Goal: Answer question/provide support

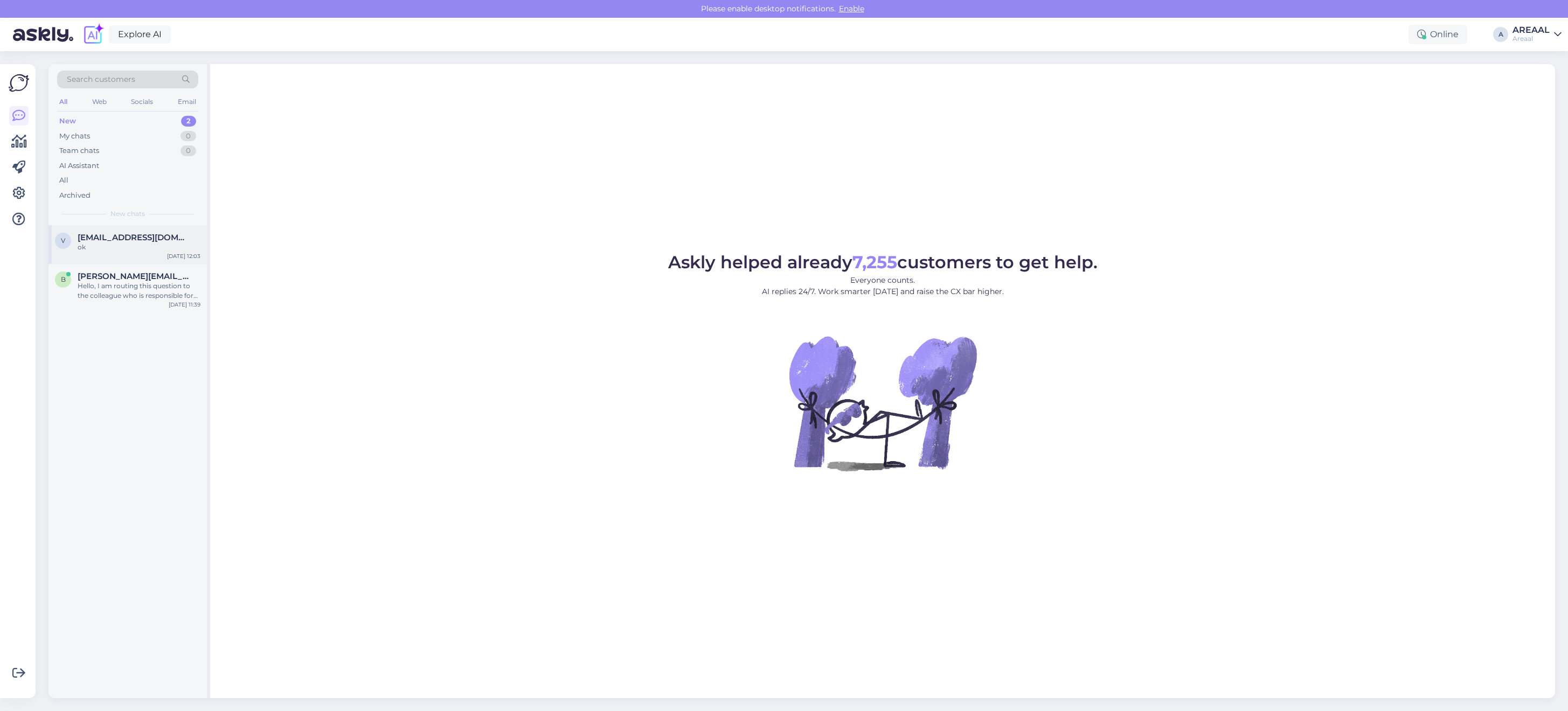
click at [193, 240] on div "[EMAIL_ADDRESS][DOMAIN_NAME]" at bounding box center [139, 237] width 123 height 10
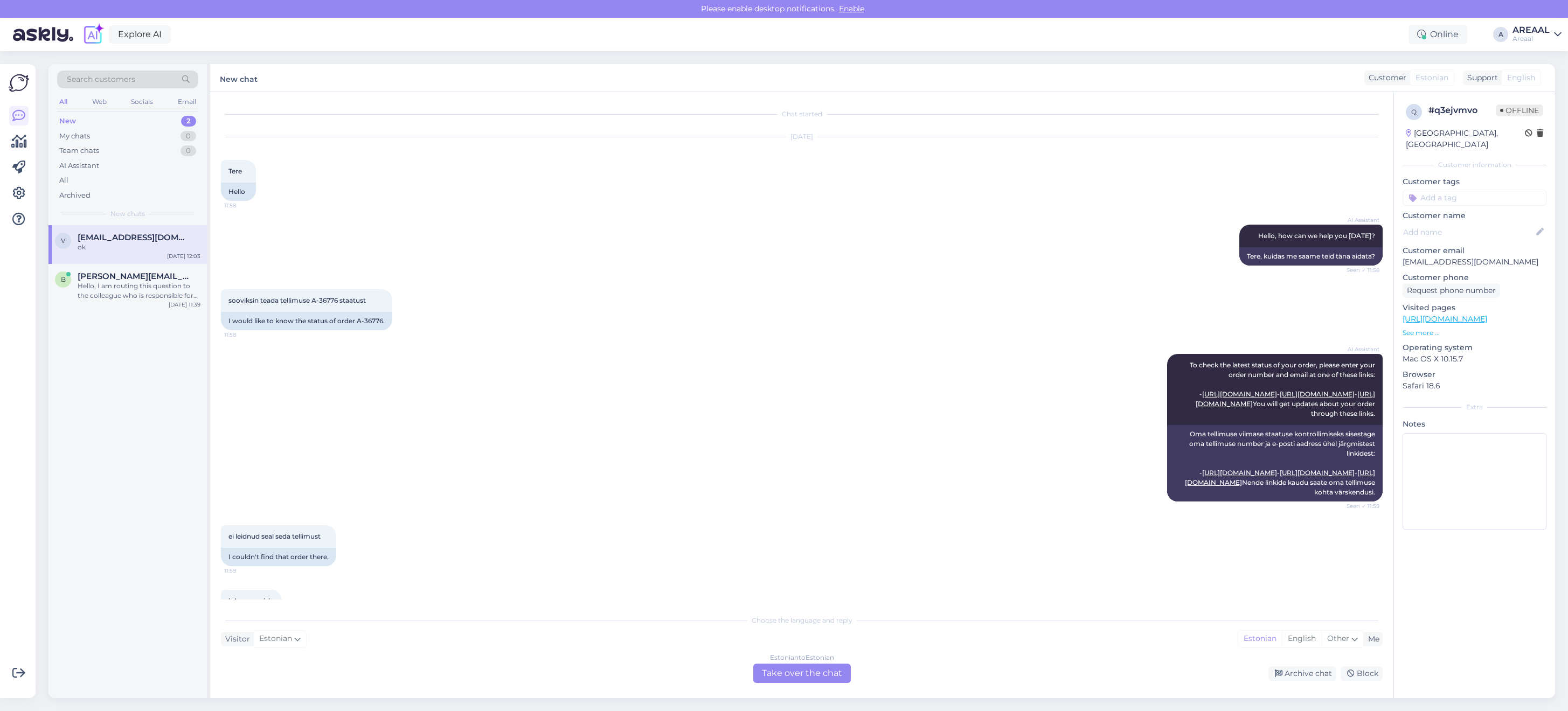
scroll to position [401, 0]
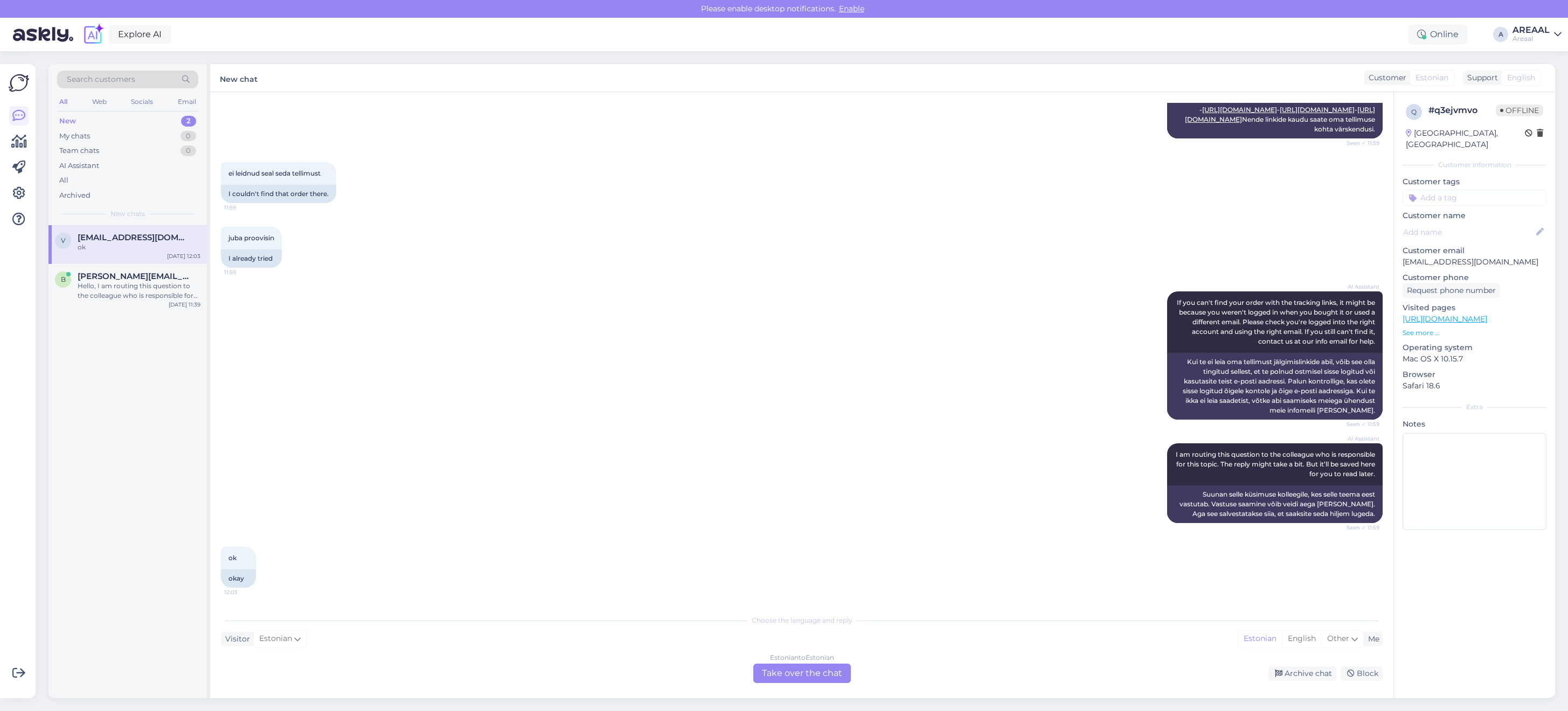
click at [825, 671] on div "Estonian to Estonian Take over the chat" at bounding box center [802, 674] width 97 height 19
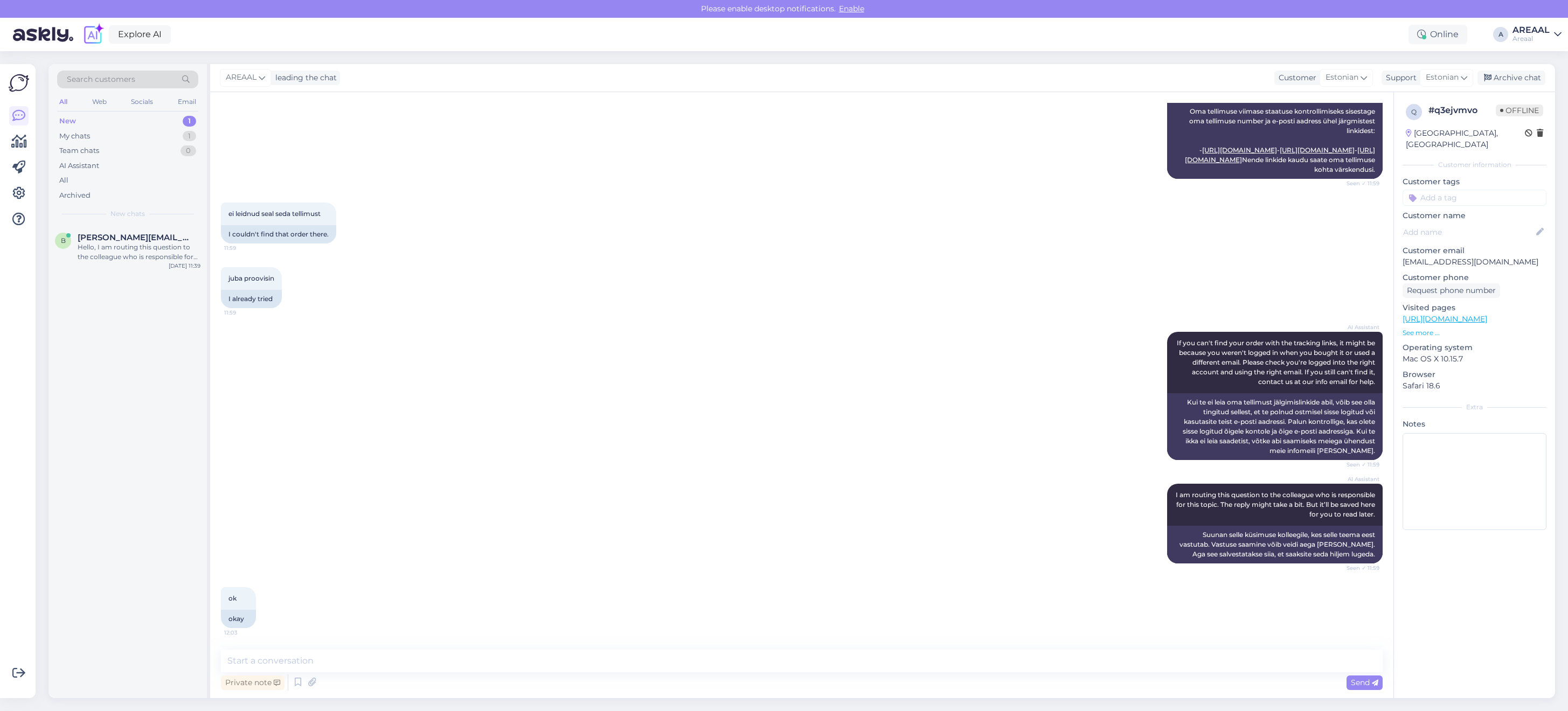
click at [814, 674] on div "Private note Send" at bounding box center [802, 683] width 1162 height 21
click at [811, 659] on textarea at bounding box center [802, 661] width 1162 height 23
type textarea "Vastasime infoga Teie kirjale"
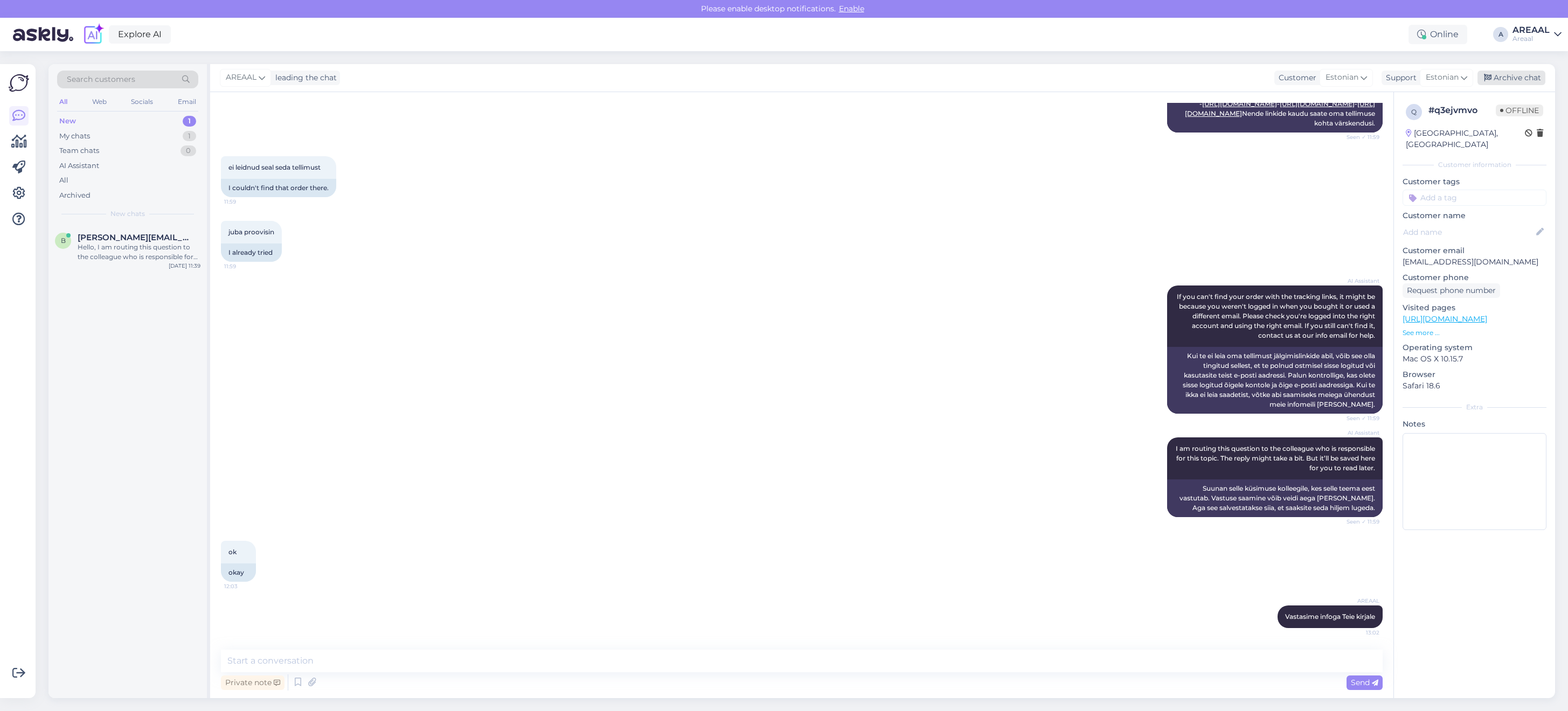
click at [1513, 77] on div "Archive chat" at bounding box center [1511, 78] width 68 height 15
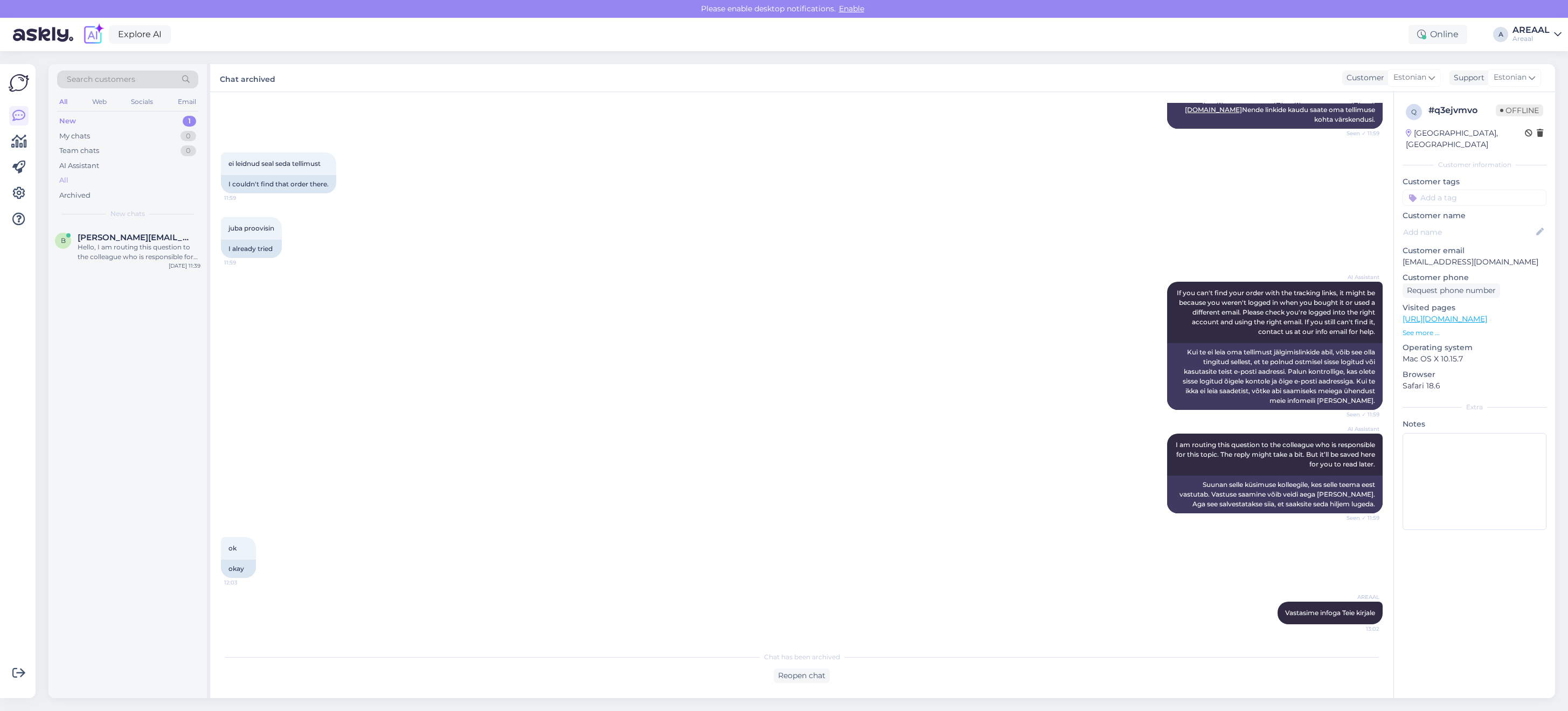
click at [130, 174] on div "All" at bounding box center [128, 180] width 141 height 15
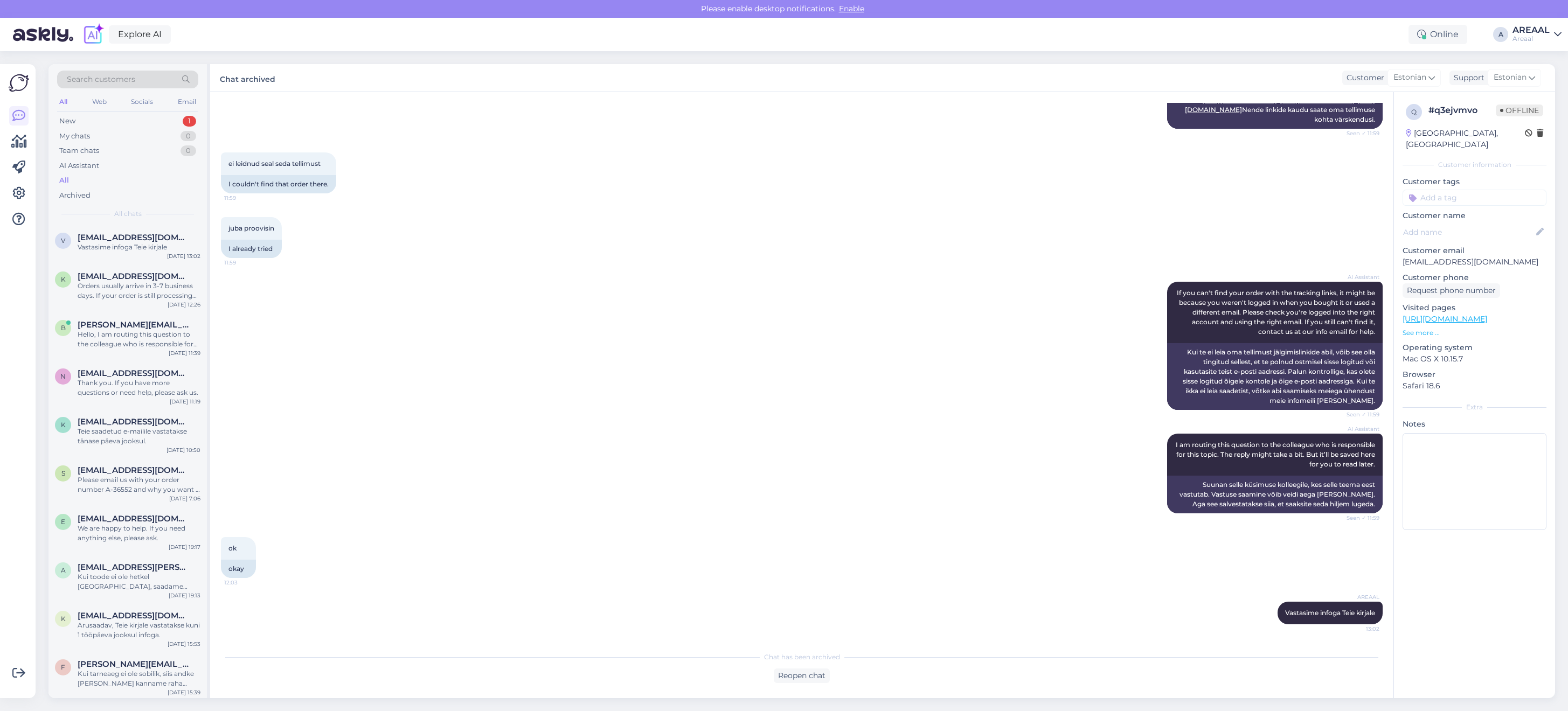
click at [130, 242] on span "[EMAIL_ADDRESS][DOMAIN_NAME]" at bounding box center [133, 237] width 112 height 10
click at [134, 273] on span "ksenake@gmail.com" at bounding box center [133, 276] width 112 height 10
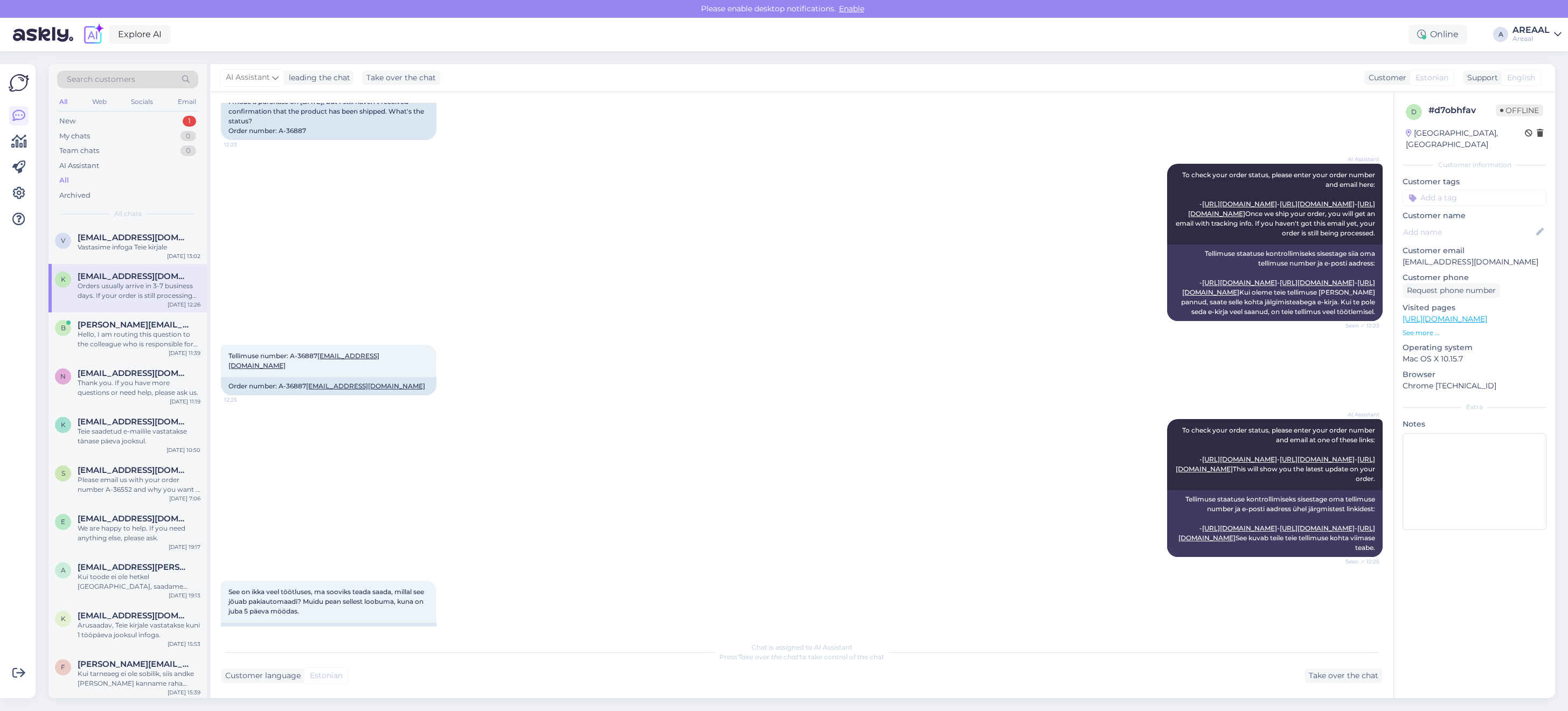
scroll to position [620, 0]
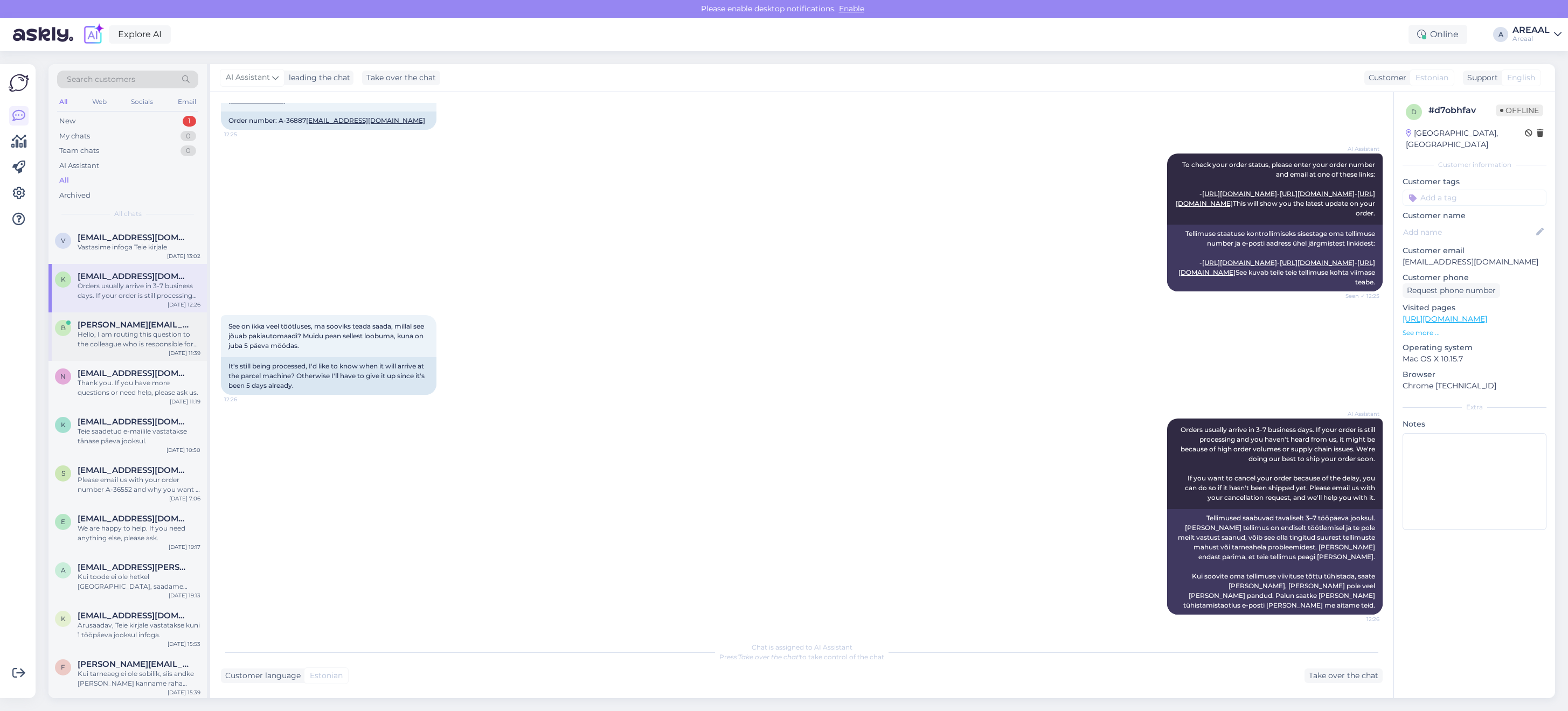
click at [133, 351] on div "b boriss.teder@mail.ee Hello, I am routing this question to the colleague who i…" at bounding box center [128, 337] width 158 height 49
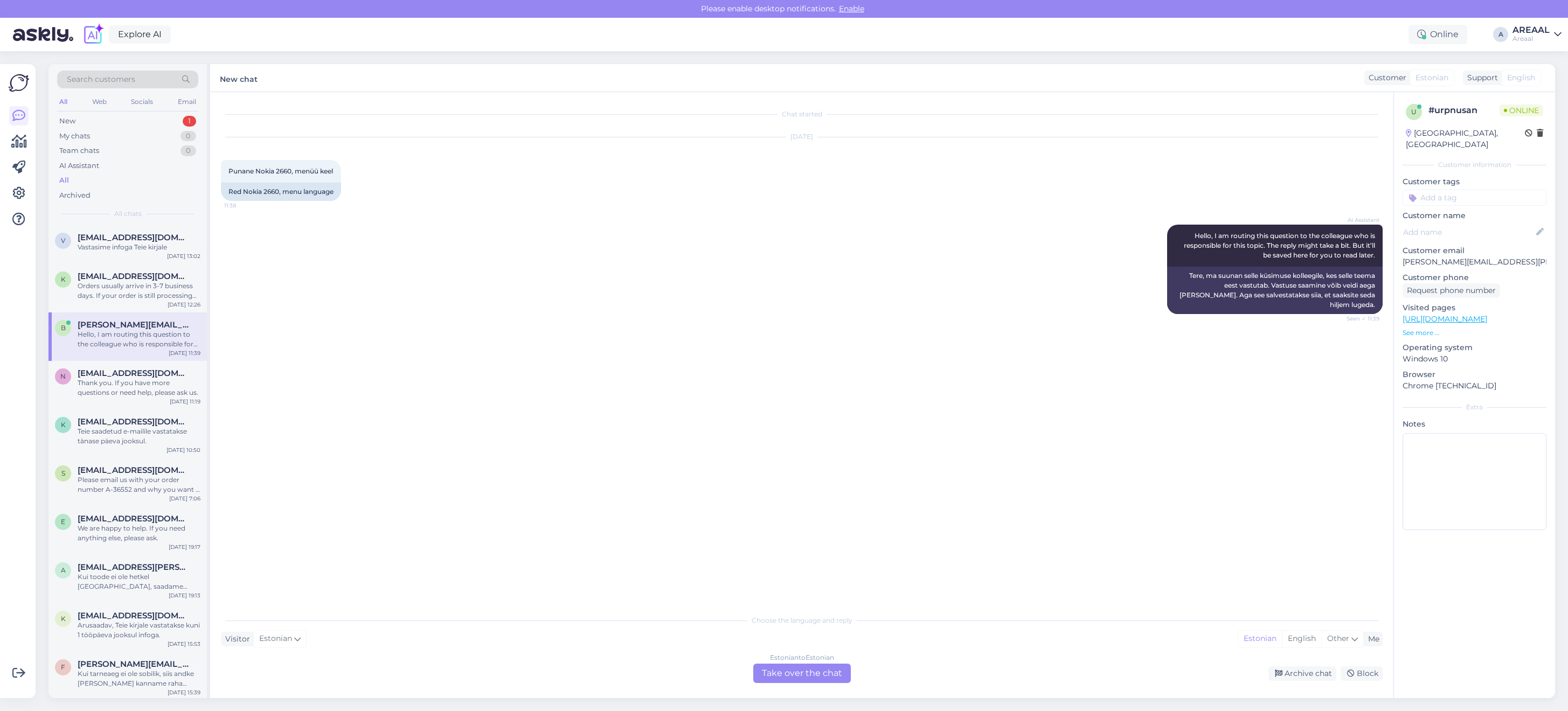
click at [1175, 349] on div "Chat started Oct 8 2025 Punane Nokia 2660, menüü keel 11:38 Red Nokia 2660, men…" at bounding box center [807, 351] width 1171 height 497
click at [1487, 314] on link "https://areaal.ee/?gad_source=1&gad_campaignid=20221737810&gbraid=0AAAAApc6NQm4…" at bounding box center [1444, 319] width 85 height 10
click at [771, 670] on div "Estonian to Estonian Take over the chat" at bounding box center [802, 674] width 97 height 19
click at [765, 656] on textarea at bounding box center [802, 661] width 1162 height 23
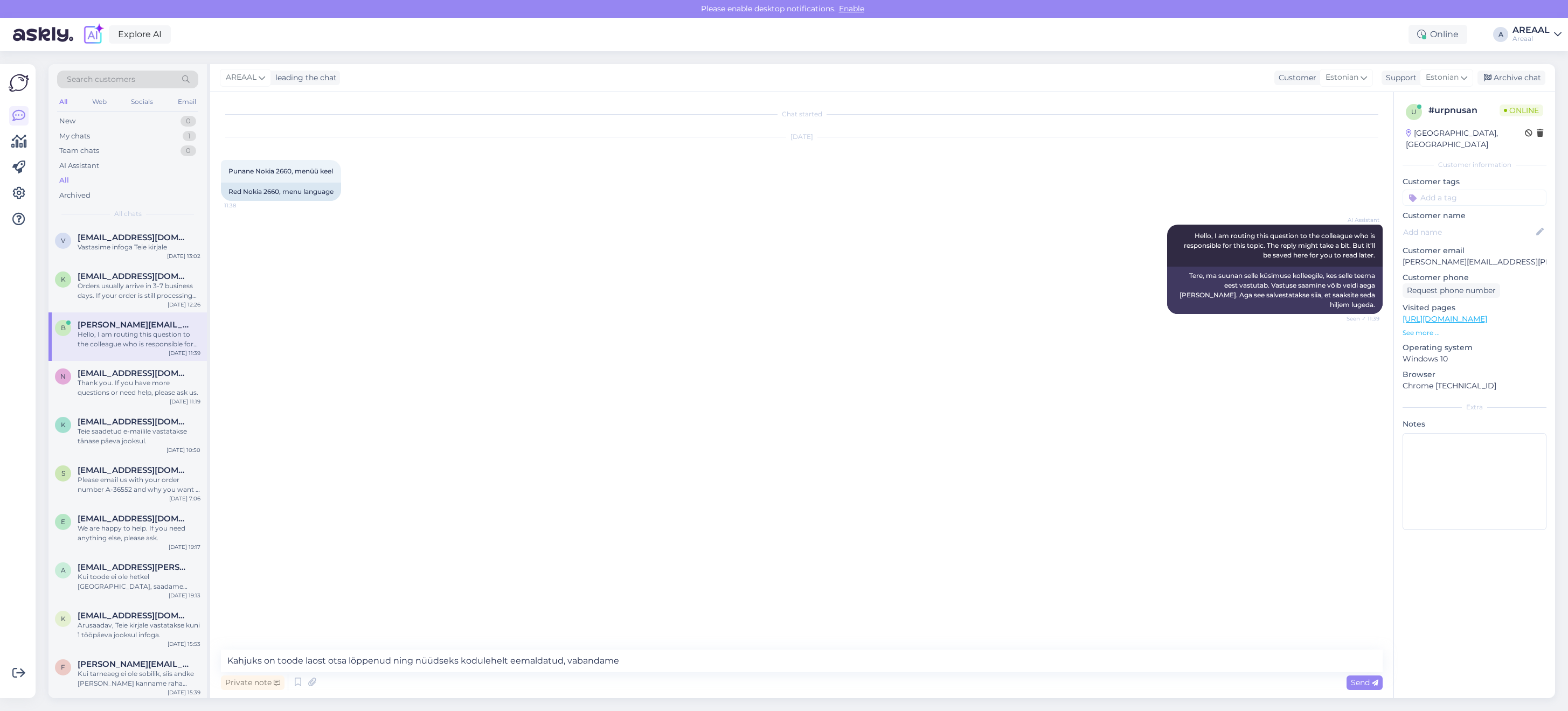
type textarea "Kahjuks on toode laost otsa lõppenud ning nüüdseks kodulehelt eemaldatud, vaban…"
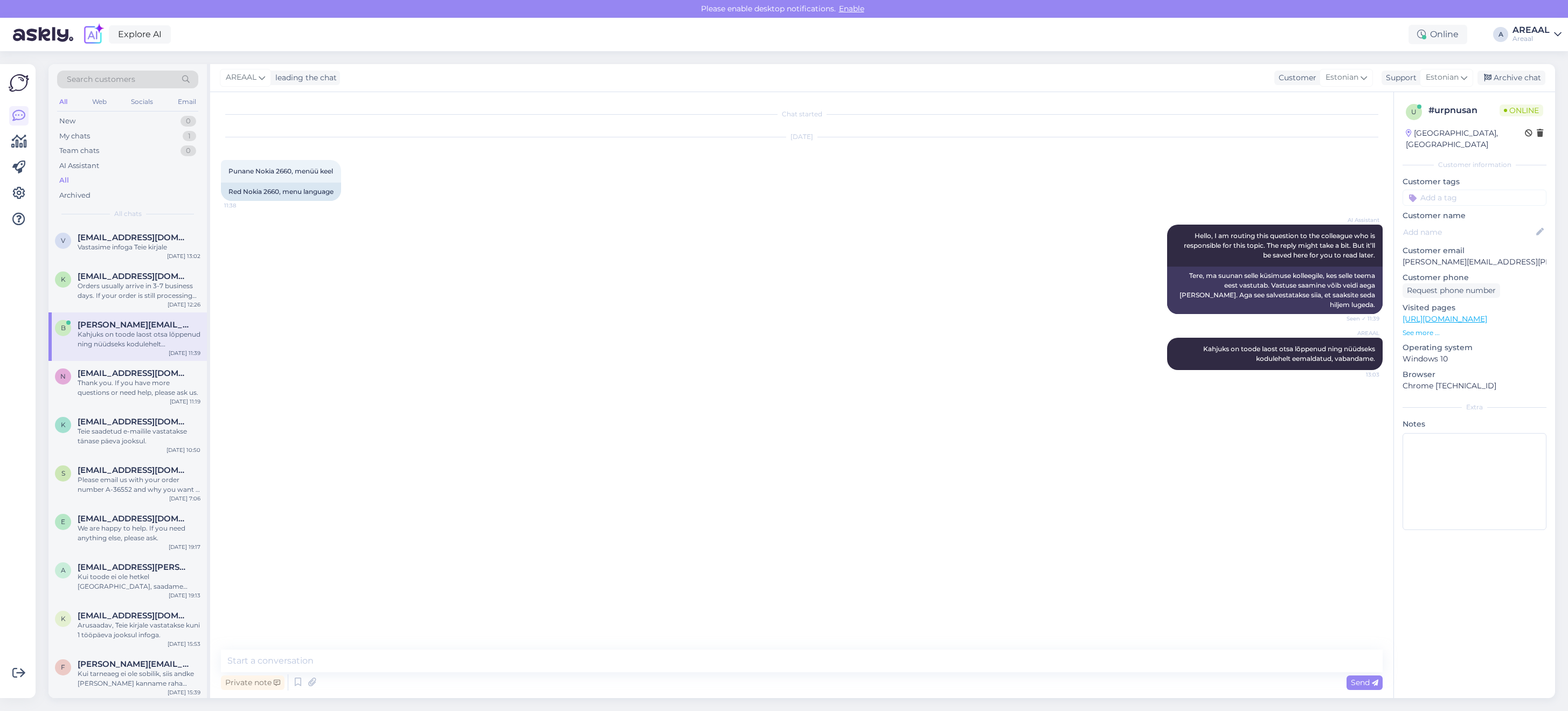
drag, startPoint x: 1537, startPoint y: 74, endPoint x: 1534, endPoint y: 63, distance: 11.4
click at [1537, 74] on div "Archive chat" at bounding box center [1511, 78] width 68 height 15
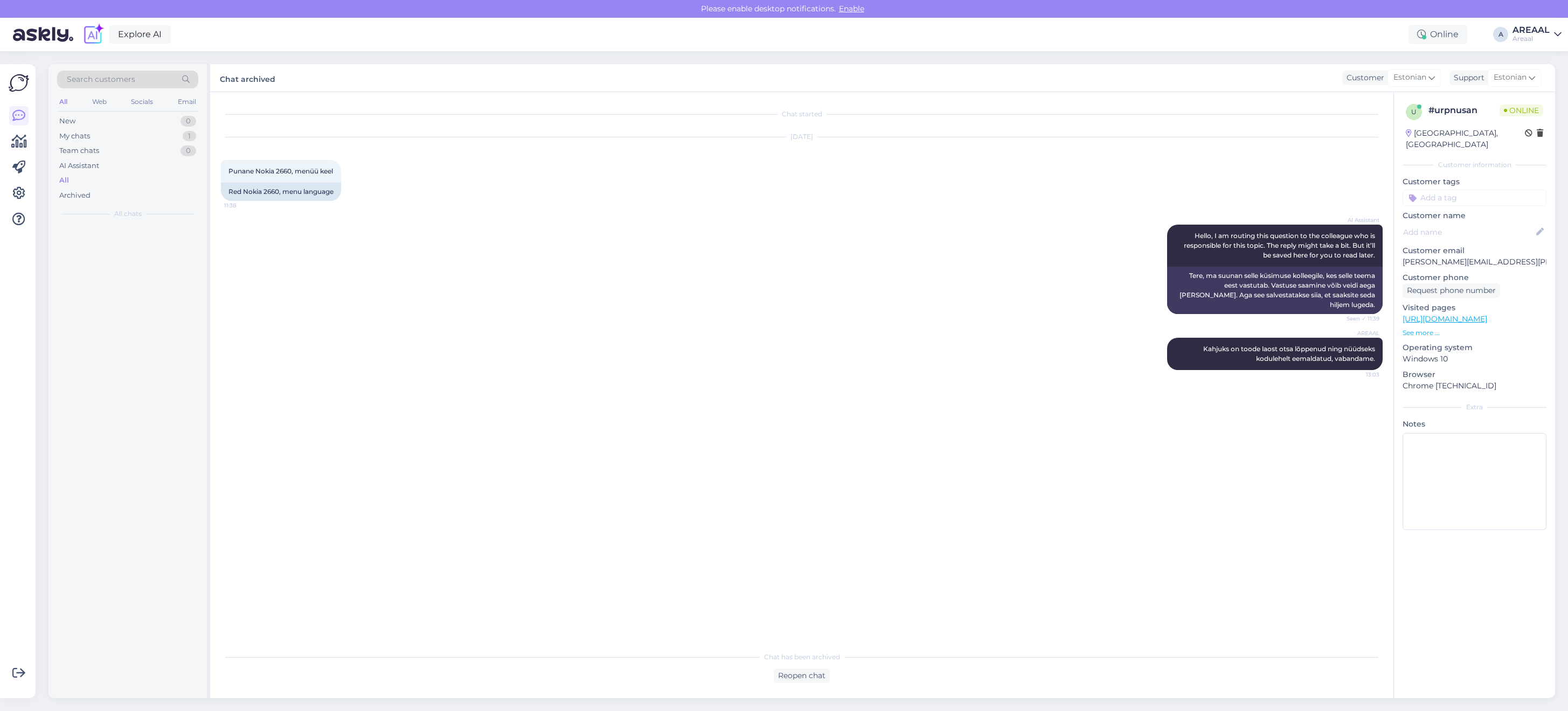
click at [1528, 36] on div "Areaal" at bounding box center [1531, 39] width 37 height 9
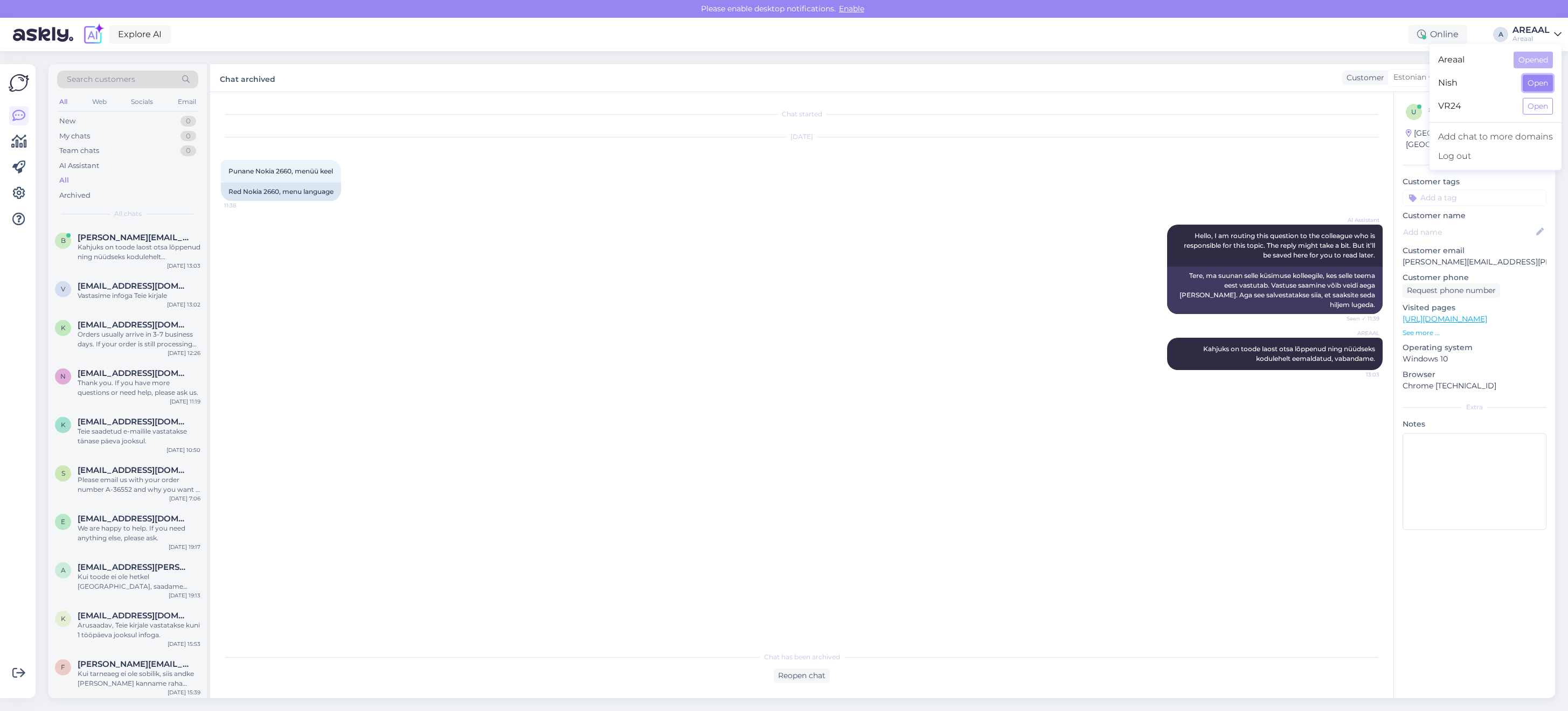
click at [1533, 77] on button "Open" at bounding box center [1538, 83] width 30 height 16
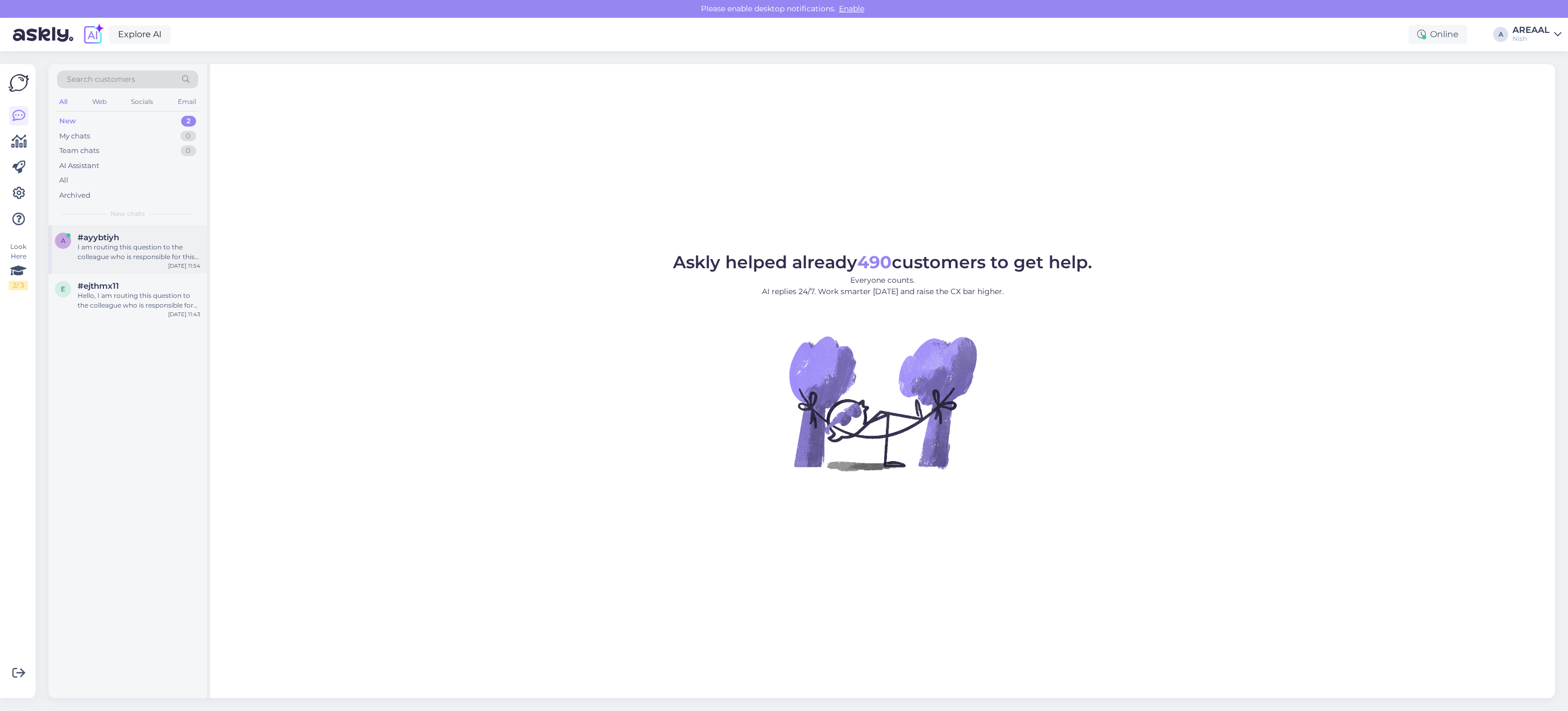
click at [125, 249] on div "I am routing this question to the colleague who is responsible for this topic. …" at bounding box center [139, 252] width 123 height 19
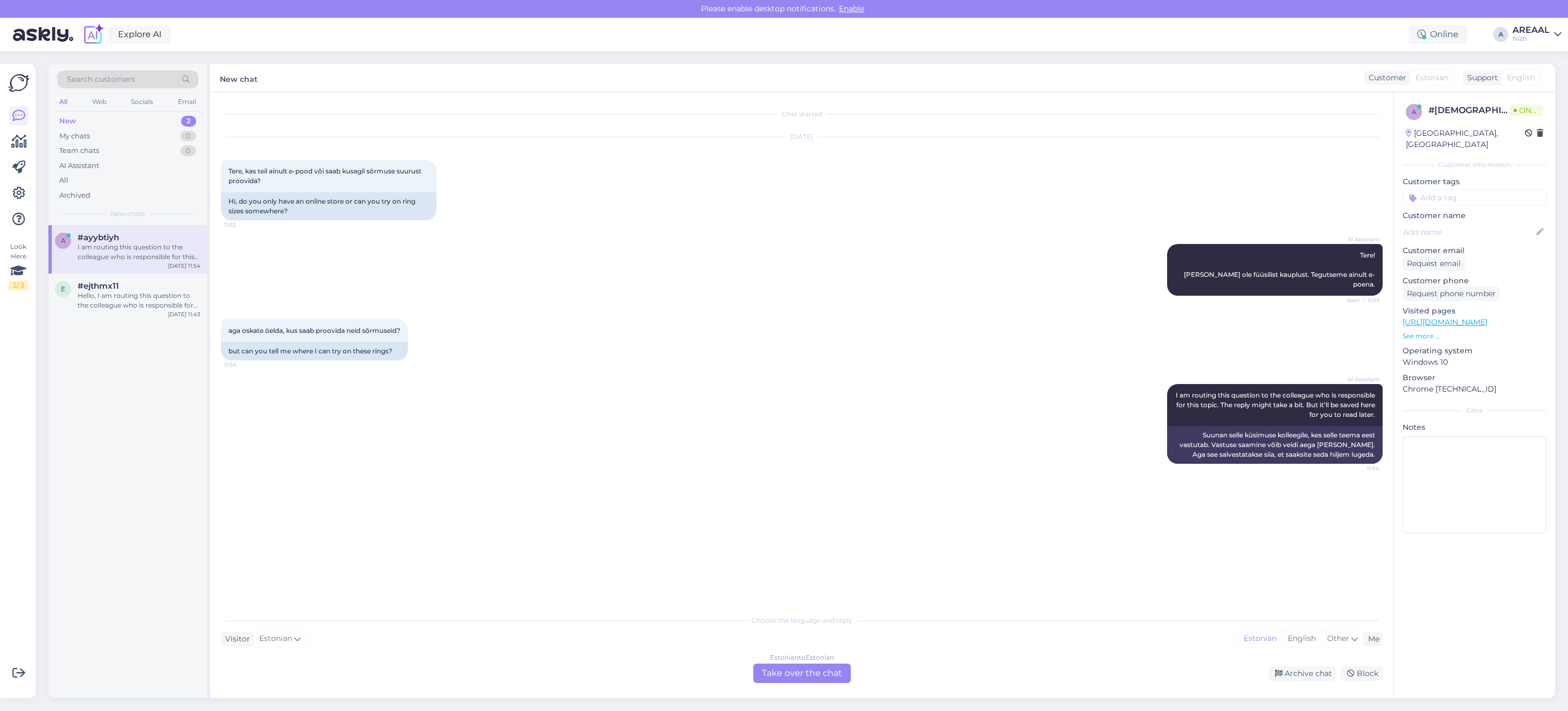
click at [809, 660] on div "Estonian to Estonian" at bounding box center [802, 658] width 64 height 10
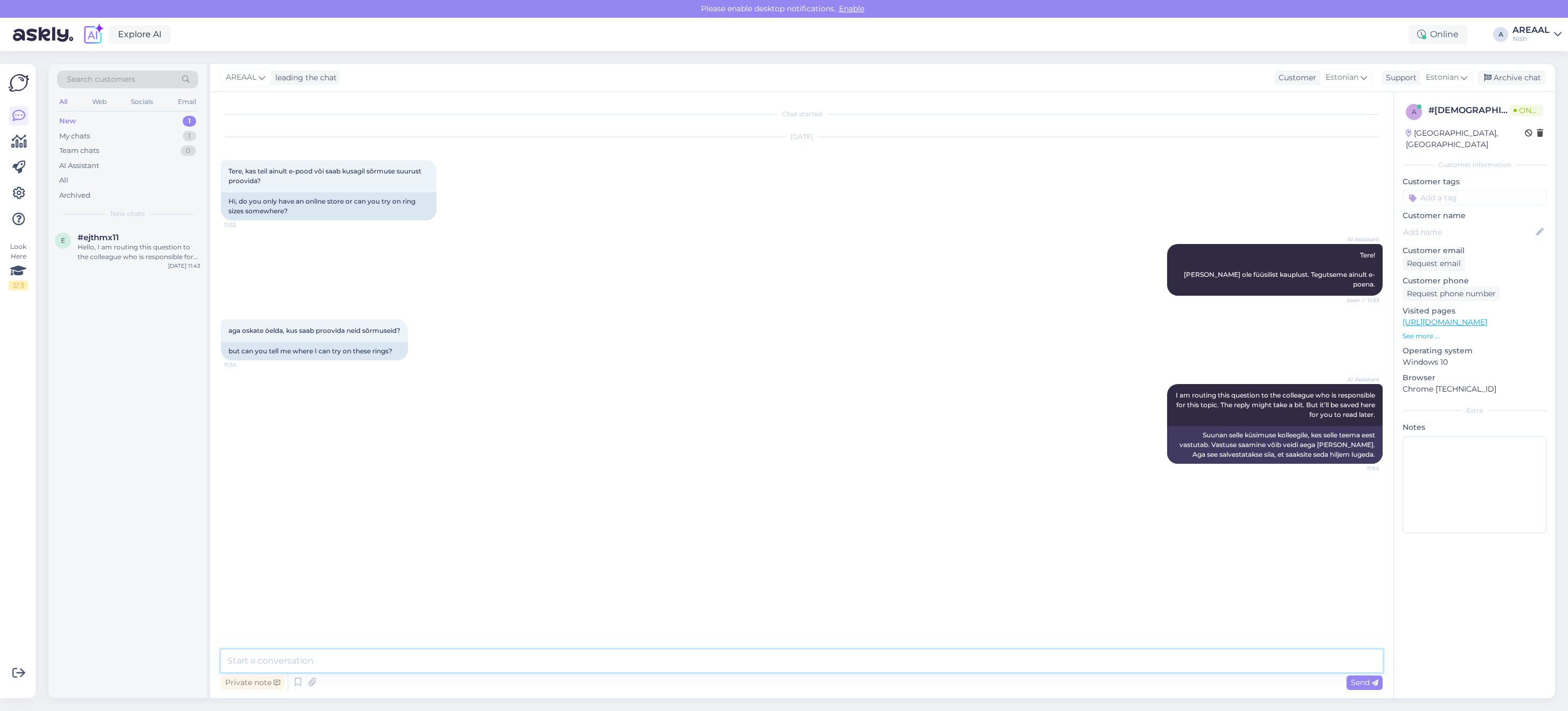
click at [805, 656] on textarea at bounding box center [802, 661] width 1162 height 23
click at [803, 653] on textarea at bounding box center [802, 661] width 1162 height 23
click at [811, 654] on textarea at bounding box center [802, 661] width 1162 height 23
type textarea "Meil on ainult online pood, ei ole füüsilist poodi"
click at [786, 639] on div "Chat started Oct 8 2025 Tere, kas teil ainult e-pood või saab kusagil sõrmuse s…" at bounding box center [807, 371] width 1171 height 538
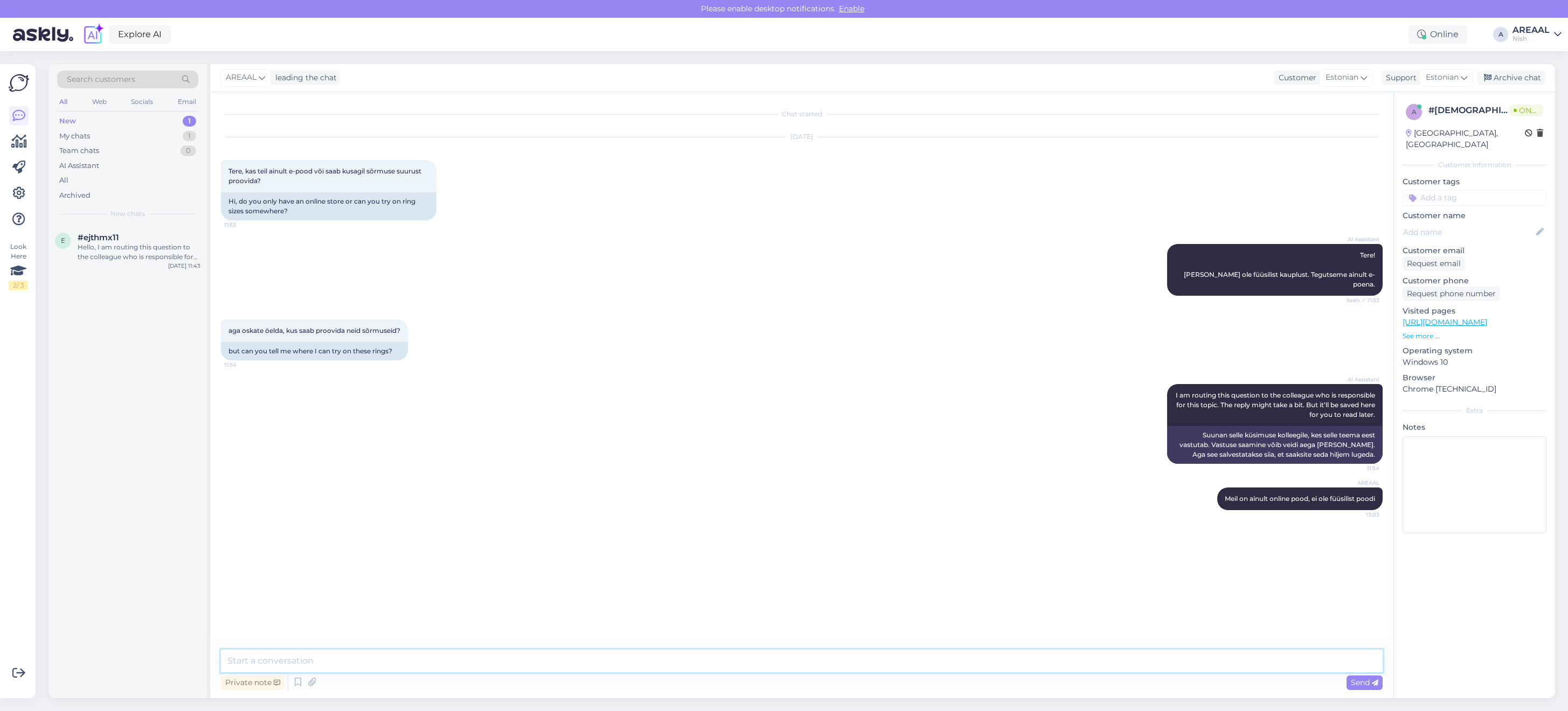
click at [787, 660] on textarea at bounding box center [802, 661] width 1162 height 23
click at [789, 667] on textarea at bounding box center [802, 661] width 1162 height 23
click at [788, 664] on textarea at bounding box center [802, 661] width 1162 height 23
type textarea "Eestis hetkel ei ole ühtegi füüsilist poodi kus saaks antud tooteid proovida"
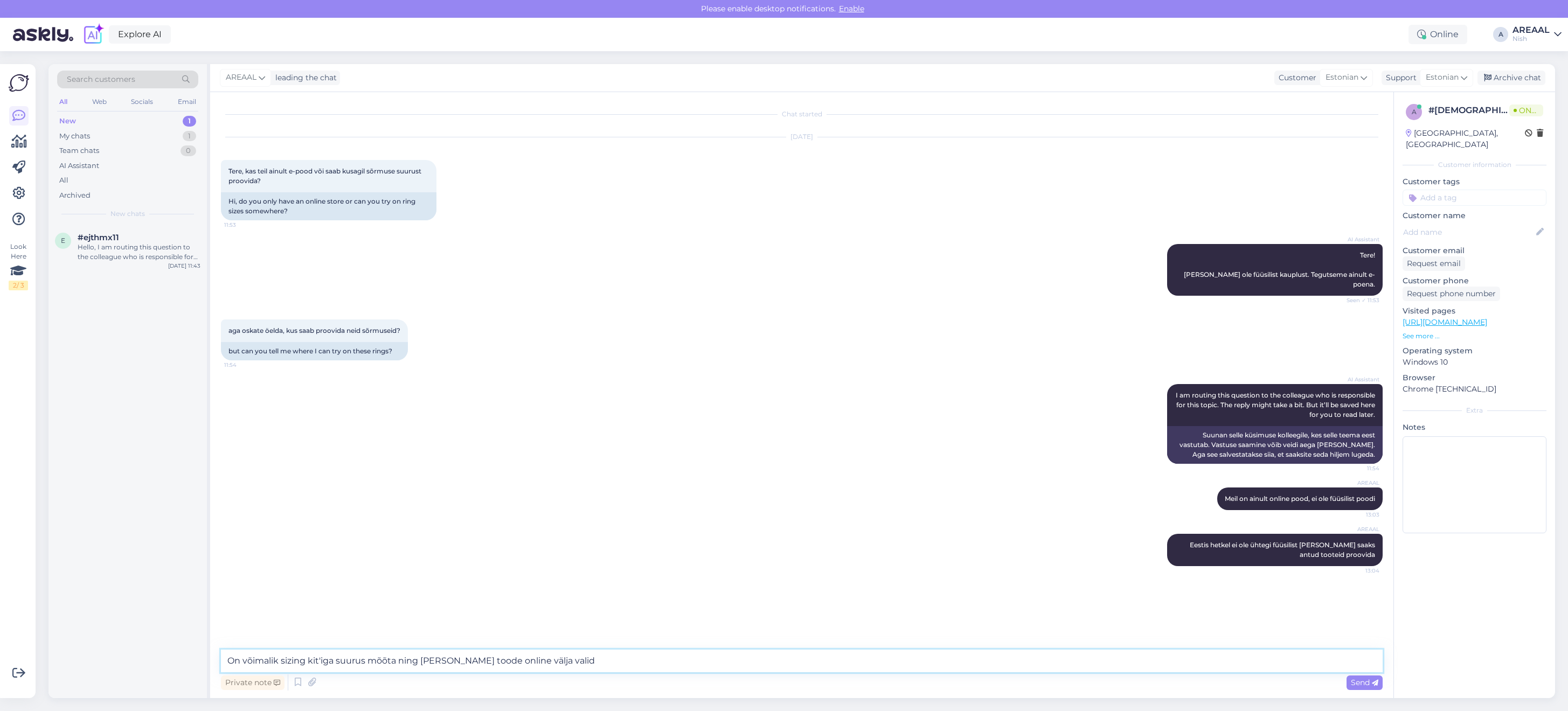
type textarea "On võimalik sizing kit'iga suurus mõõta ning peale seda toode online välja vali…"
click at [1130, 669] on textarea at bounding box center [802, 661] width 1162 height 23
paste textarea "https://nutisormused.ee/oura-ring-gen-4-sizing-kit/"
type textarea "https://nutisormused.ee/oura-ring-gen-4-sizing-kit/"
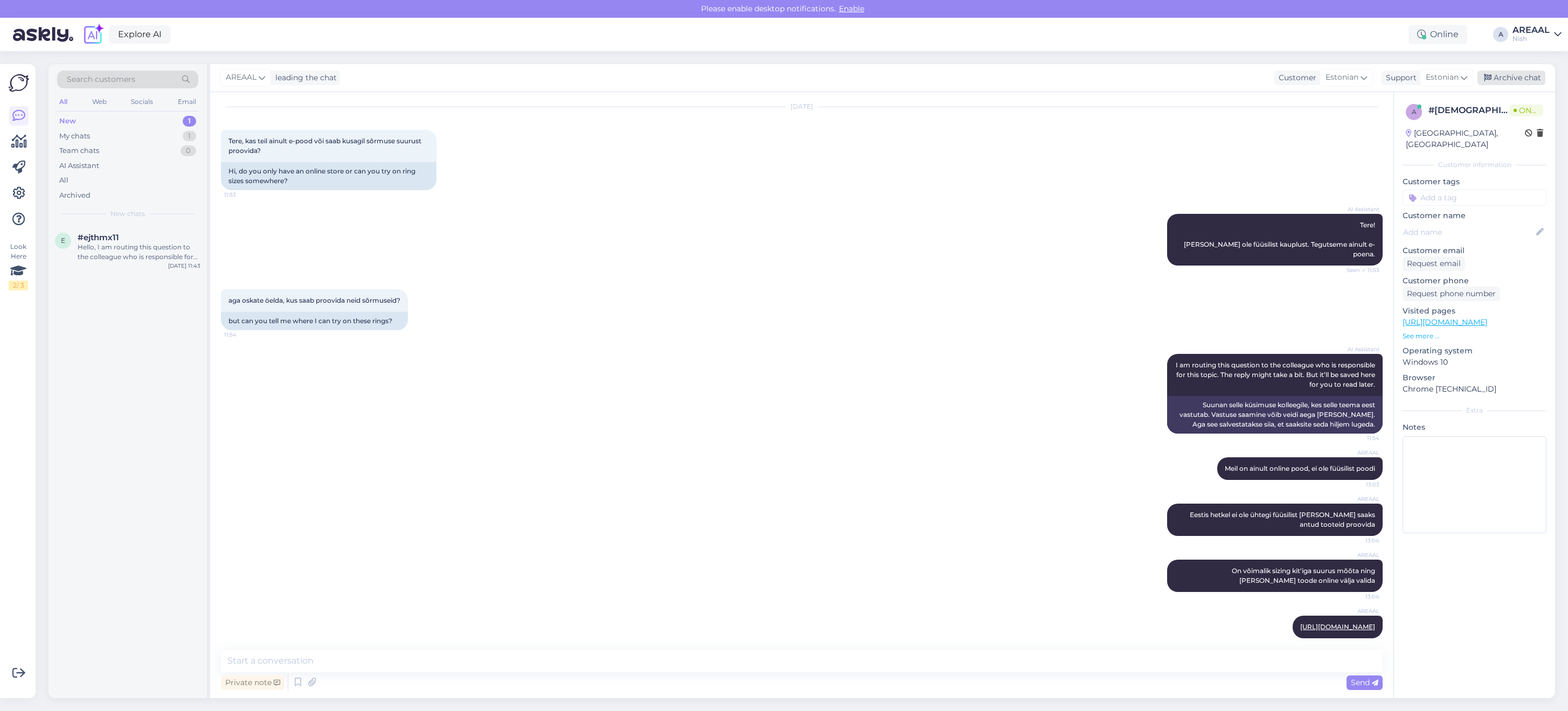
click at [1532, 71] on div "Archive chat" at bounding box center [1511, 78] width 68 height 15
click at [184, 241] on div "#ejthmx11" at bounding box center [139, 237] width 123 height 10
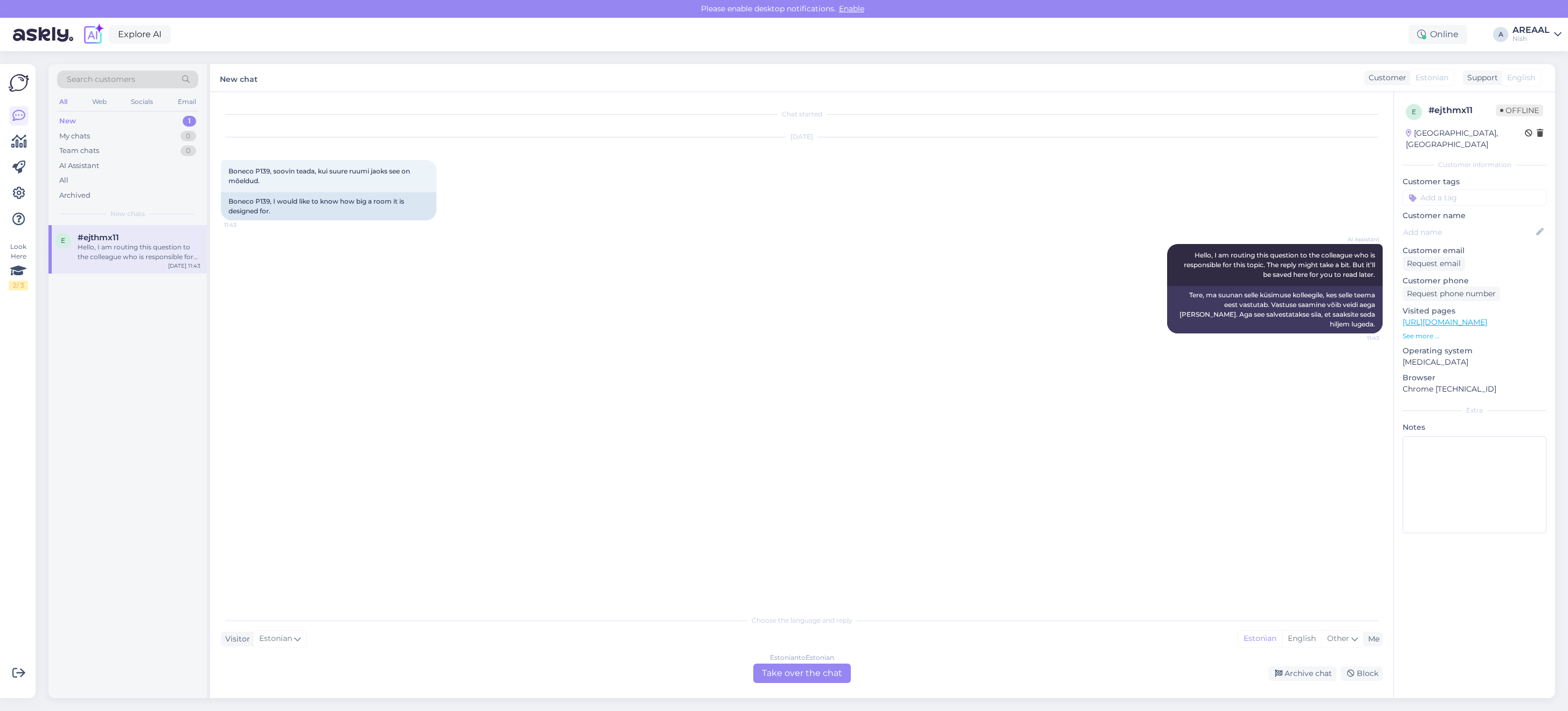
click at [1051, 141] on div "Oct 8 2025" at bounding box center [802, 137] width 1162 height 10
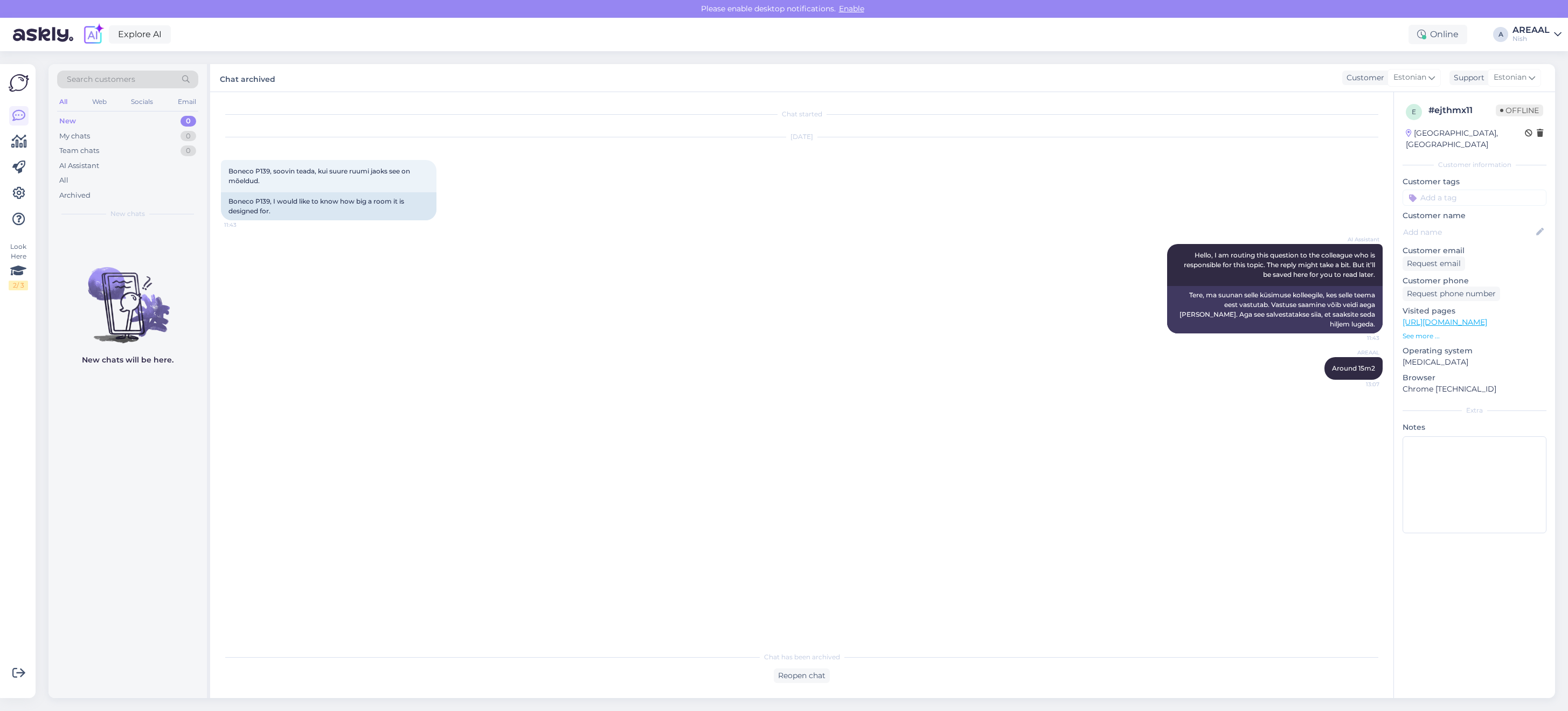
click at [1210, 44] on div "Explore AI Online A AREAAL Nish" at bounding box center [784, 34] width 1568 height 33
drag, startPoint x: 869, startPoint y: 343, endPoint x: 866, endPoint y: 338, distance: 5.8
click at [866, 345] on div "AREAAL Around 15m2 13:07" at bounding box center [802, 368] width 1162 height 46
drag, startPoint x: 1544, startPoint y: 35, endPoint x: 1542, endPoint y: 41, distance: 6.3
click at [1544, 35] on div "Nish" at bounding box center [1531, 39] width 37 height 9
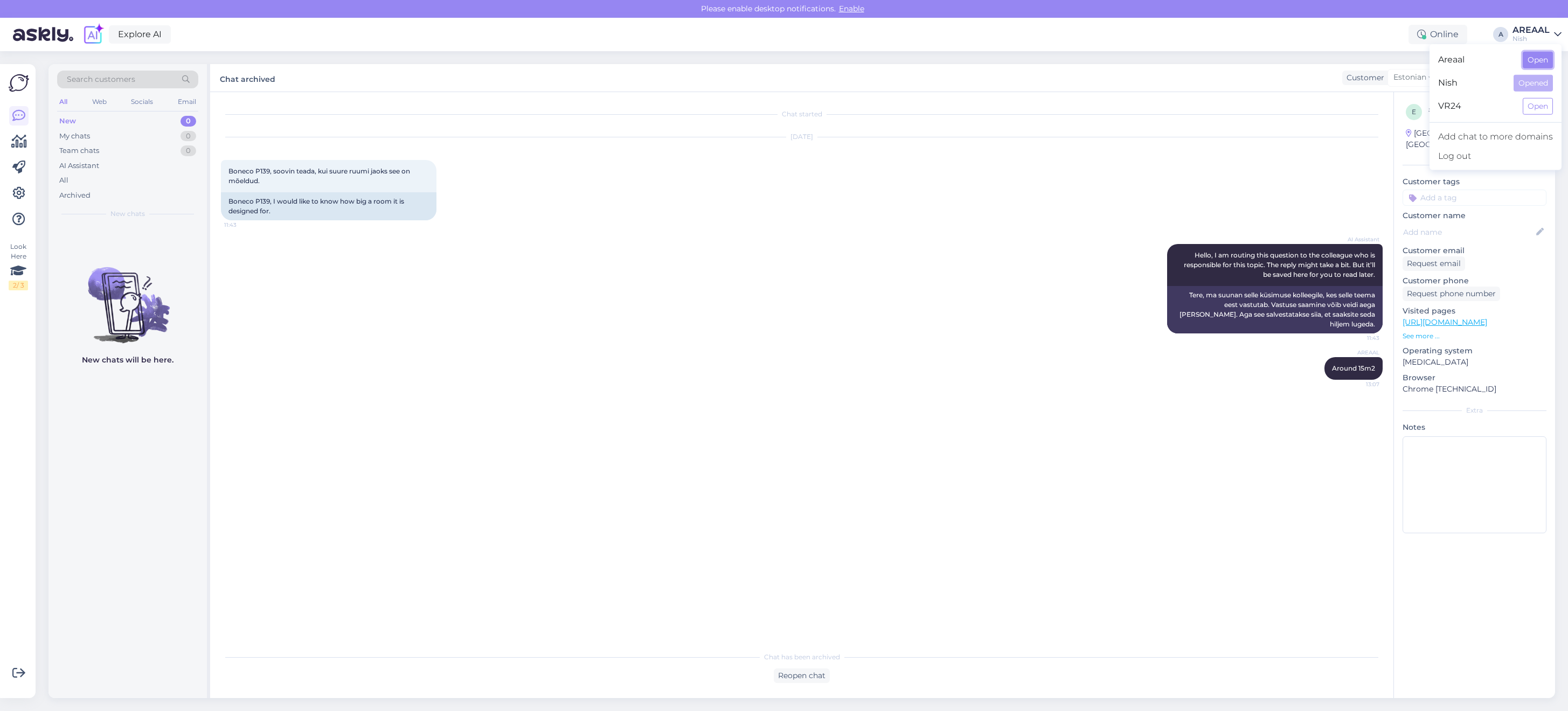
click at [1547, 59] on button "Open" at bounding box center [1538, 60] width 30 height 16
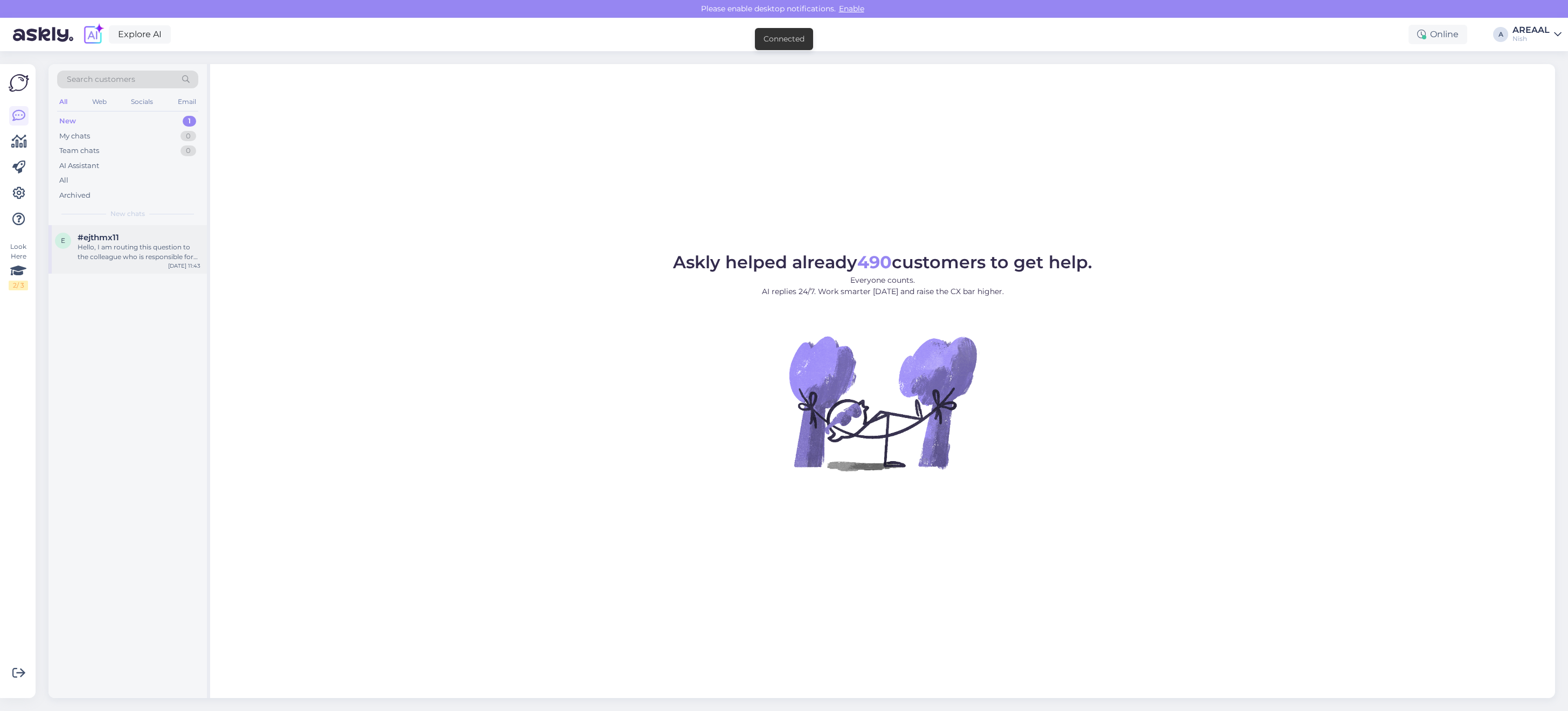
click at [130, 233] on div "#ejthmx11" at bounding box center [139, 237] width 123 height 10
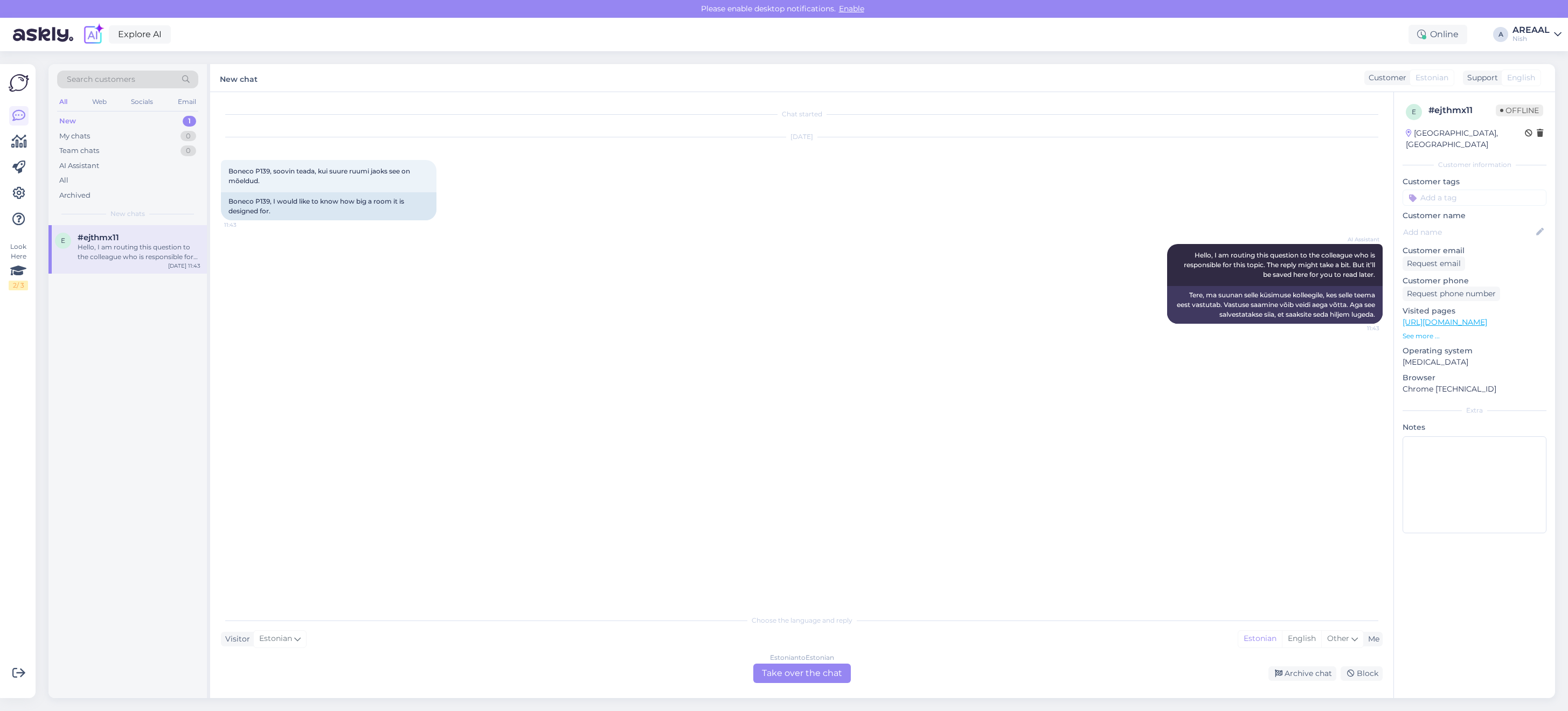
click at [794, 674] on div "Estonian to Estonian Take over the chat" at bounding box center [802, 674] width 97 height 19
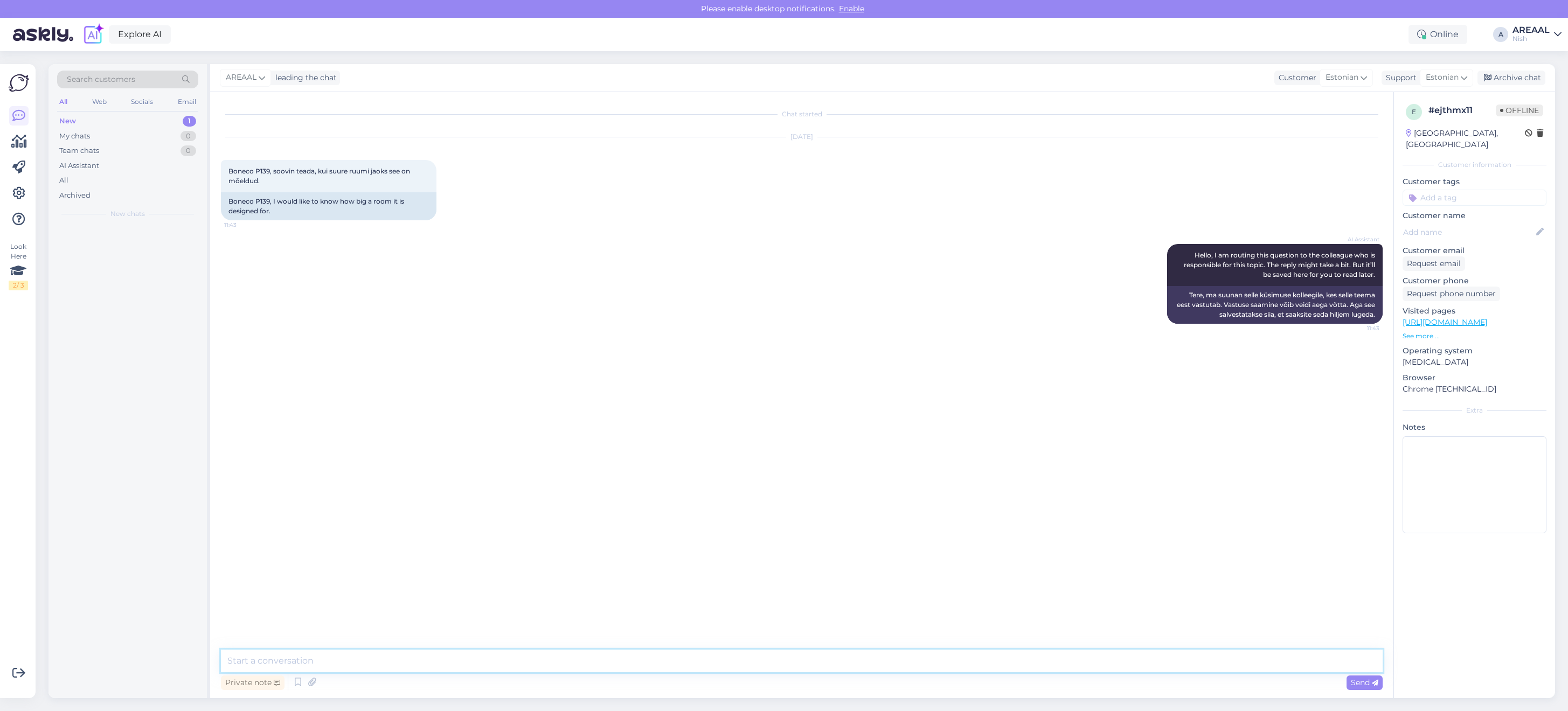
click at [793, 660] on textarea at bounding box center [802, 661] width 1162 height 23
type textarea "Around 15m2"
click at [1514, 81] on div "Archive chat" at bounding box center [1511, 78] width 68 height 15
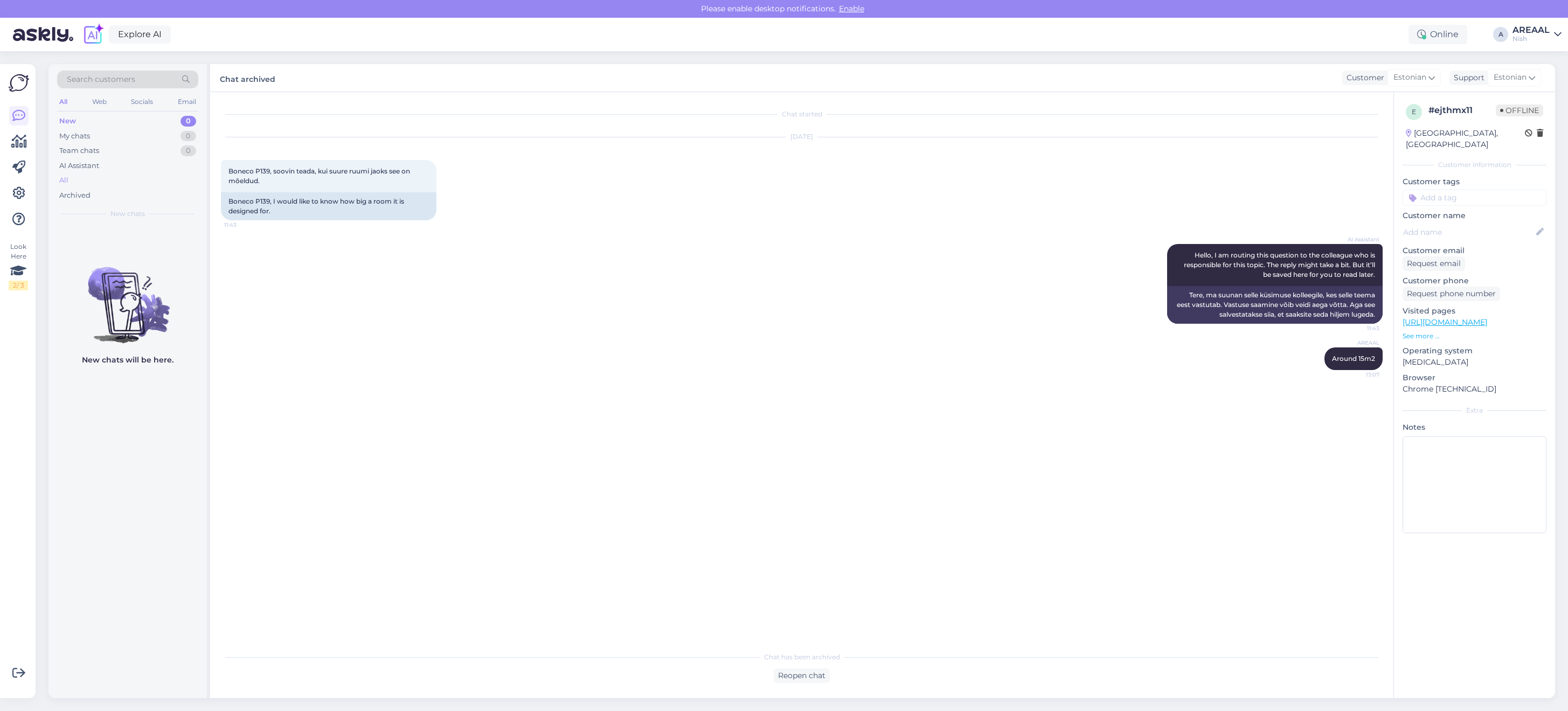
click at [128, 184] on div "All" at bounding box center [128, 180] width 141 height 15
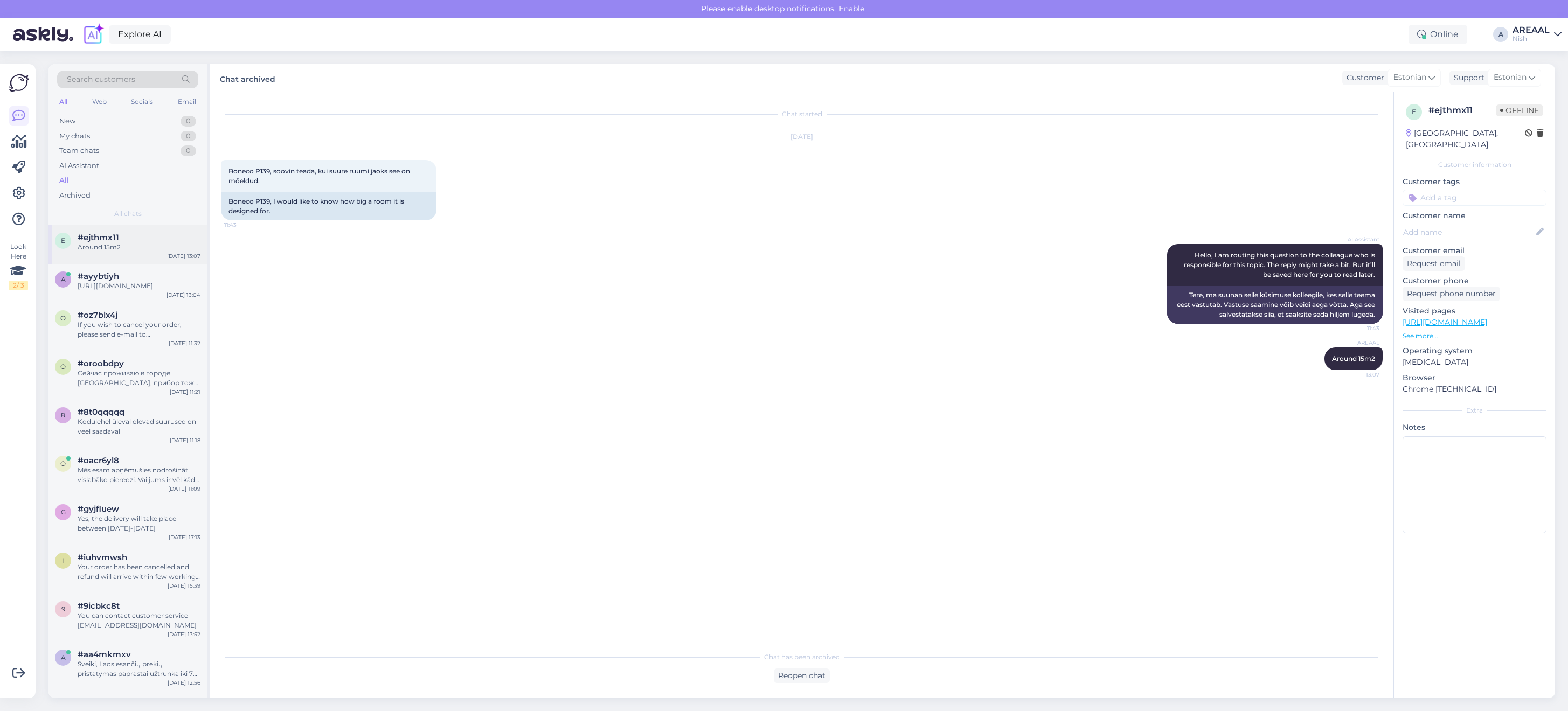
click at [138, 242] on div "Around 15m2" at bounding box center [139, 247] width 123 height 10
click at [136, 276] on div "#ayybtiyh" at bounding box center [139, 276] width 123 height 10
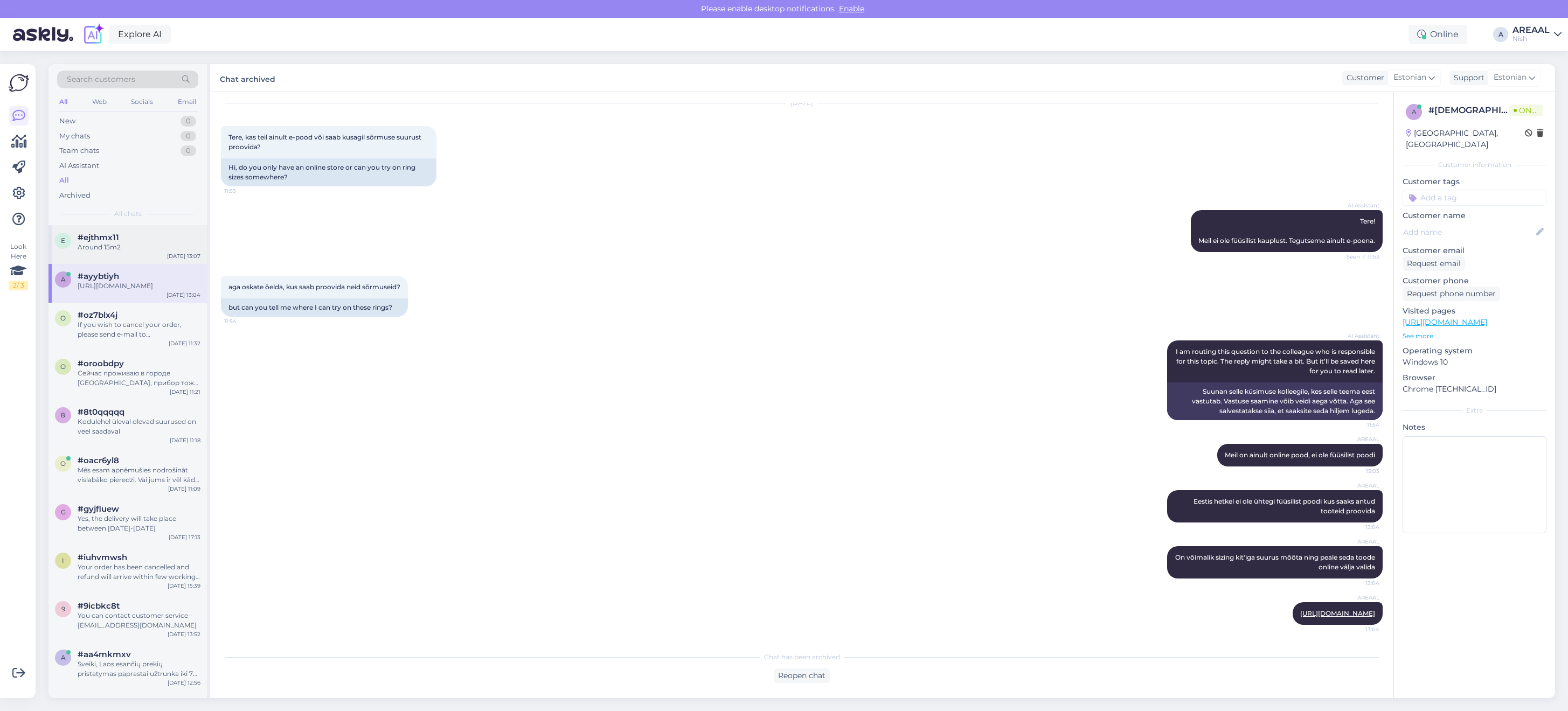
click at [125, 251] on div "Around 15m2" at bounding box center [139, 247] width 123 height 10
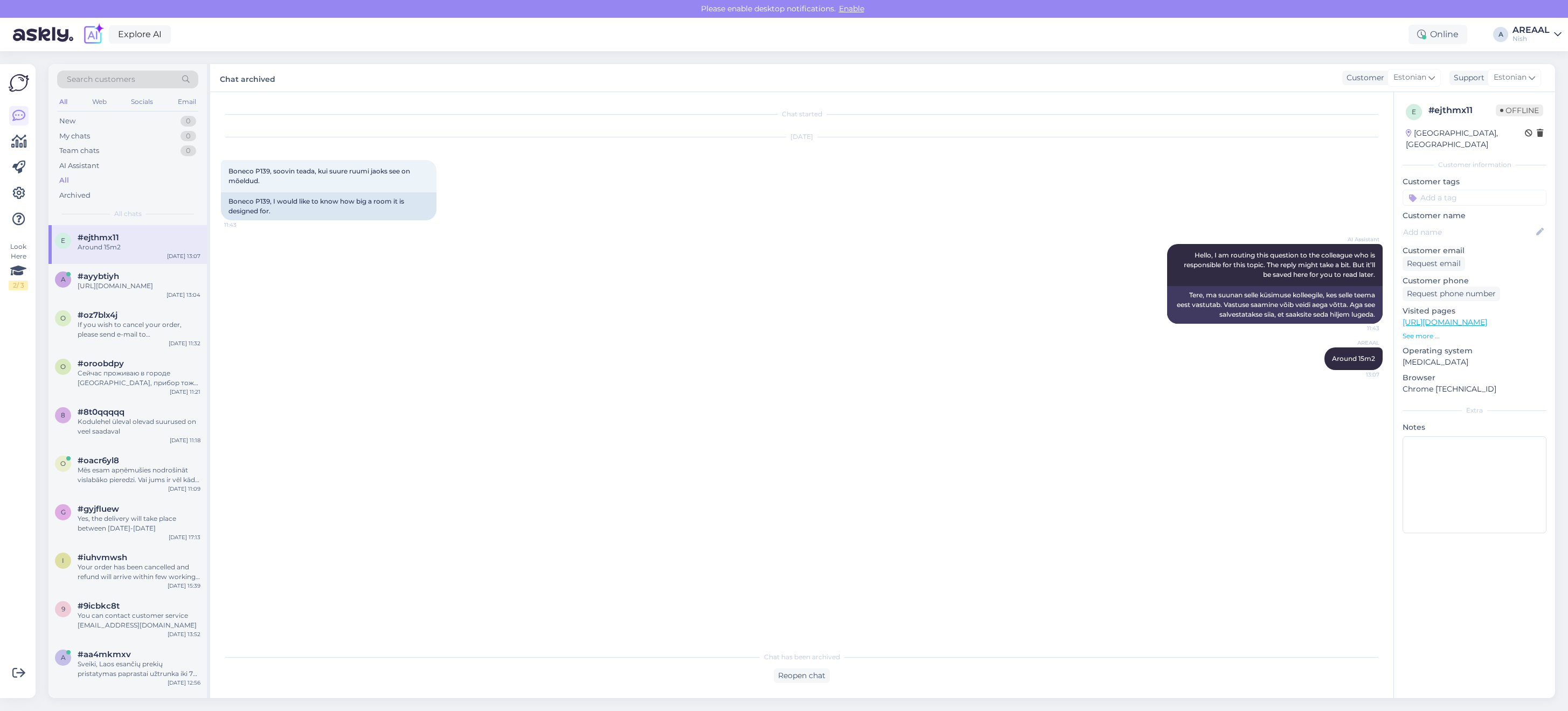
click at [1528, 36] on div "Nish" at bounding box center [1531, 39] width 37 height 9
click at [1536, 65] on button "Open" at bounding box center [1538, 60] width 30 height 16
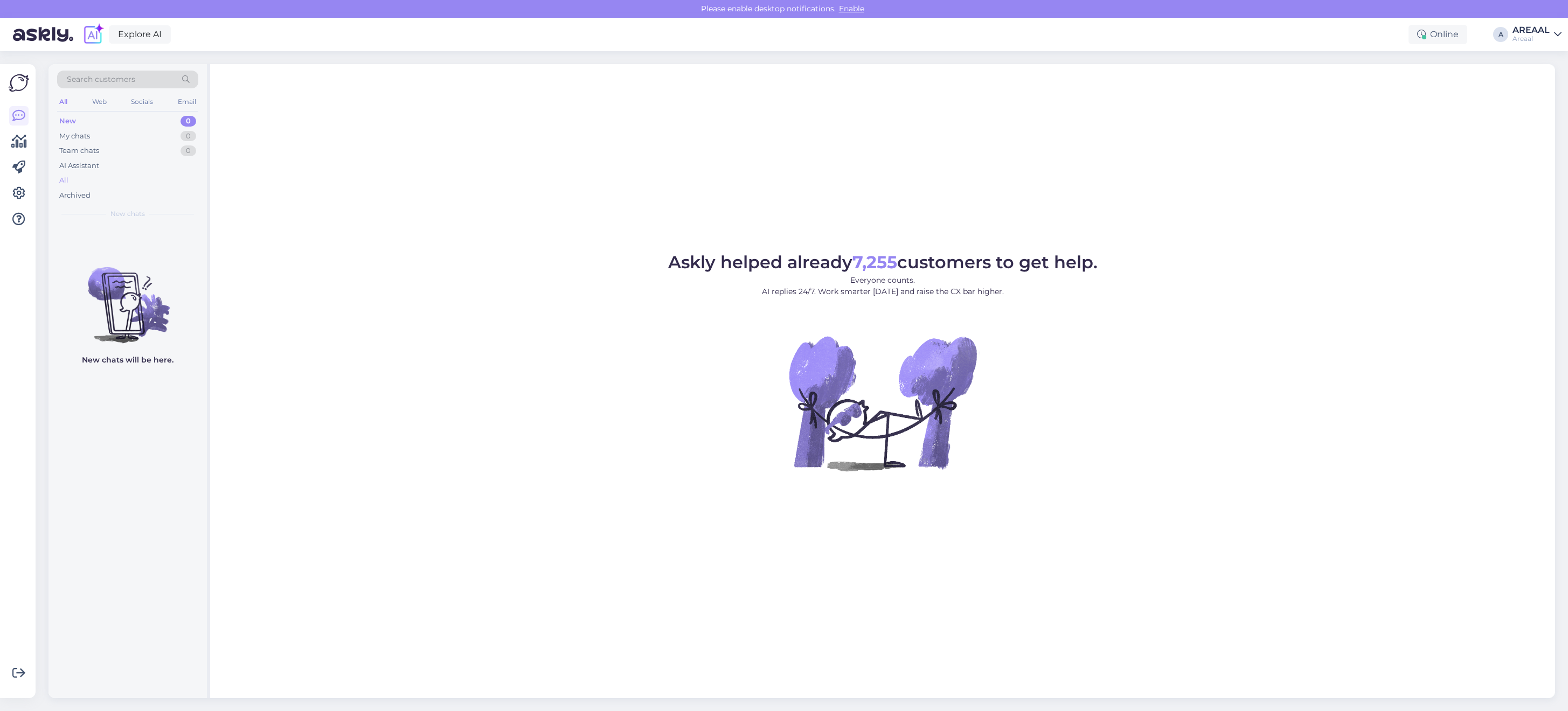
click at [192, 178] on div "All" at bounding box center [128, 180] width 141 height 15
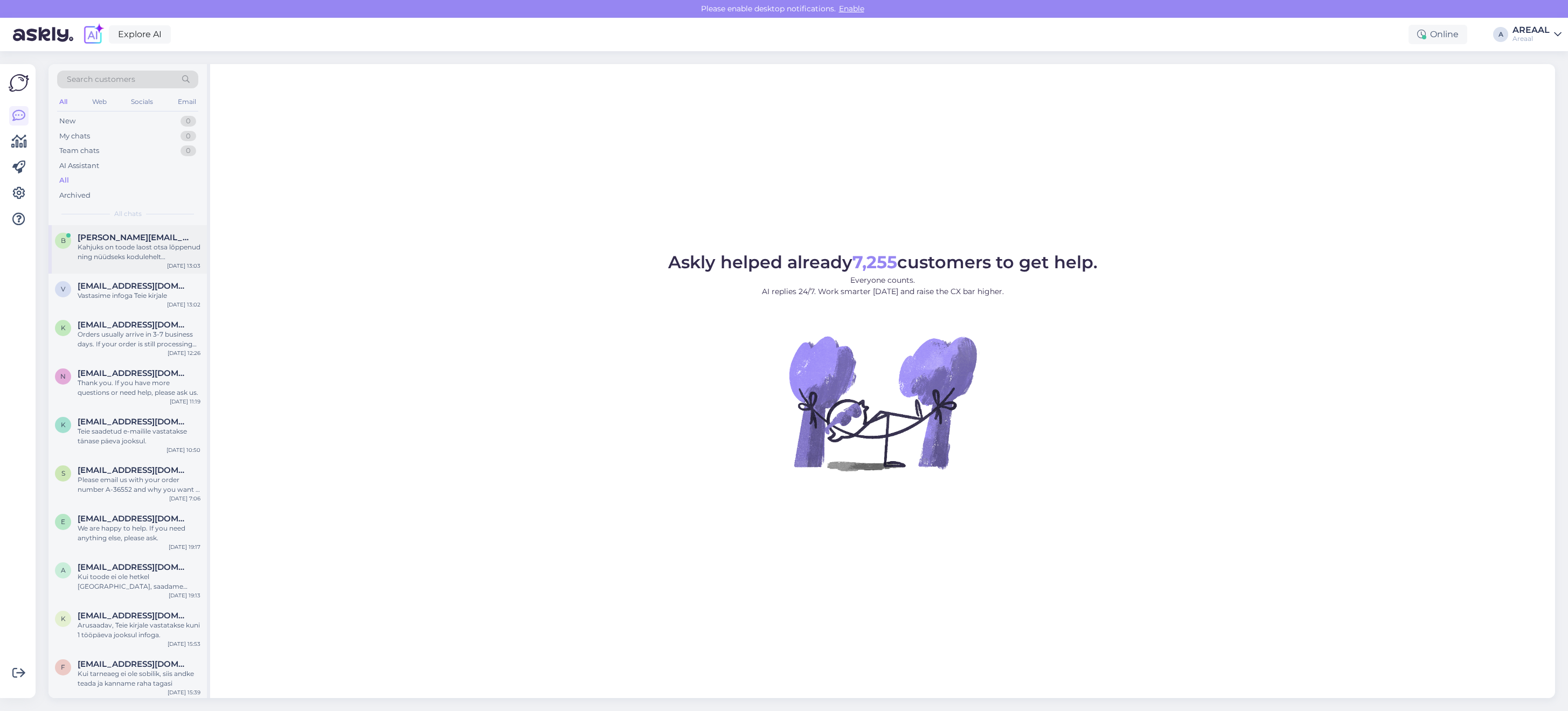
click at [170, 252] on div "Kahjuks on toode laost otsa lõppenud ning nüüdseks kodulehelt eemaldatud, vaban…" at bounding box center [139, 252] width 123 height 19
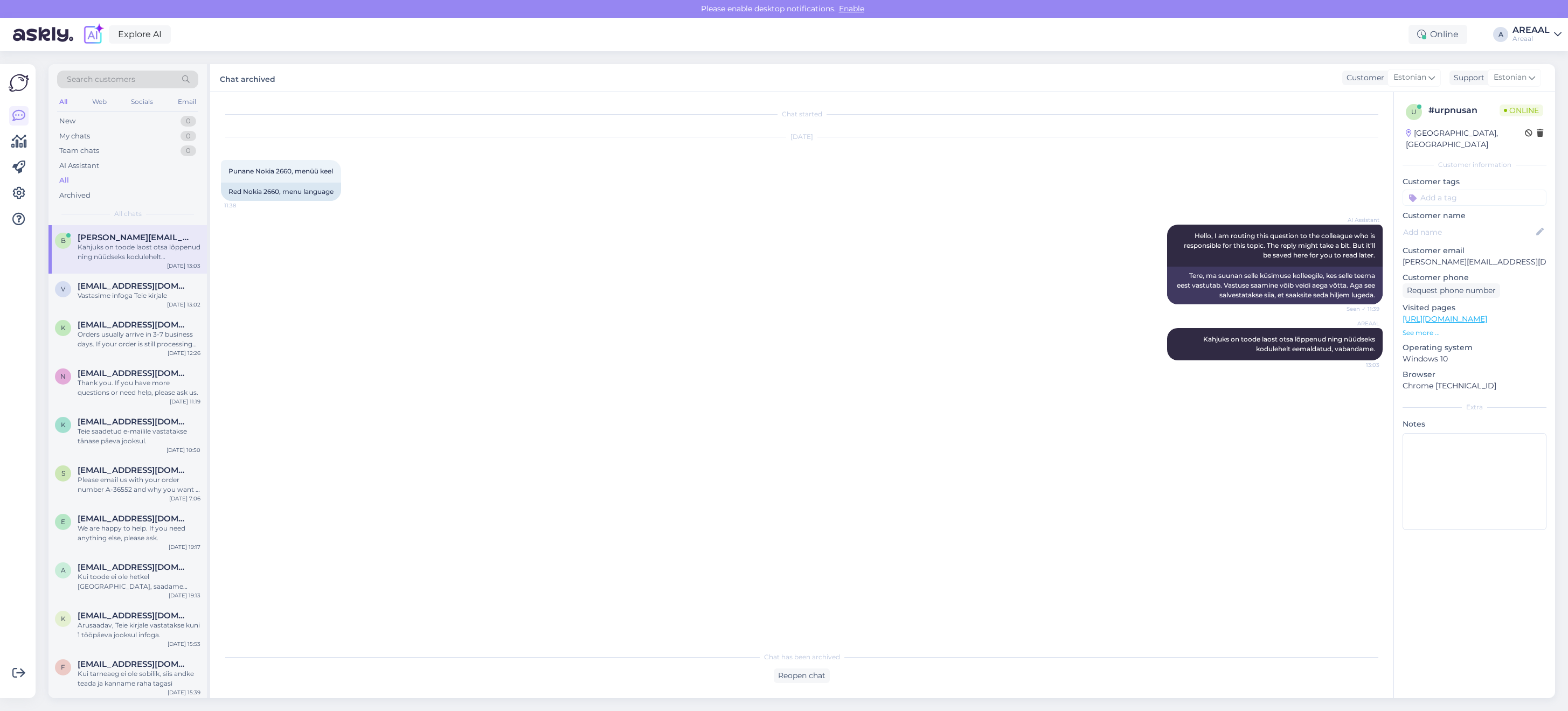
click at [499, 279] on div "AI Assistant Hello, I am routing this question to the colleague who is responsi…" at bounding box center [802, 265] width 1162 height 103
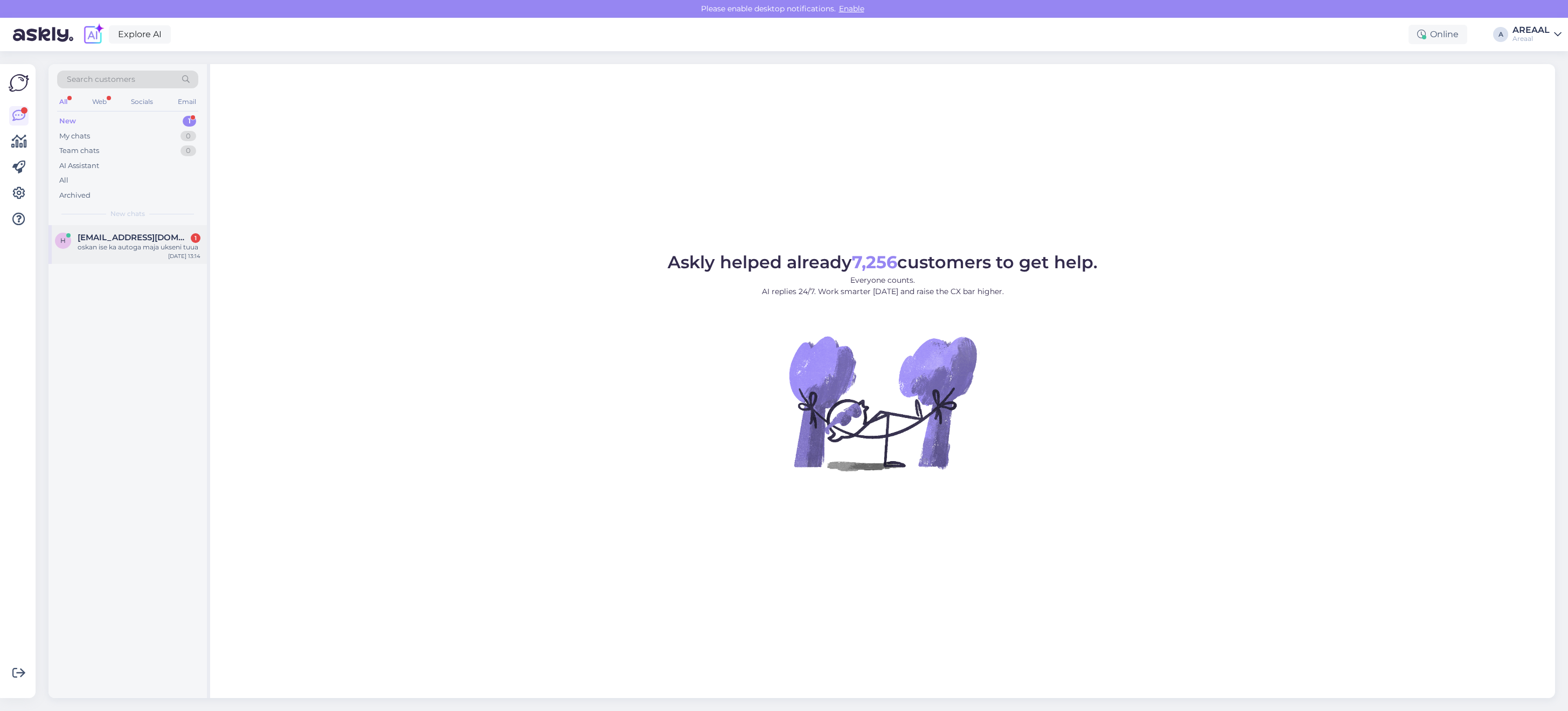
click at [198, 243] on div "oskan ise ka autoga maja ukseni tuua" at bounding box center [139, 247] width 123 height 10
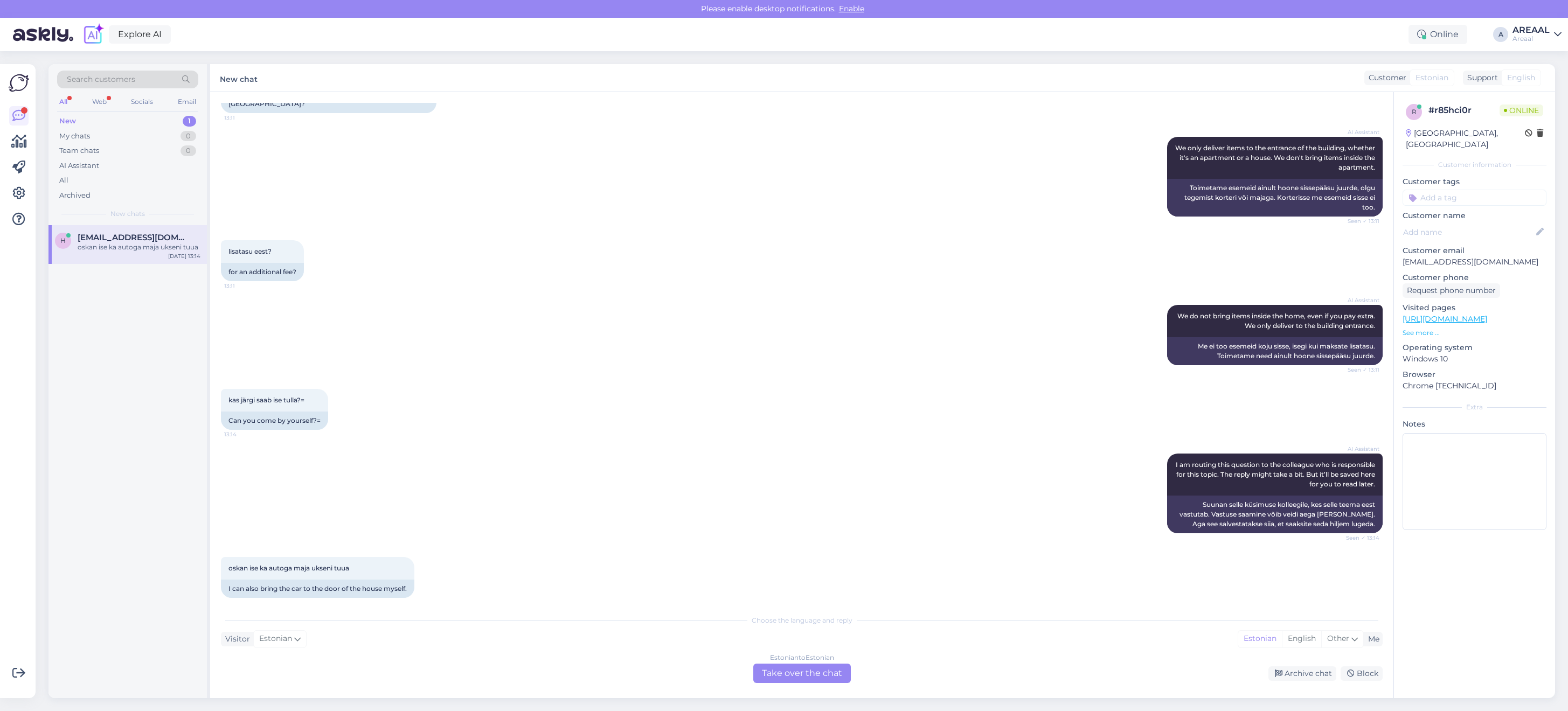
click at [760, 675] on div "Estonian to Estonian Take over the chat" at bounding box center [802, 674] width 97 height 19
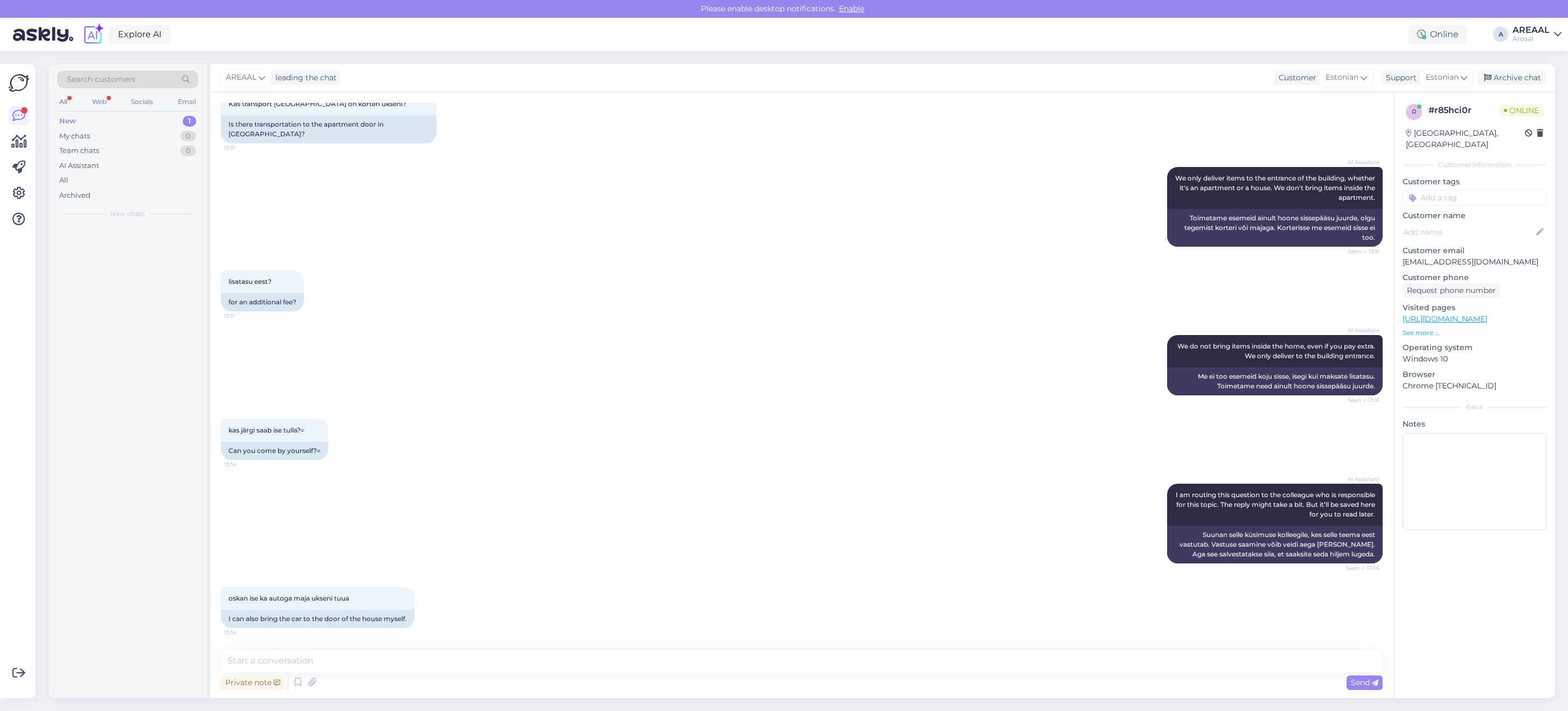
scroll to position [57, 0]
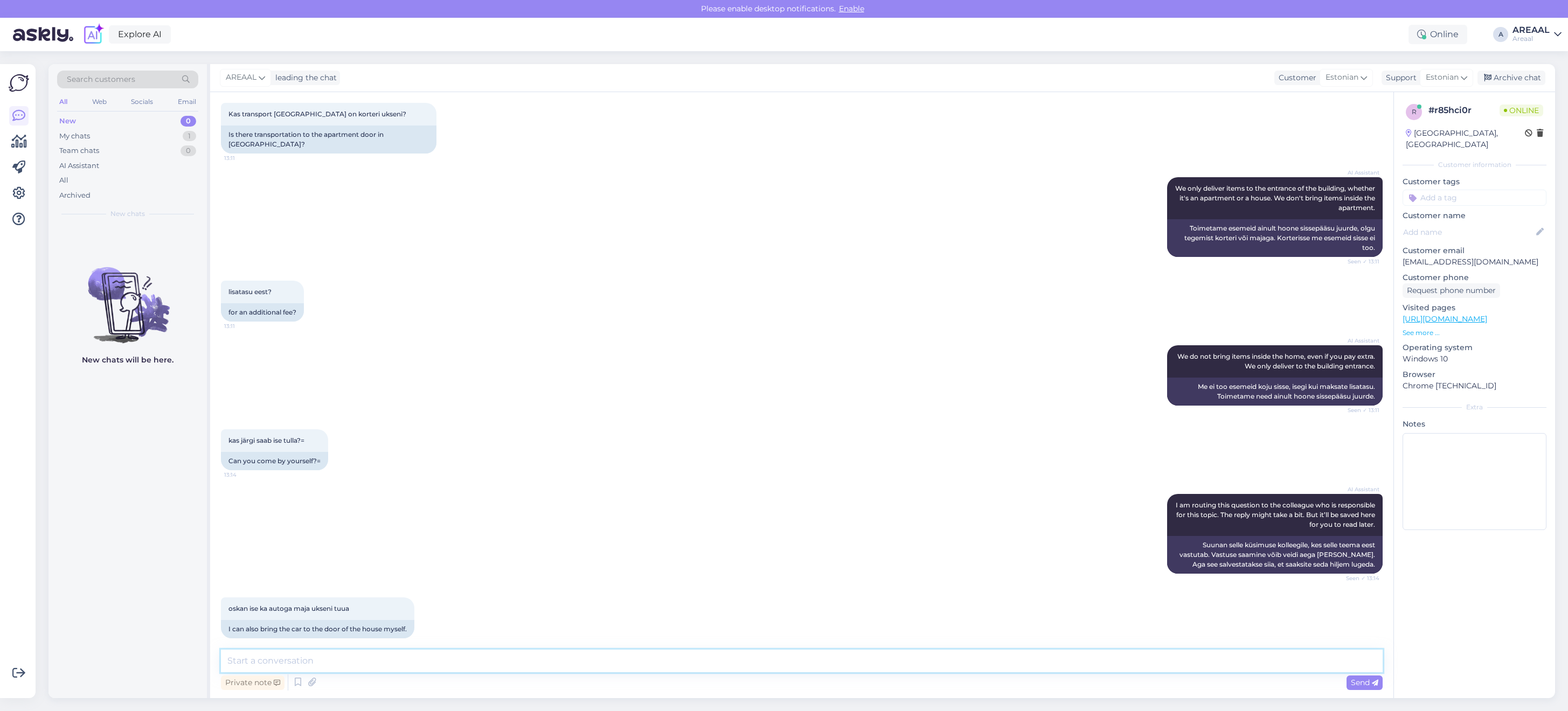
click at [755, 661] on textarea at bounding box center [802, 661] width 1162 height 23
type textarea "Meie ladu asub Leedus, kahjuks ei ole võimalik järele tulla"
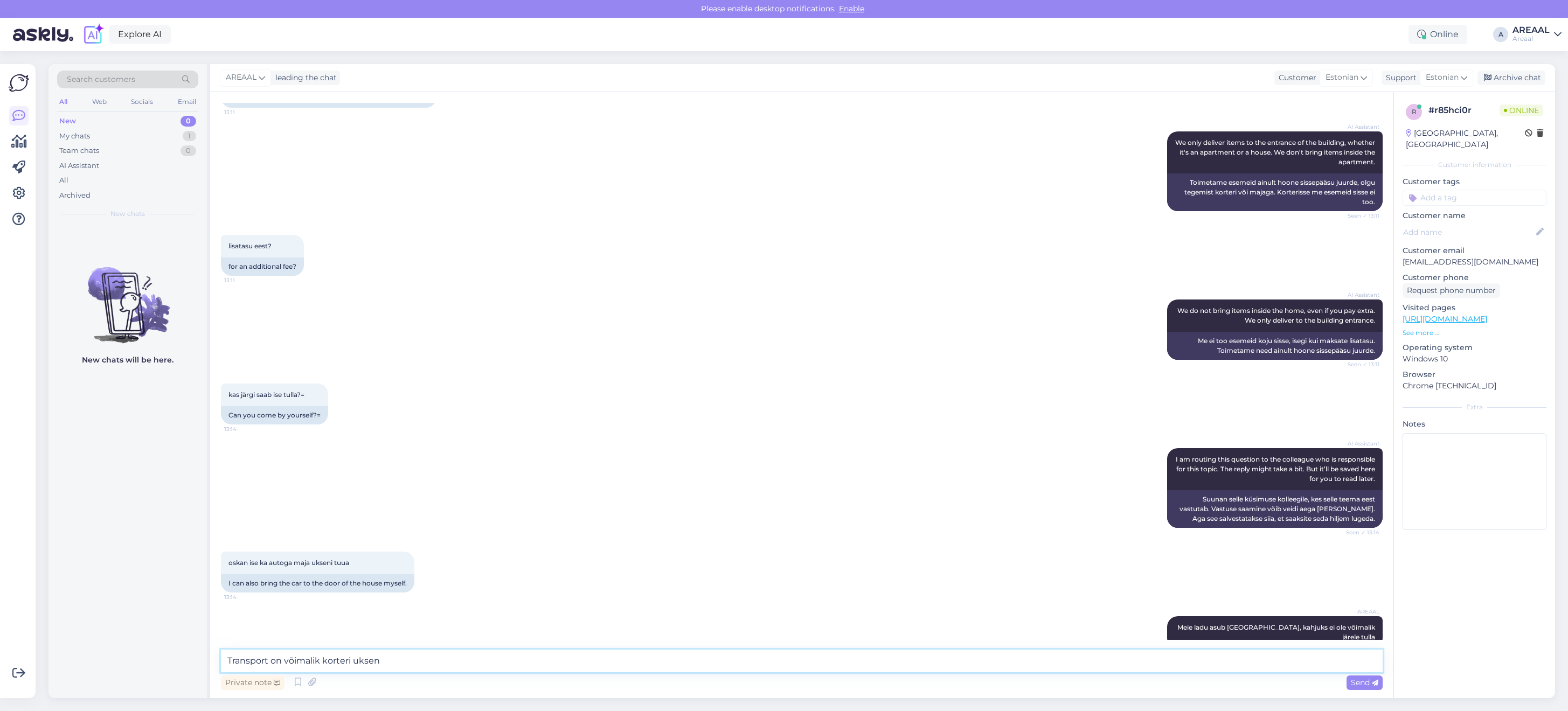
type textarea "Transport on võimalik korteri ukseni"
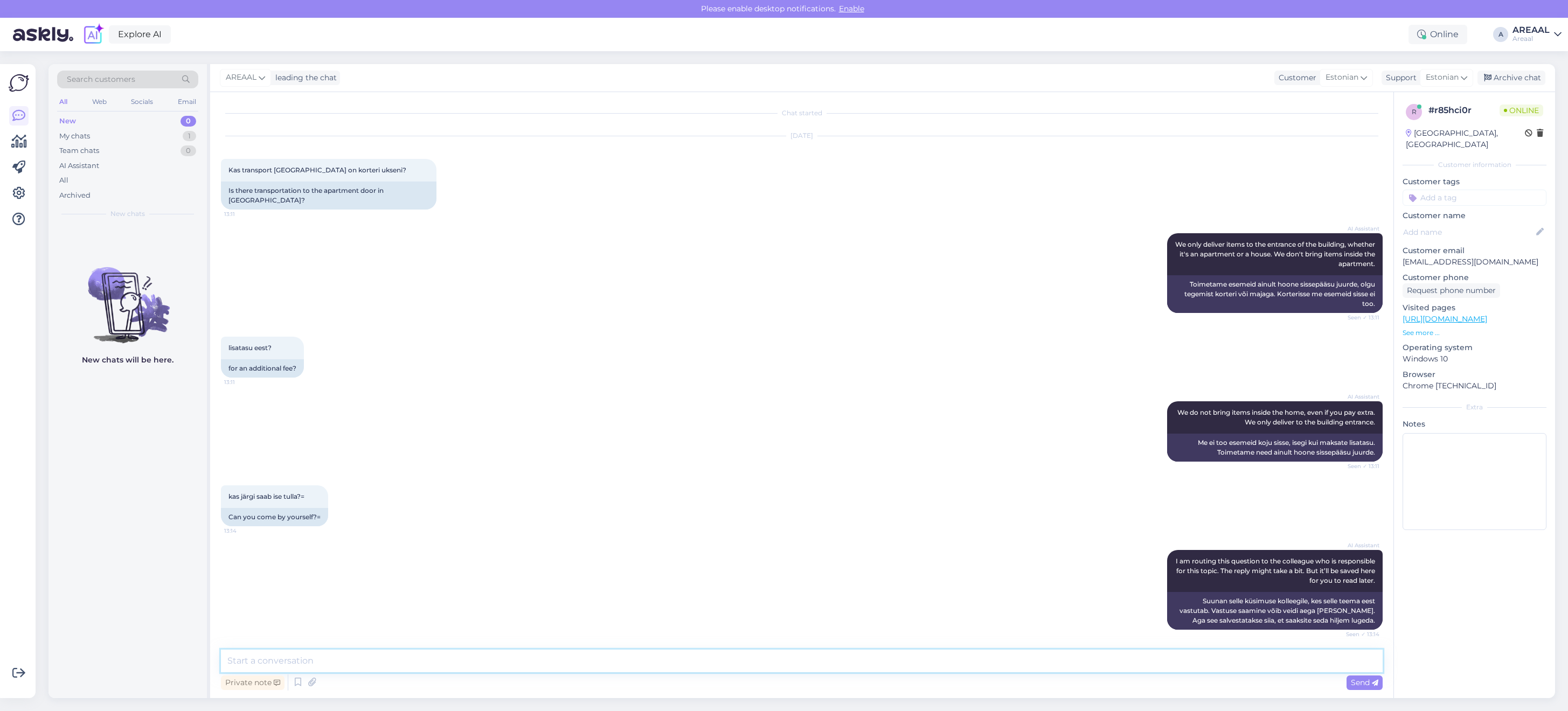
scroll to position [0, 0]
click at [755, 391] on div "AI Assistant We do not bring items inside the home, even if you pay extra. We o…" at bounding box center [802, 433] width 1162 height 84
click at [633, 285] on div "AI Assistant We only deliver items to the entrance of the building, whether it'…" at bounding box center [802, 275] width 1162 height 103
click at [612, 240] on div "AI Assistant We only deliver items to the entrance of the building, whether it'…" at bounding box center [802, 275] width 1162 height 103
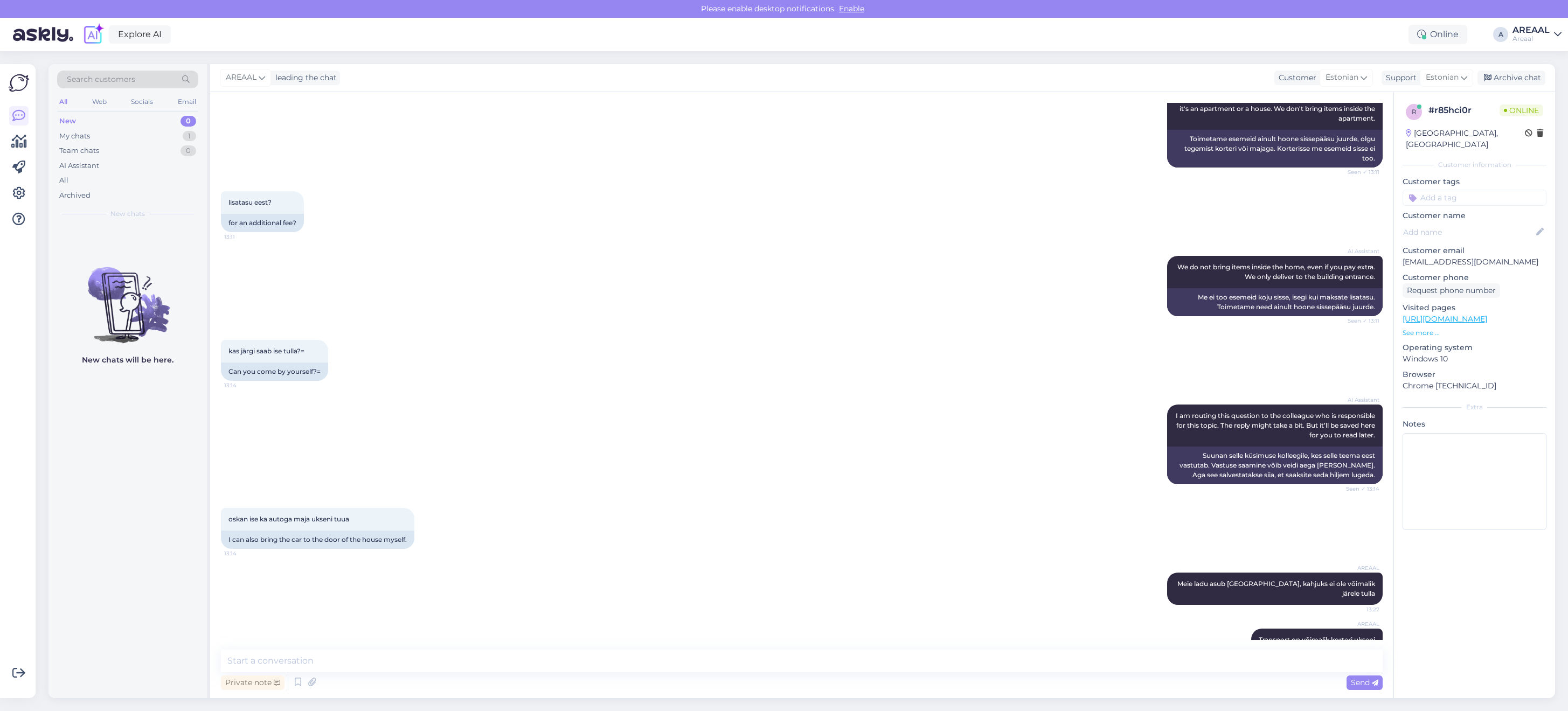
scroll to position [149, 0]
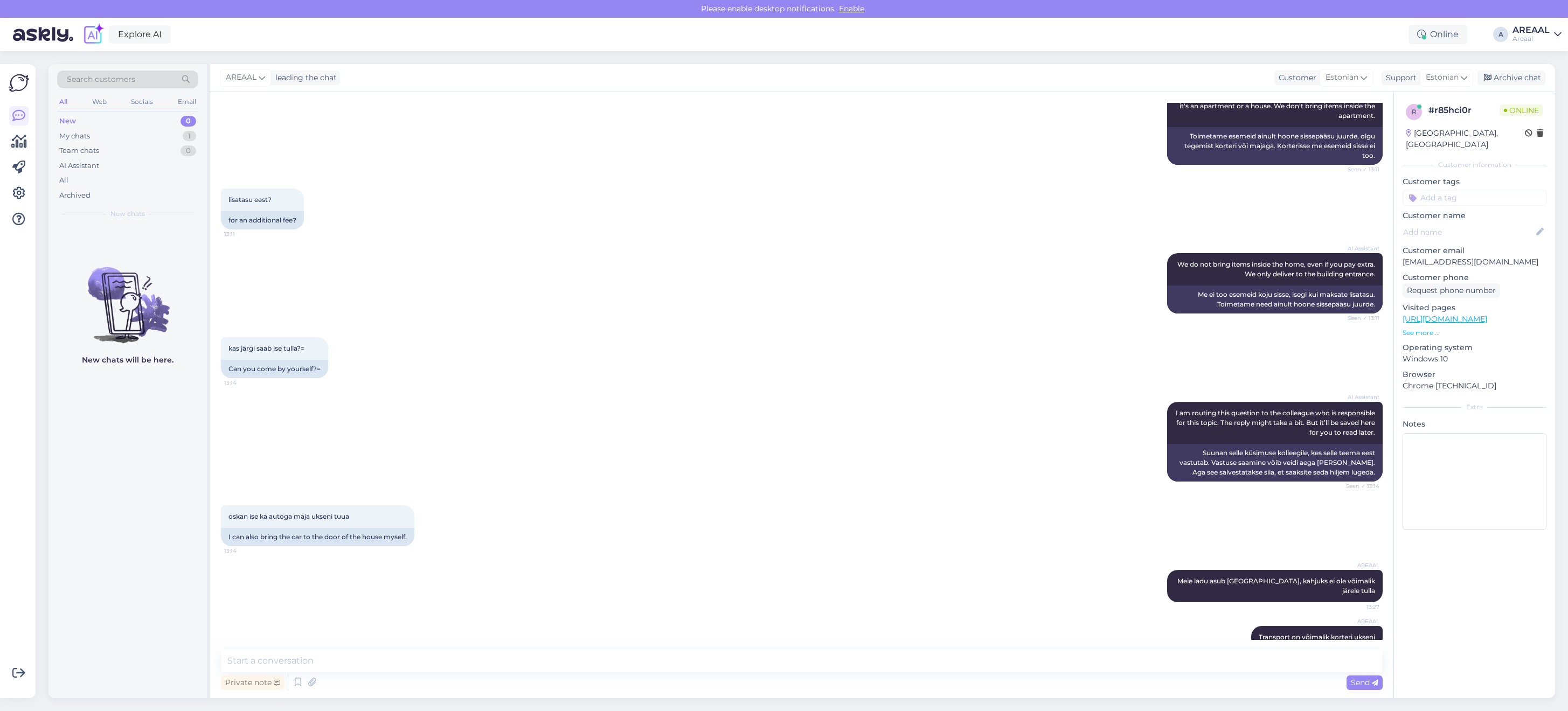
click at [660, 270] on div "AI Assistant We do not bring items inside the home, even if you pay extra. We o…" at bounding box center [802, 284] width 1162 height 84
click at [79, 181] on div "All" at bounding box center [128, 180] width 141 height 15
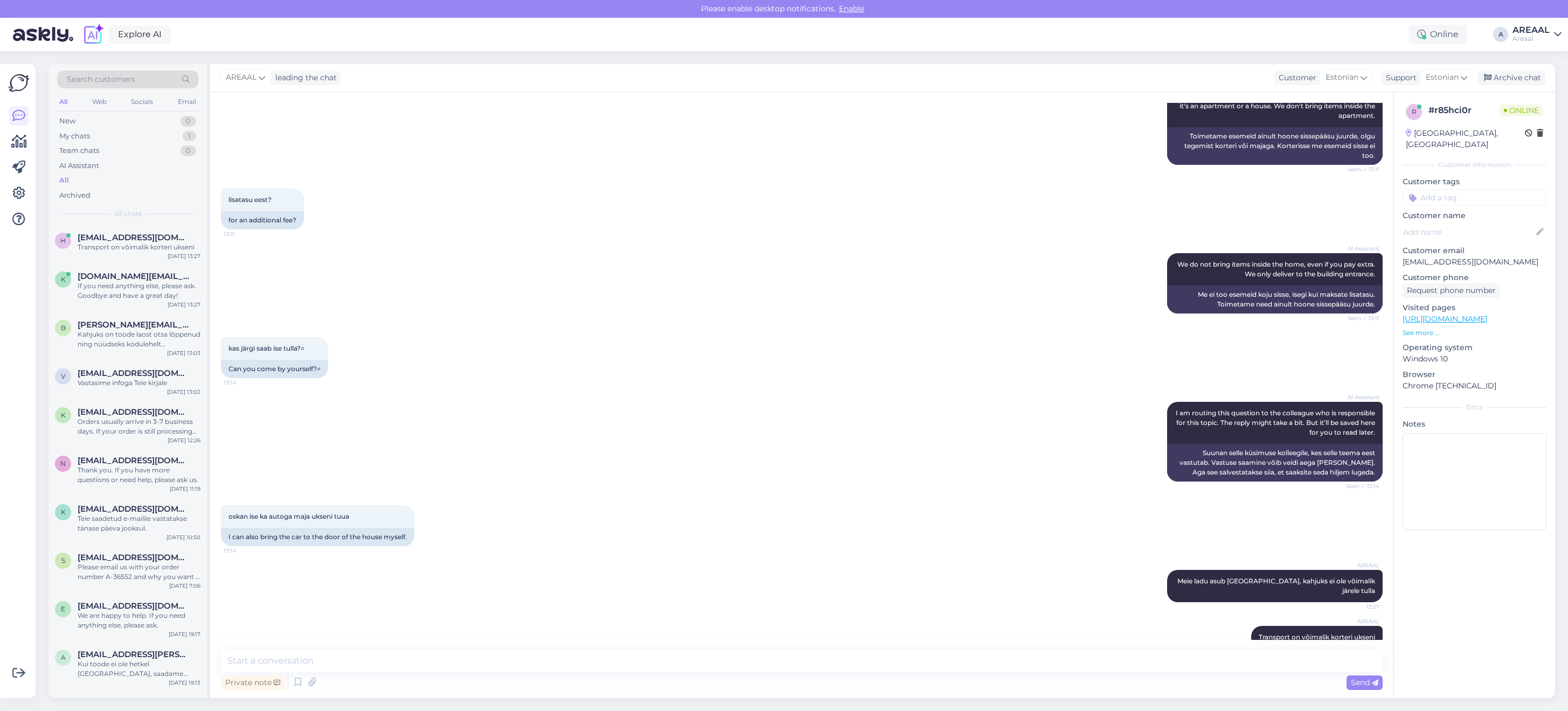
click at [108, 270] on div "k kangoll.online@gmail.com If you need anything else, please ask. Goodbye and h…" at bounding box center [128, 289] width 158 height 49
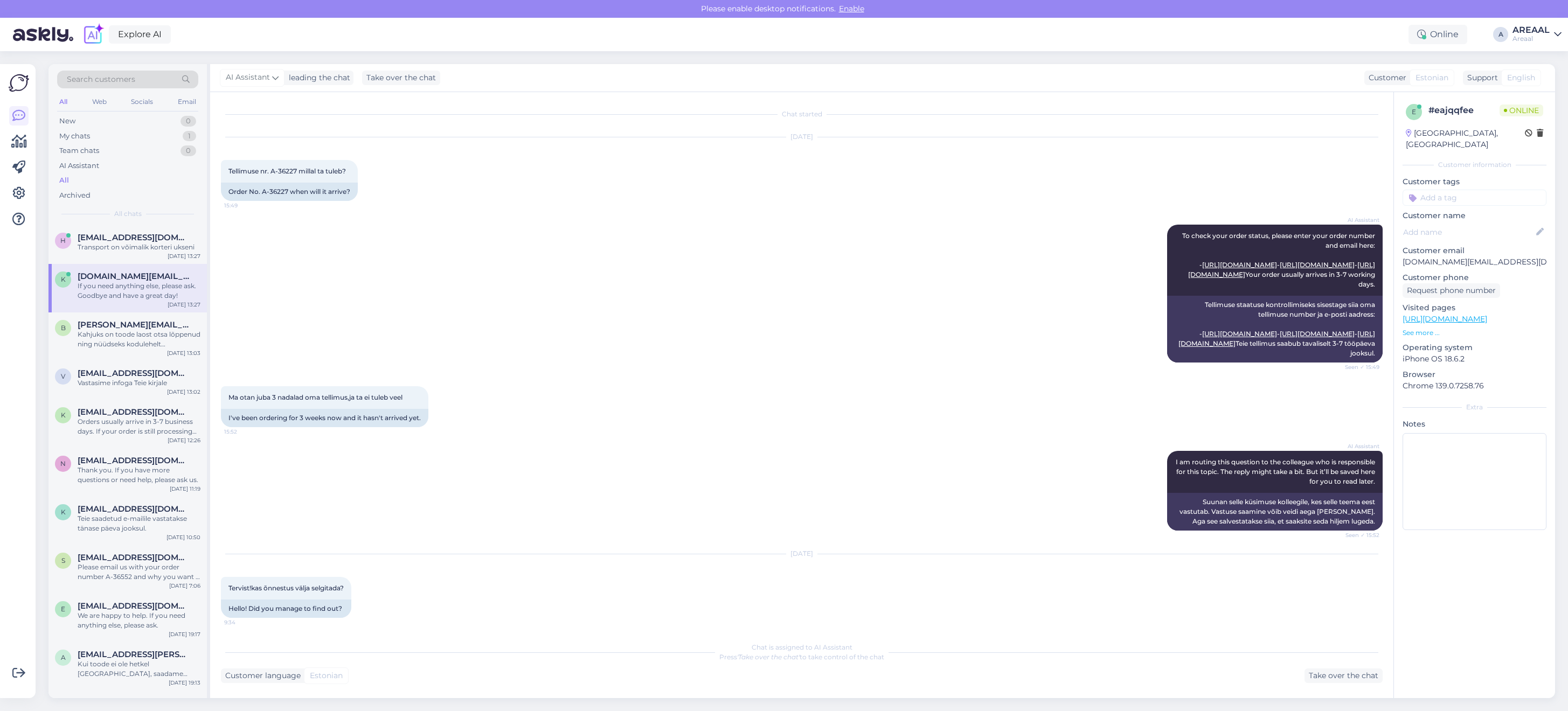
scroll to position [3896, 0]
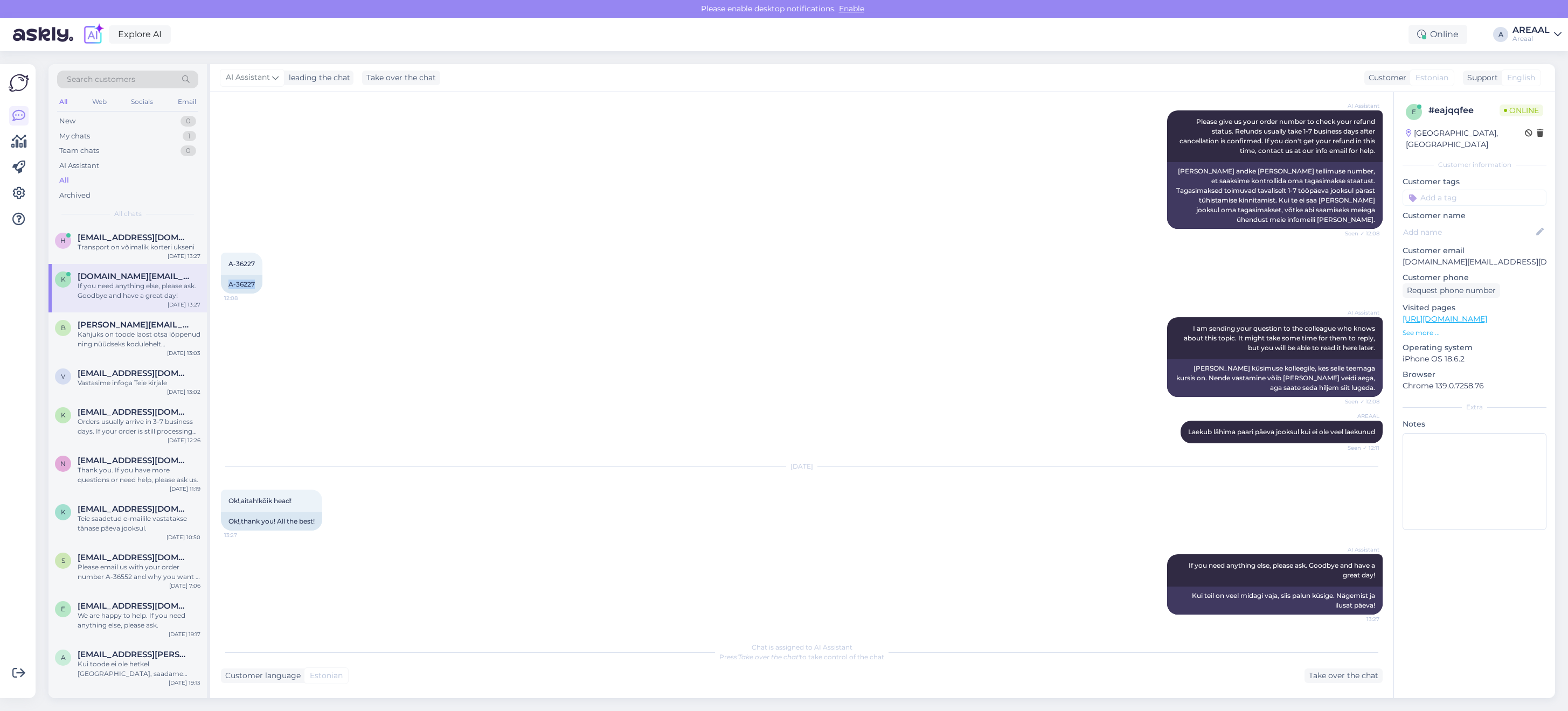
drag, startPoint x: 229, startPoint y: 287, endPoint x: 289, endPoint y: 282, distance: 60.2
click at [289, 282] on div "A-36227 12:08 A-36227" at bounding box center [802, 273] width 1162 height 65
copy div "A-36227"
click at [963, 222] on div "AI Assistant Please give us your order number to check your refund status. Refu…" at bounding box center [802, 170] width 1162 height 142
click at [181, 136] on div "My chats 1" at bounding box center [128, 136] width 141 height 15
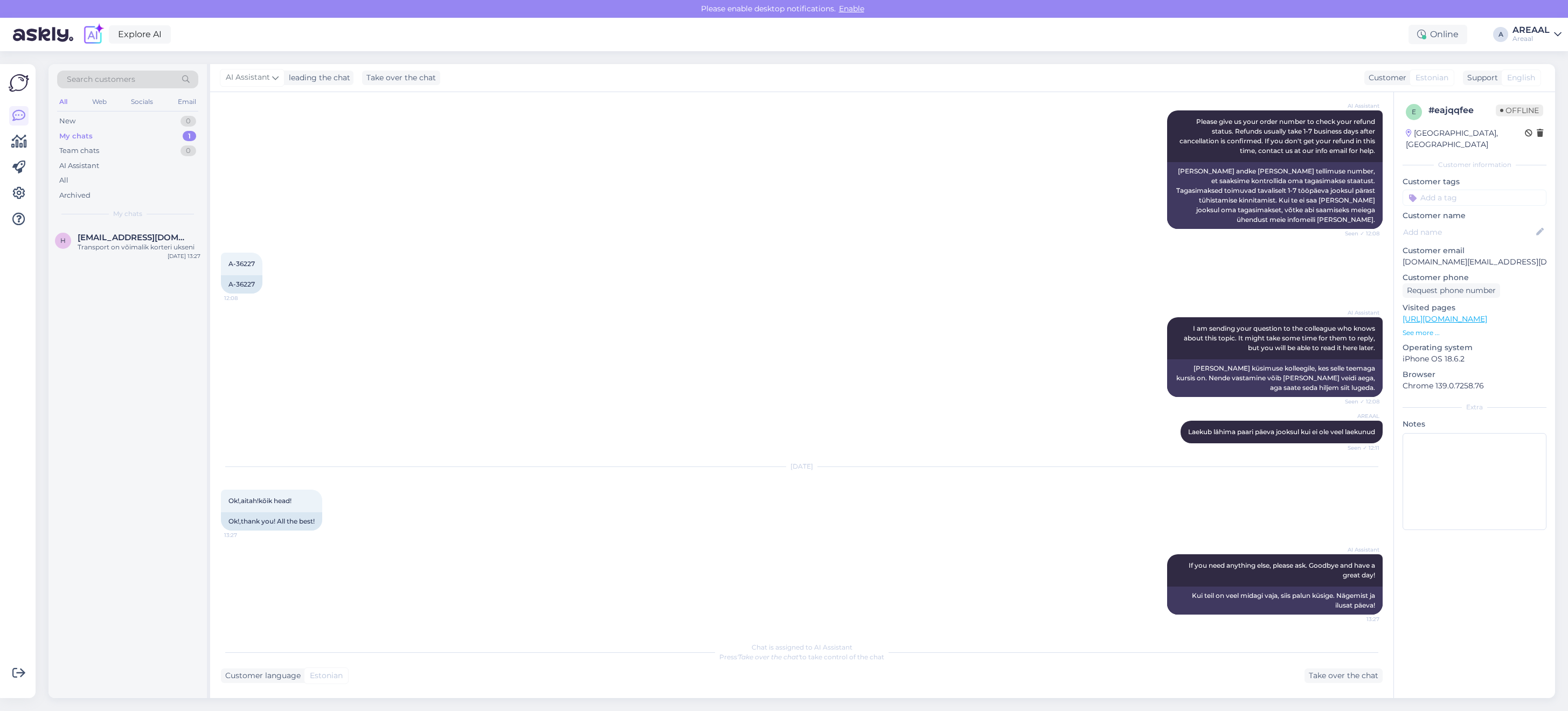
click at [156, 268] on div "h helinakarhu@gmail.com Transport on võimalik korteri ukseni Oct 8 13:27" at bounding box center [128, 461] width 158 height 473
click at [155, 248] on div "Transport on võimalik korteri ukseni" at bounding box center [139, 247] width 123 height 10
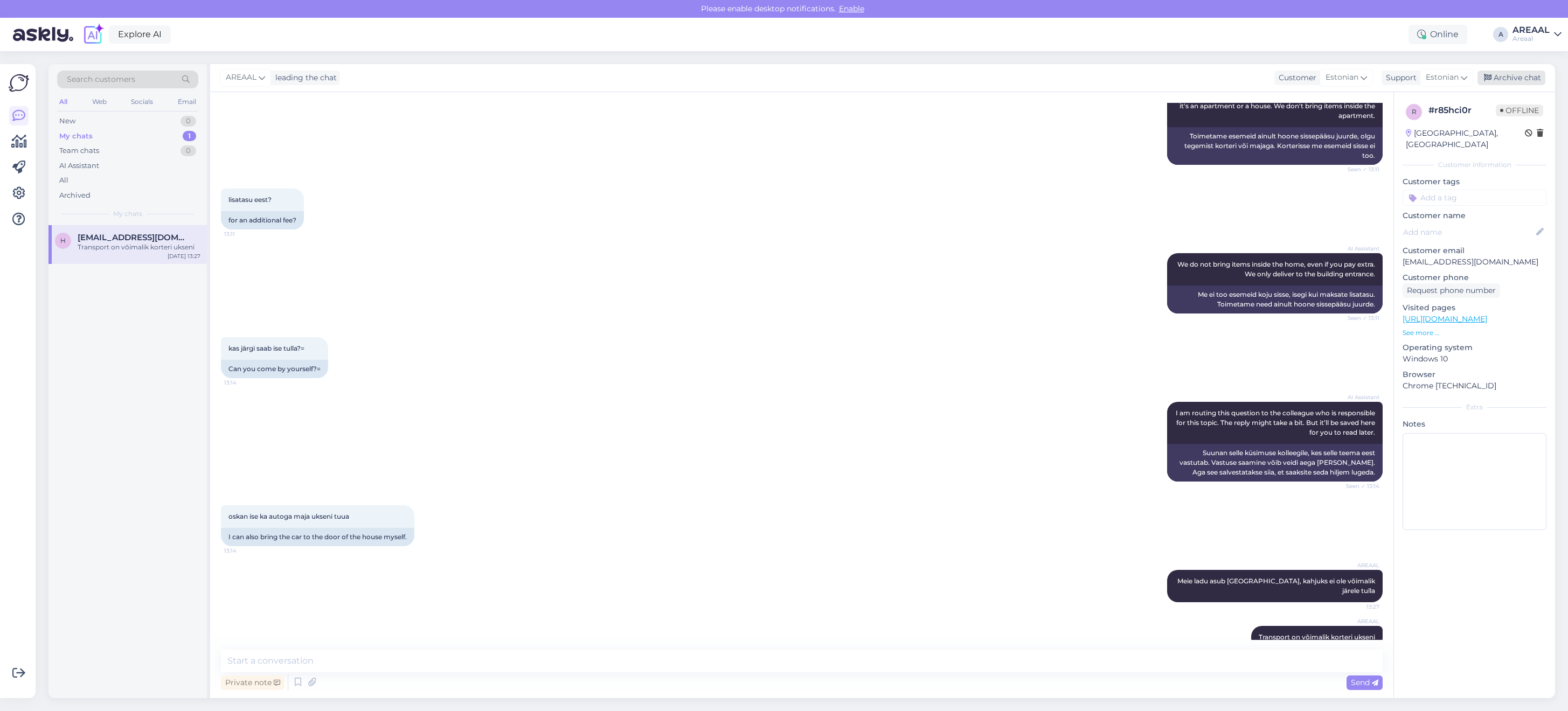
click at [1521, 69] on div "AREAAL leading the chat Customer Estonian Support Estonian Archive chat" at bounding box center [883, 78] width 1345 height 28
click at [1512, 71] on div "Archive chat" at bounding box center [1511, 78] width 68 height 15
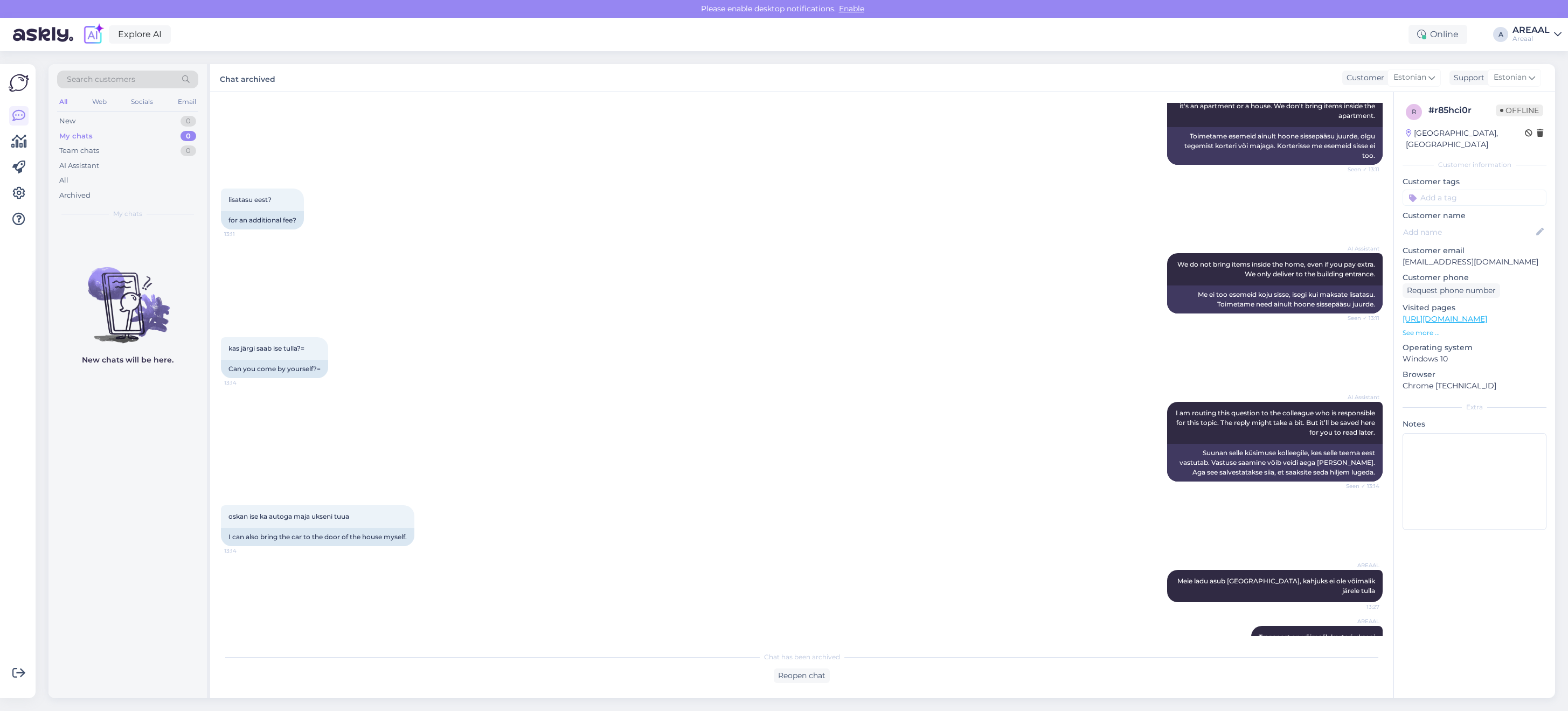
click at [1521, 36] on div "Areaal" at bounding box center [1531, 39] width 37 height 9
click at [1530, 72] on div "Nish Open" at bounding box center [1495, 83] width 132 height 23
click at [1536, 77] on button "Open" at bounding box center [1538, 83] width 30 height 16
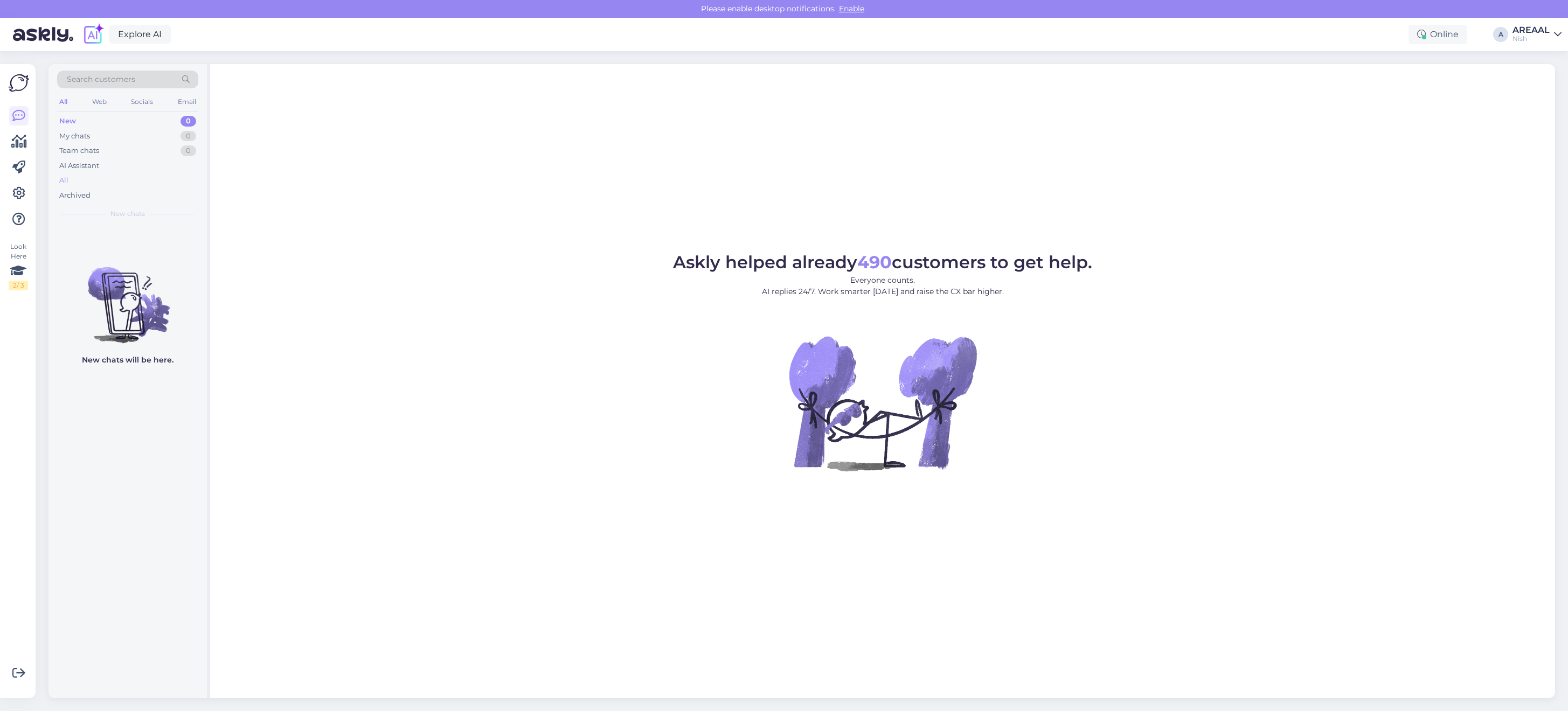
click at [81, 176] on div "All" at bounding box center [128, 180] width 141 height 15
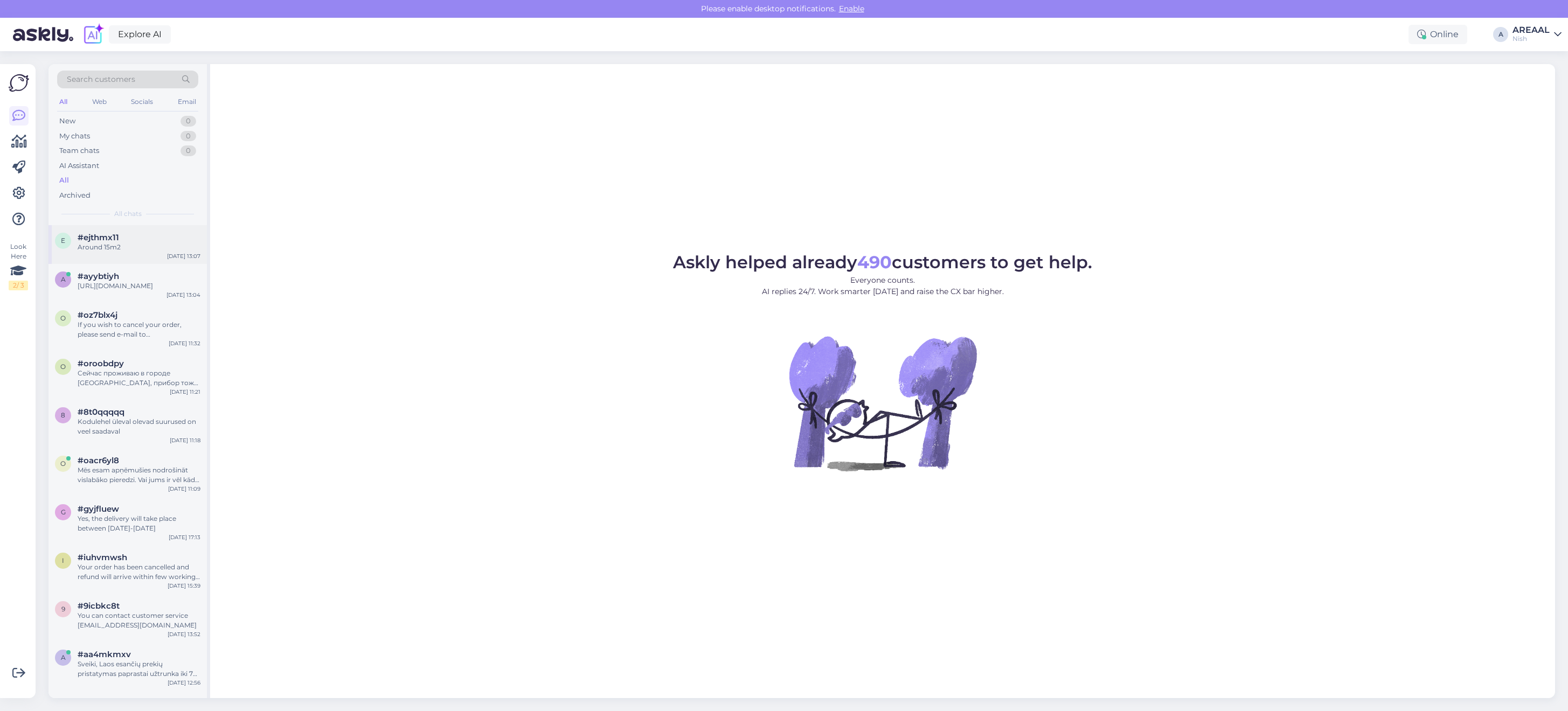
click at [142, 261] on div "e #ejthmx11 Around 15m2 Oct 8 13:07" at bounding box center [128, 245] width 158 height 39
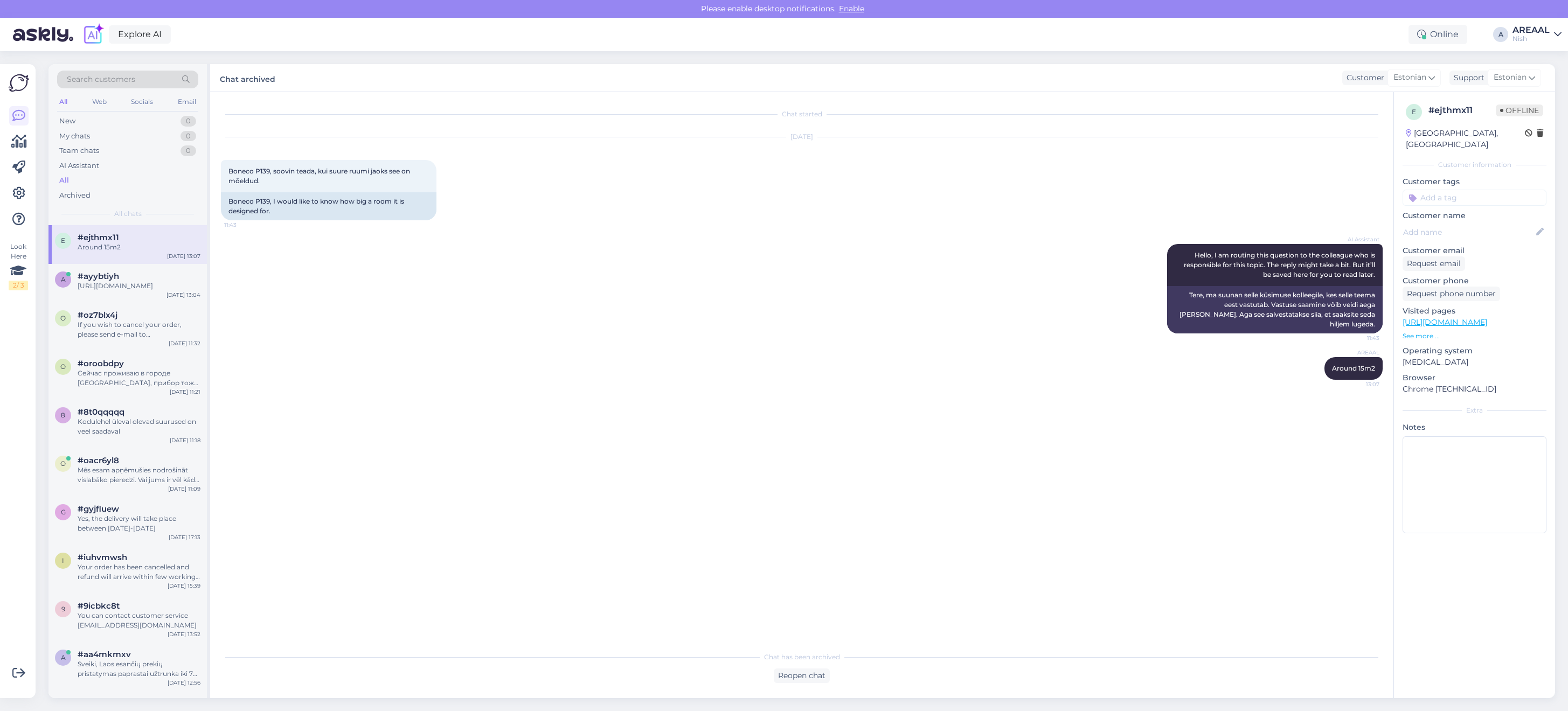
click at [1536, 30] on div "AREAAL" at bounding box center [1531, 30] width 37 height 9
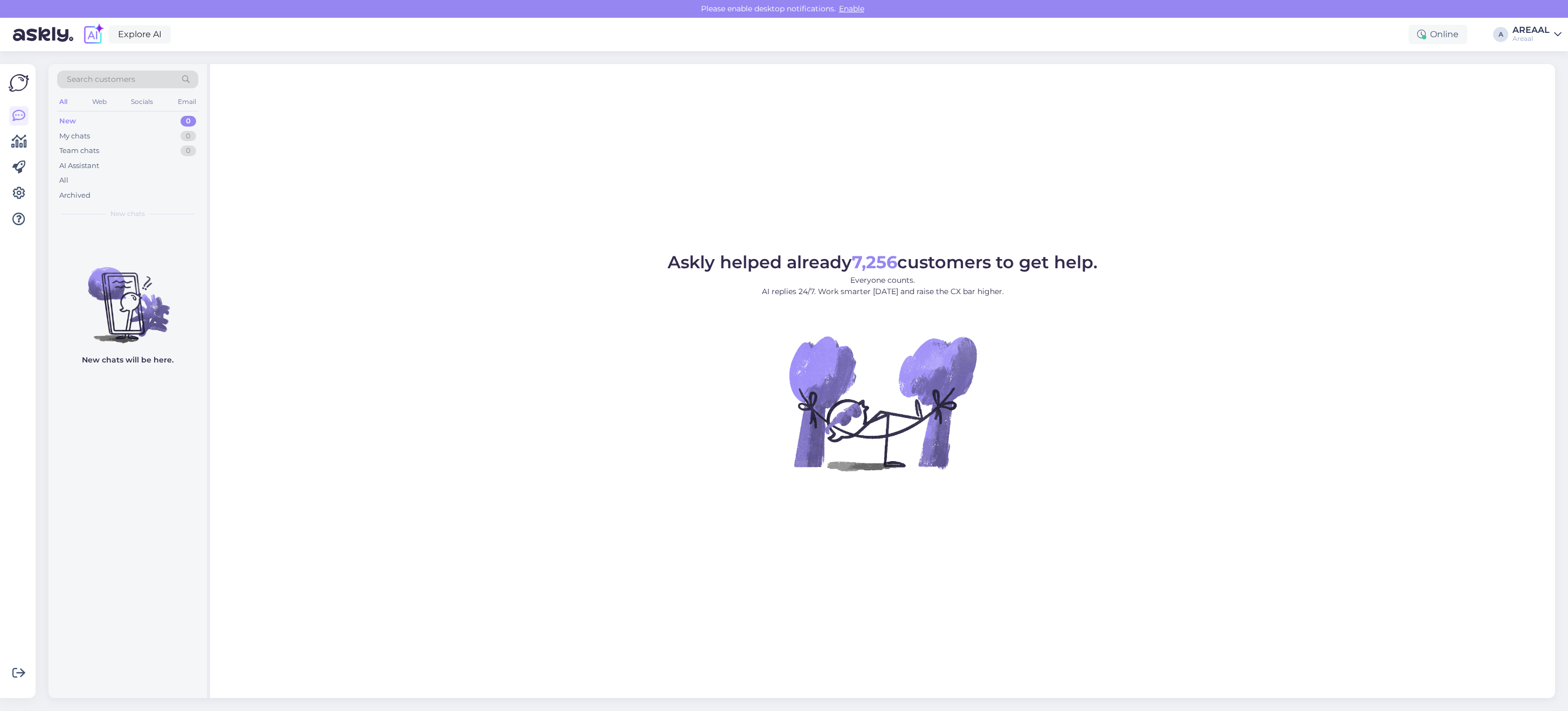
click at [1376, 147] on div "Askly helped already 7,256 customers to get help. Everyone counts. AI replies 2…" at bounding box center [883, 381] width 1345 height 634
click at [86, 169] on div "AI Assistant" at bounding box center [79, 166] width 40 height 11
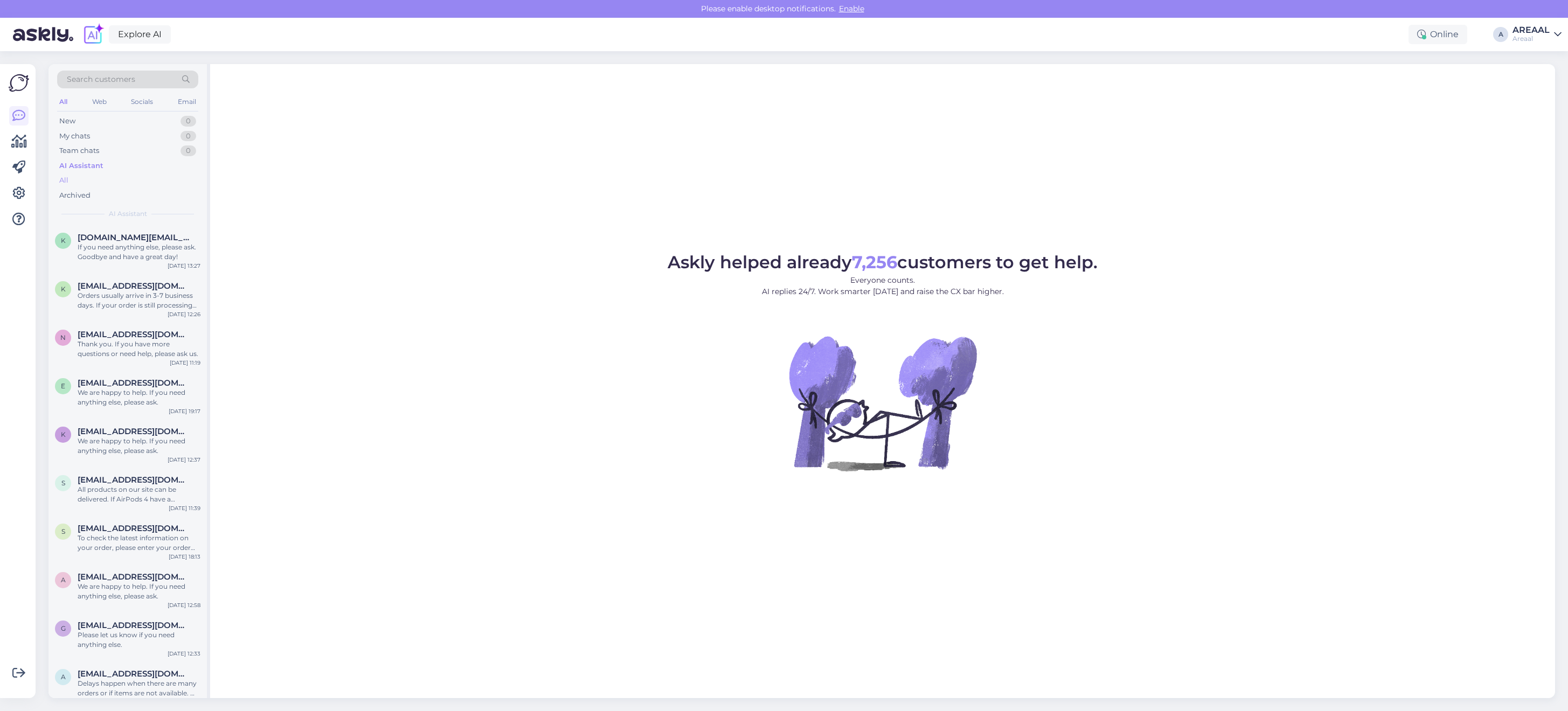
drag, startPoint x: 89, startPoint y: 173, endPoint x: 95, endPoint y: 180, distance: 9.2
click at [95, 180] on div "All" at bounding box center [128, 180] width 141 height 15
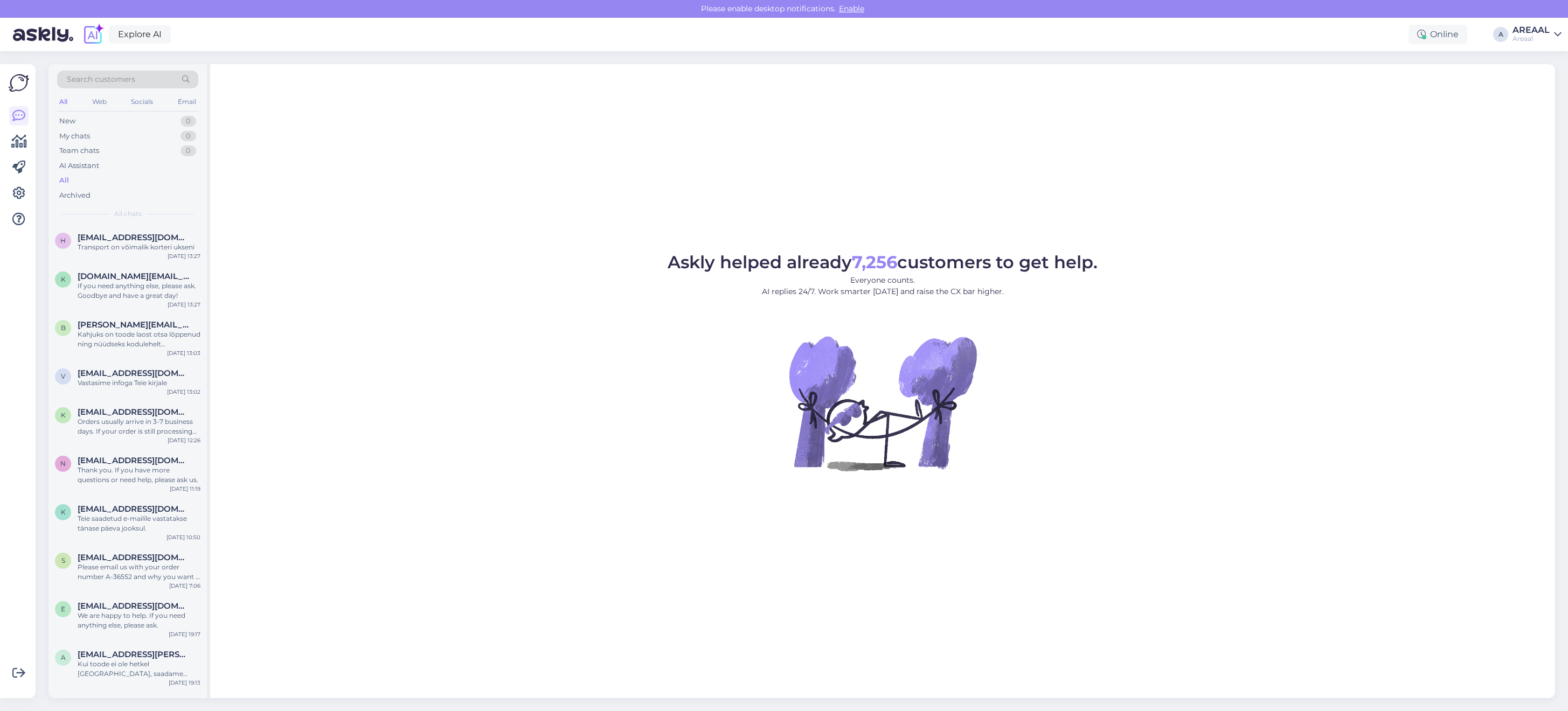
click at [95, 180] on div "All" at bounding box center [128, 180] width 141 height 15
click at [120, 240] on span "[EMAIL_ADDRESS][DOMAIN_NAME]" at bounding box center [133, 237] width 112 height 10
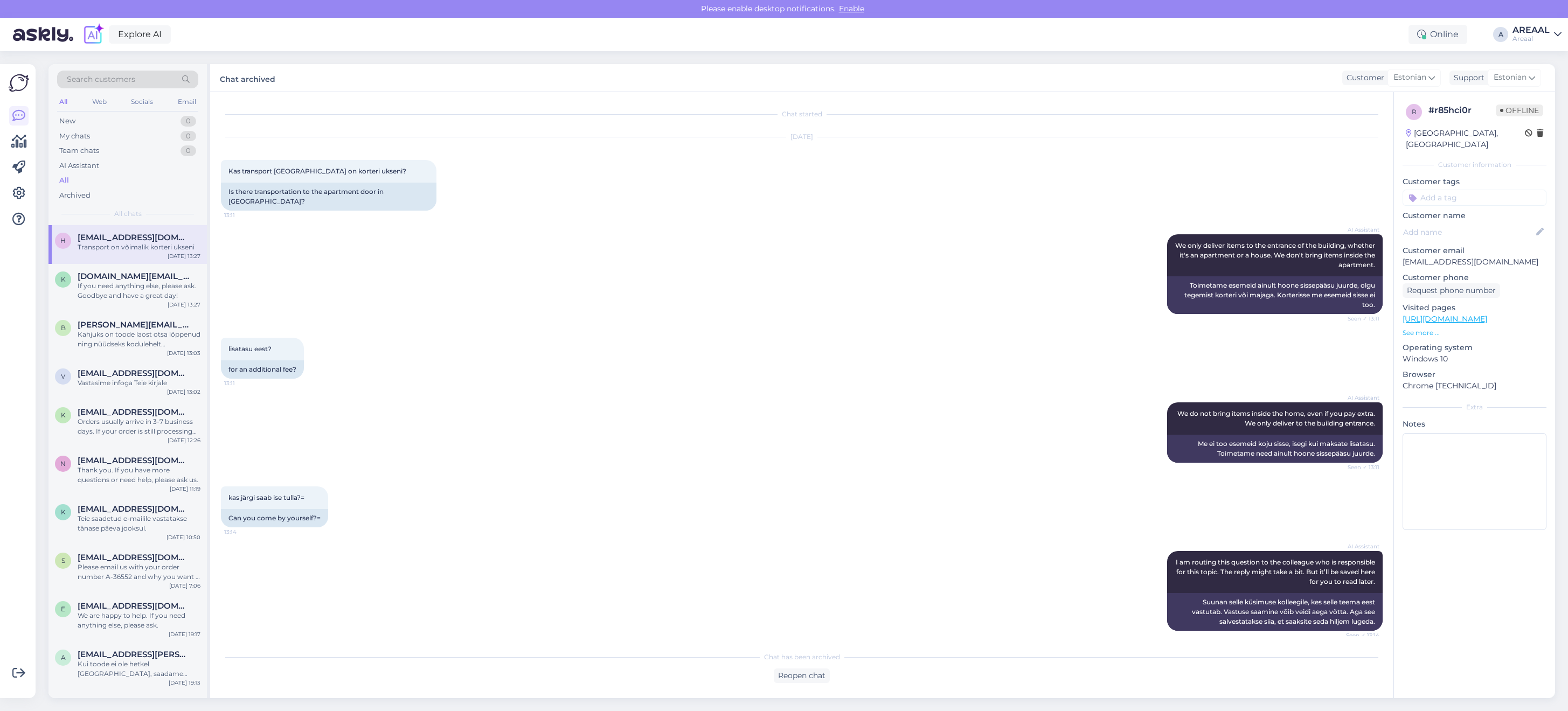
scroll to position [153, 0]
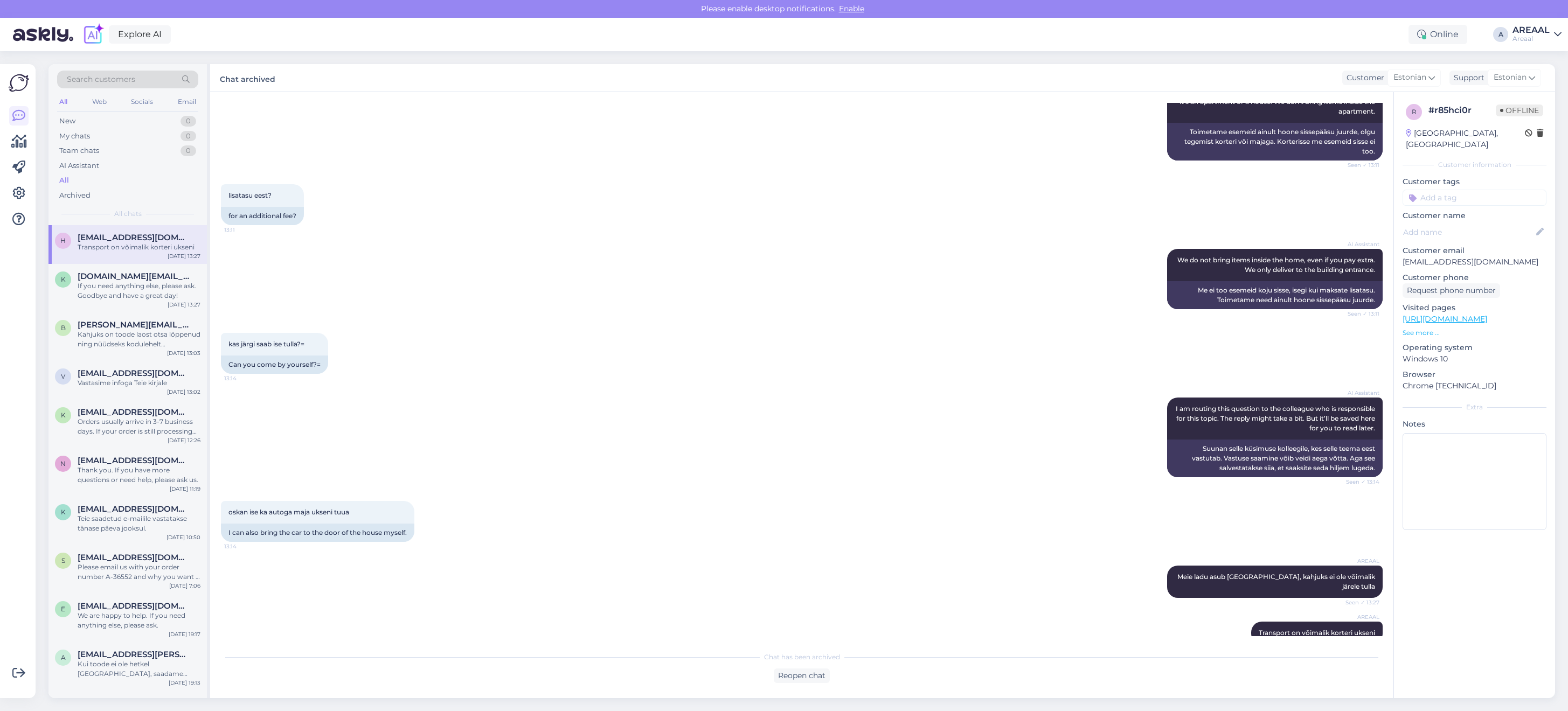
click at [1556, 28] on link "AREAAL Areaal" at bounding box center [1537, 34] width 49 height 17
click at [1529, 82] on button "Open" at bounding box center [1538, 83] width 30 height 16
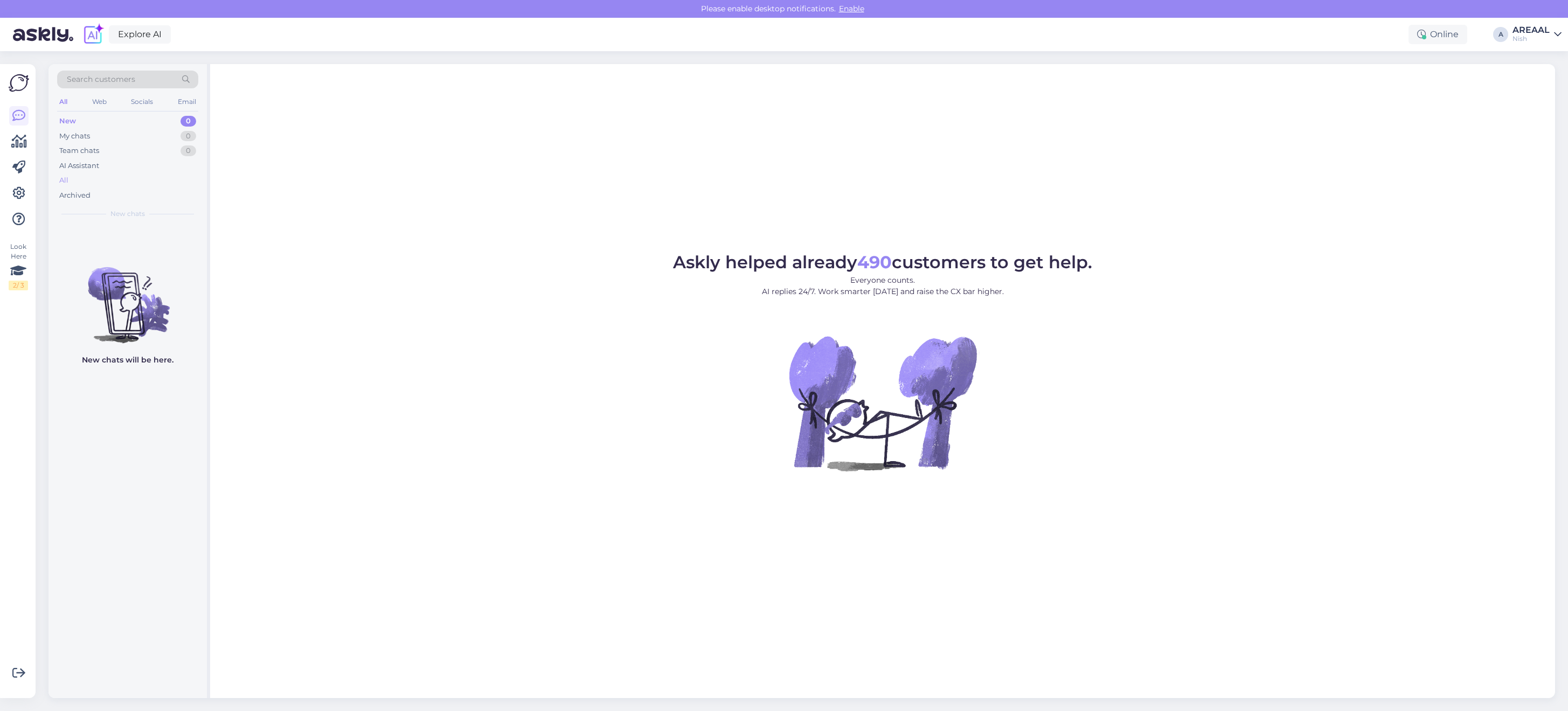
click at [109, 184] on div "All" at bounding box center [128, 180] width 141 height 15
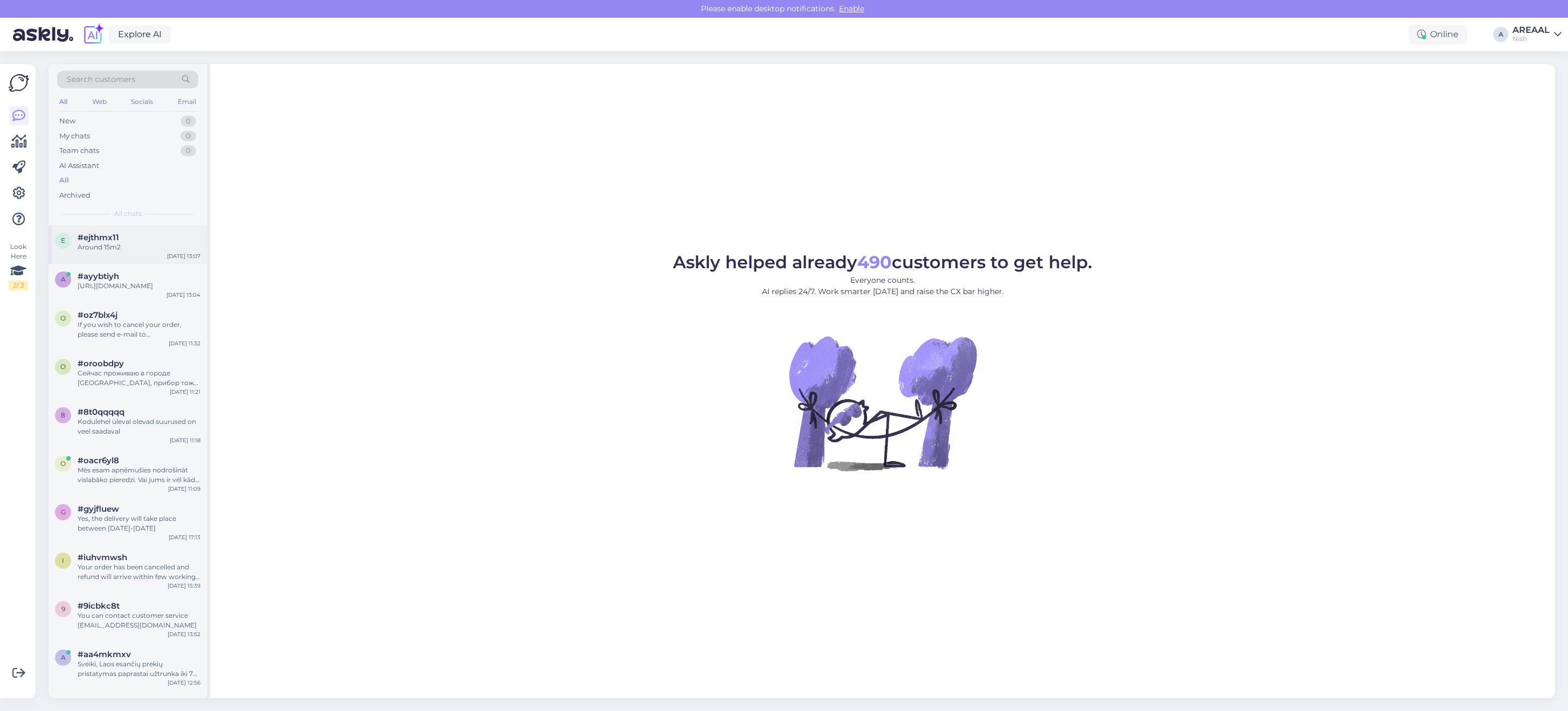
click at [125, 247] on div "Around 15m2" at bounding box center [139, 247] width 123 height 10
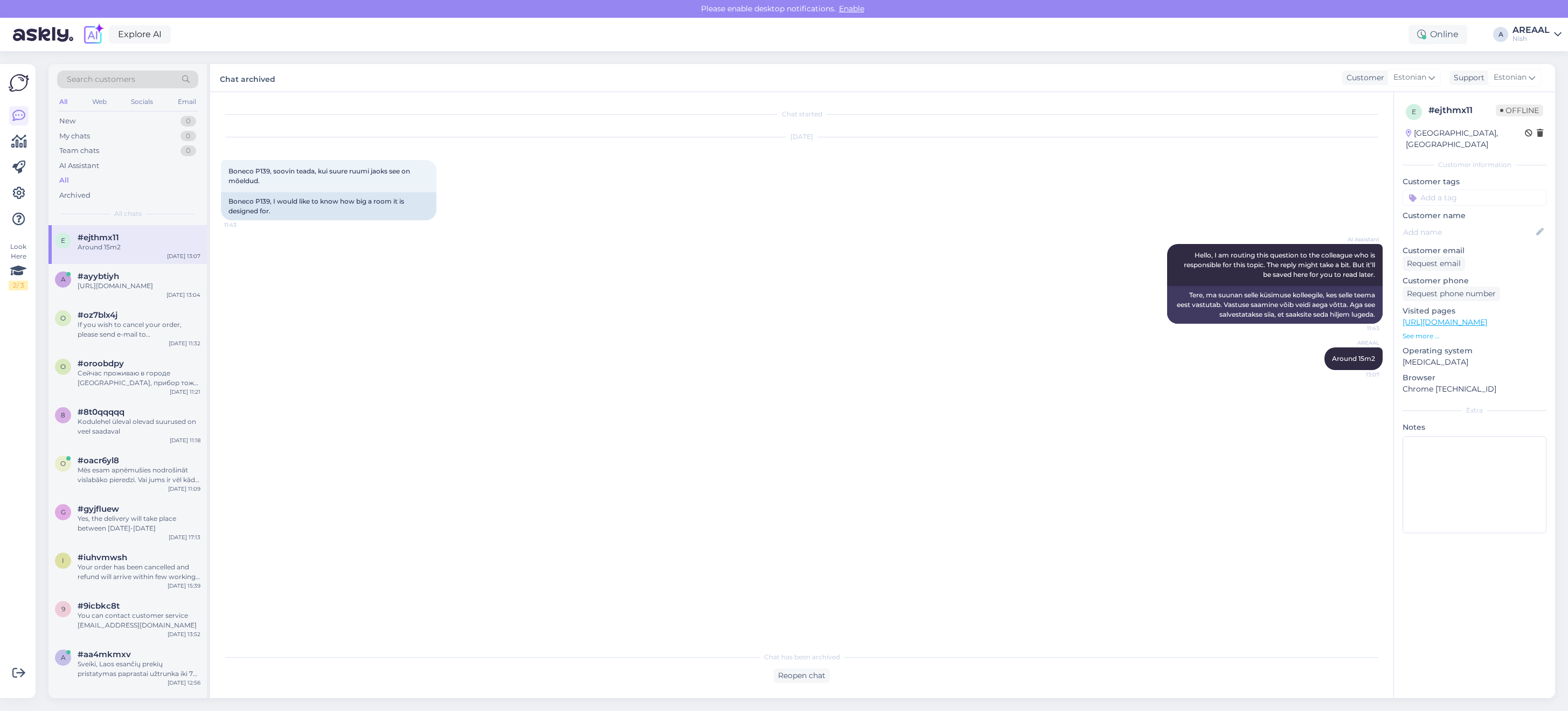
click at [1542, 40] on div "Nish" at bounding box center [1531, 39] width 37 height 9
click at [1535, 66] on button "Open" at bounding box center [1538, 60] width 30 height 16
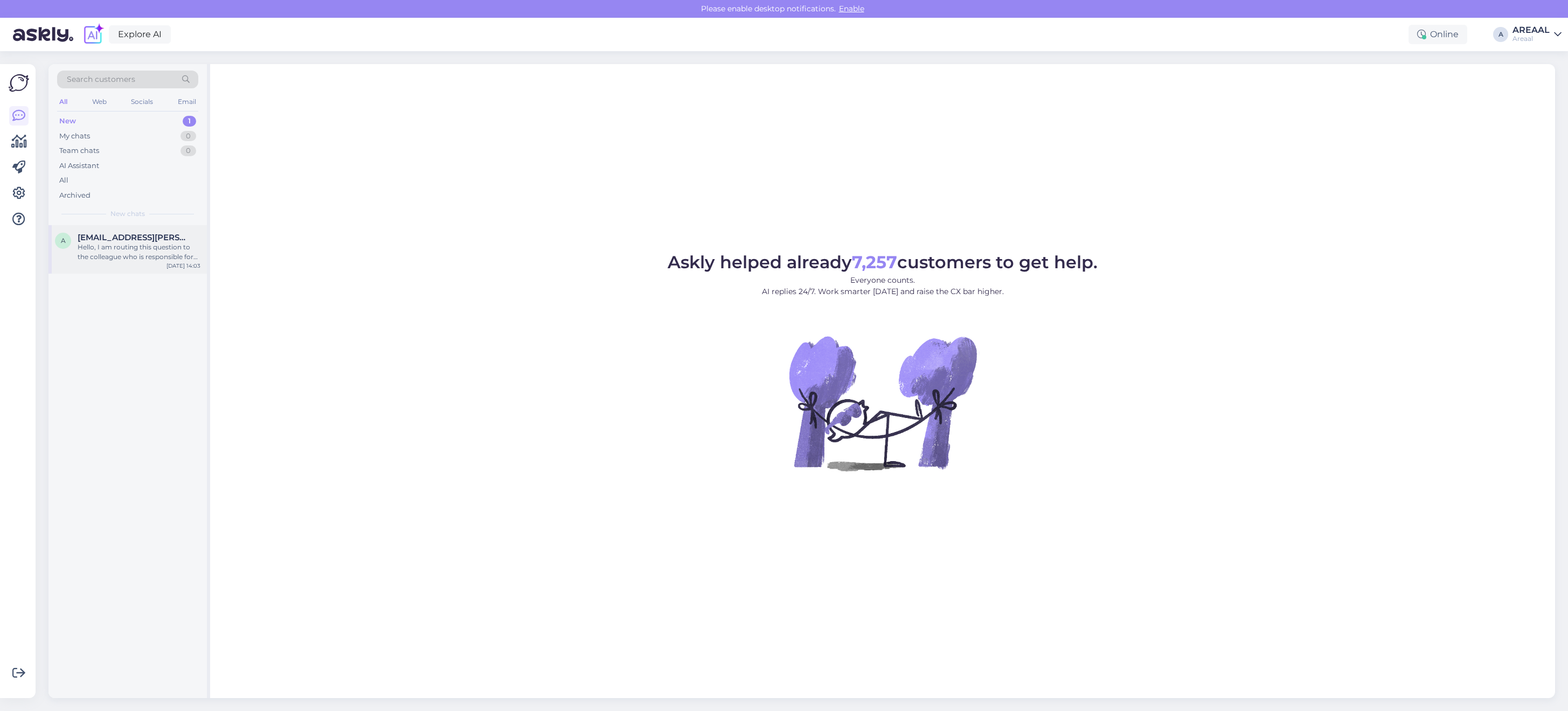
click at [181, 244] on div "Hello, I am routing this question to the colleague who is responsible for this …" at bounding box center [139, 252] width 123 height 19
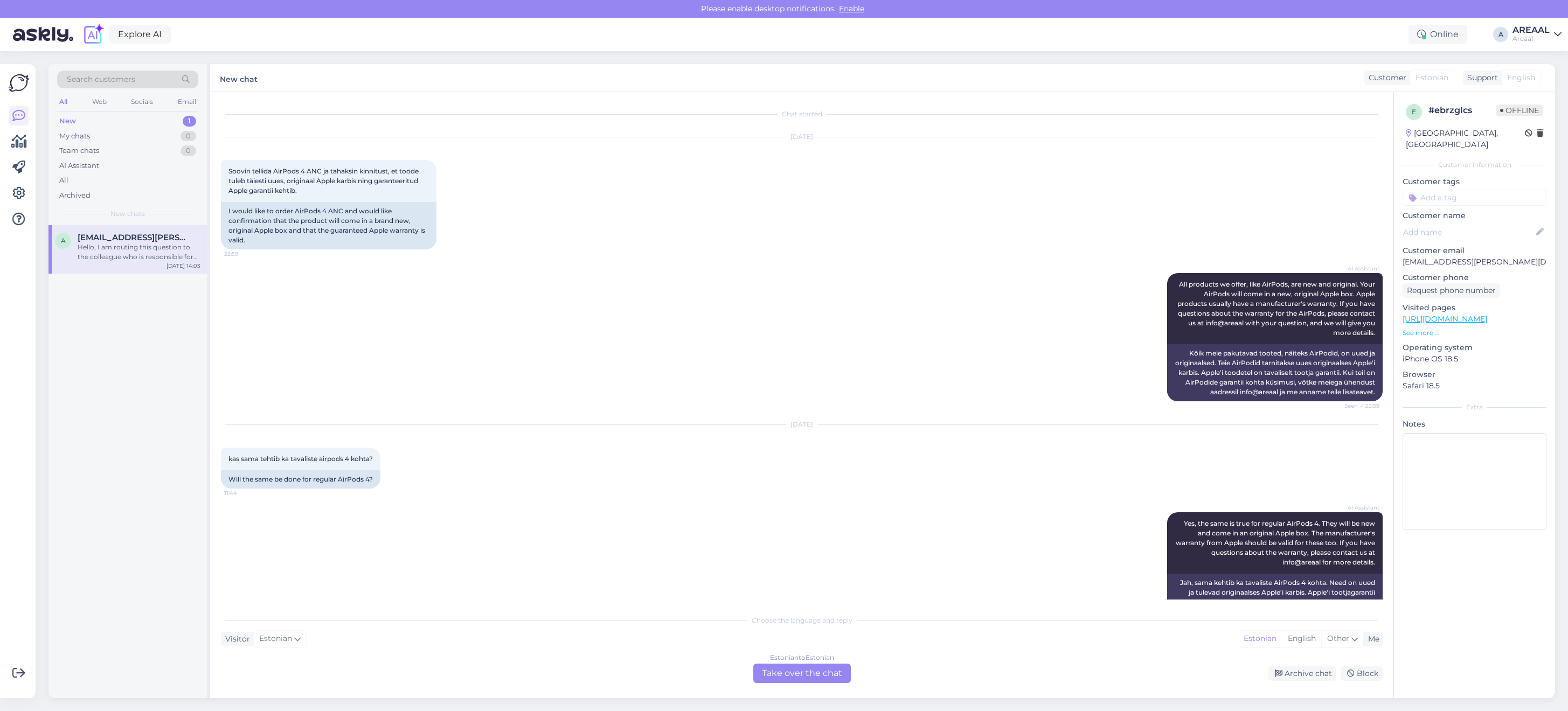
scroll to position [2512, 0]
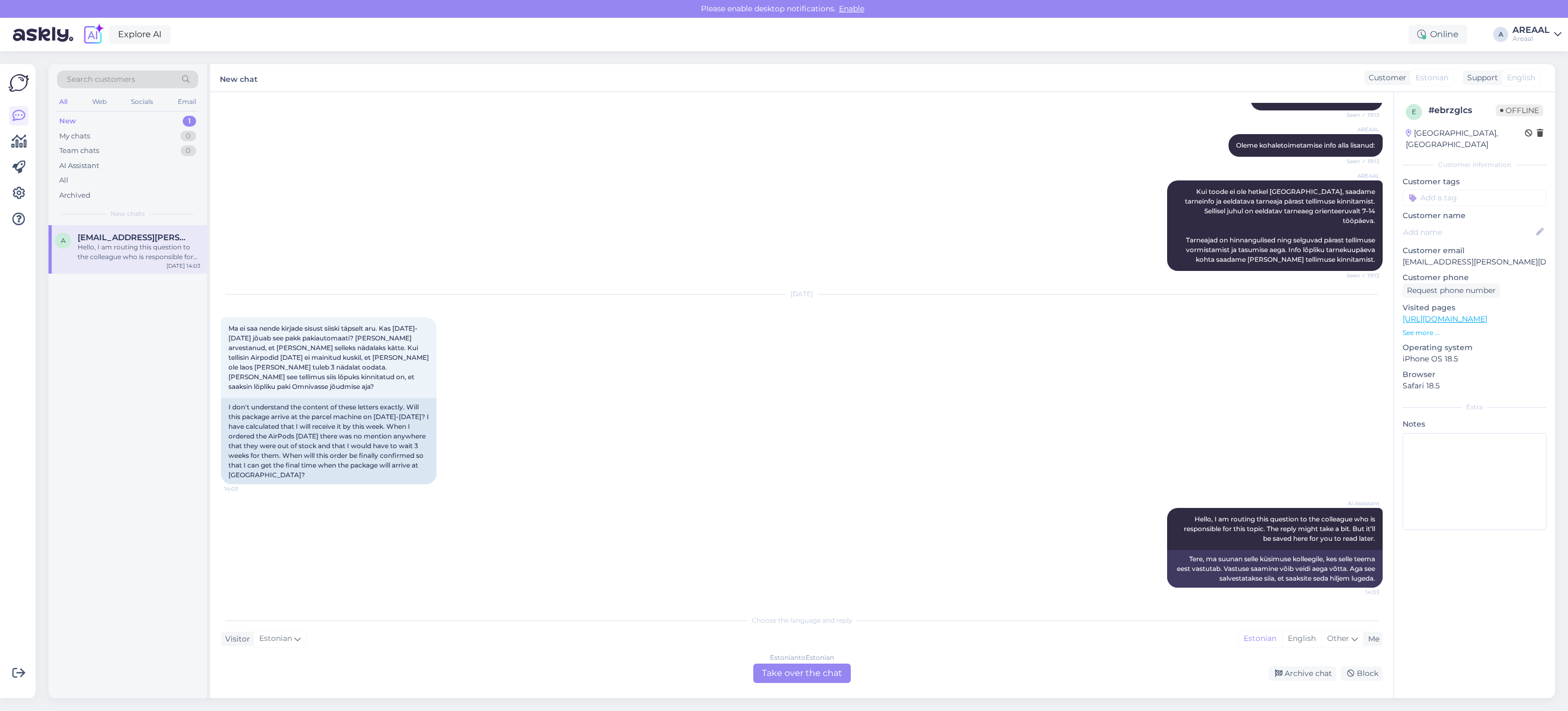
click at [875, 275] on div "AREAAL Kui toode ei ole hetkel laos, saadame tarneinfo ja eeldatava tarneaja pä…" at bounding box center [802, 226] width 1162 height 114
click at [989, 114] on div "AREAAL Tarne toimub vahemikus 08.10-10.10 Seen ✓ 19:13" at bounding box center [802, 99] width 1162 height 46
click at [189, 136] on div "1" at bounding box center [189, 136] width 13 height 11
click at [161, 238] on span "[EMAIL_ADDRESS][DOMAIN_NAME]" at bounding box center [133, 237] width 112 height 10
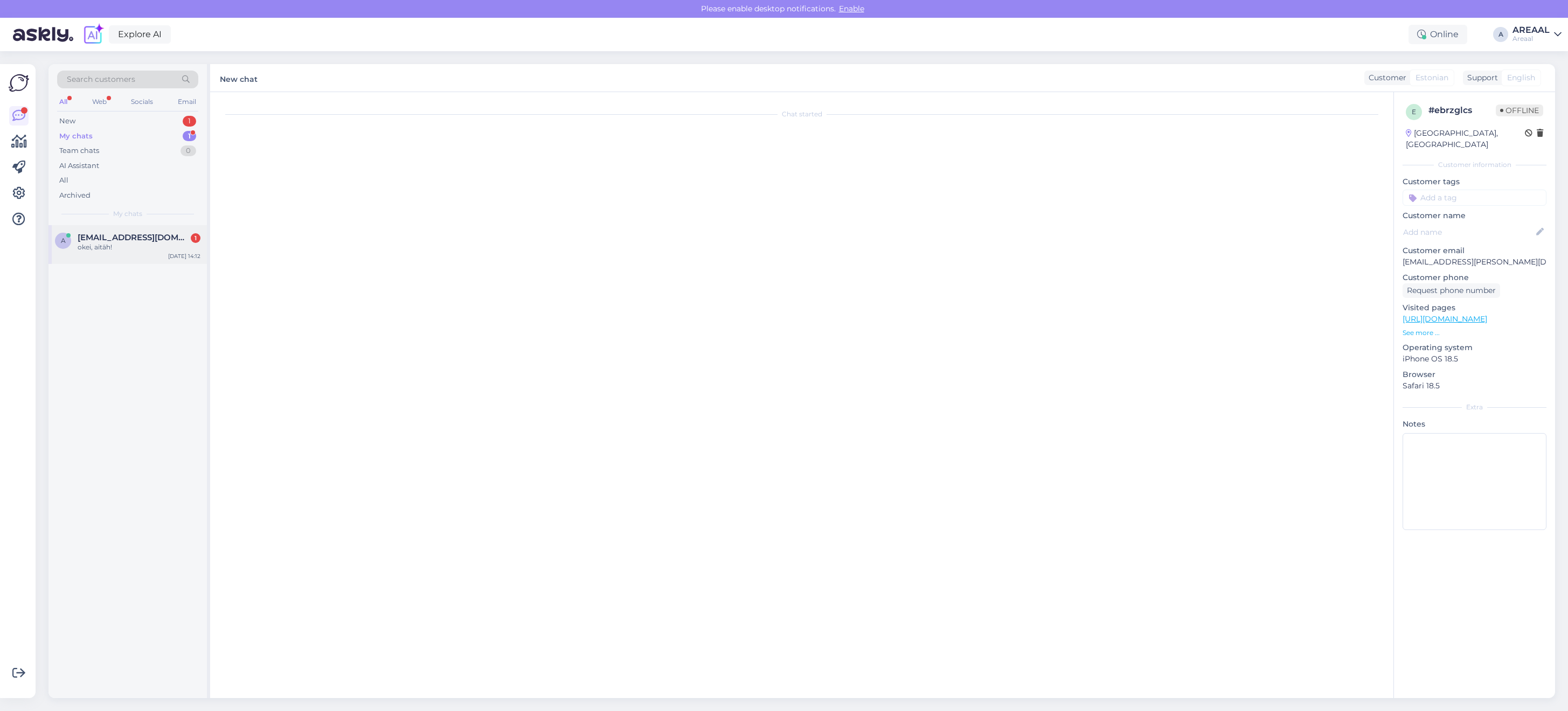
scroll to position [303, 0]
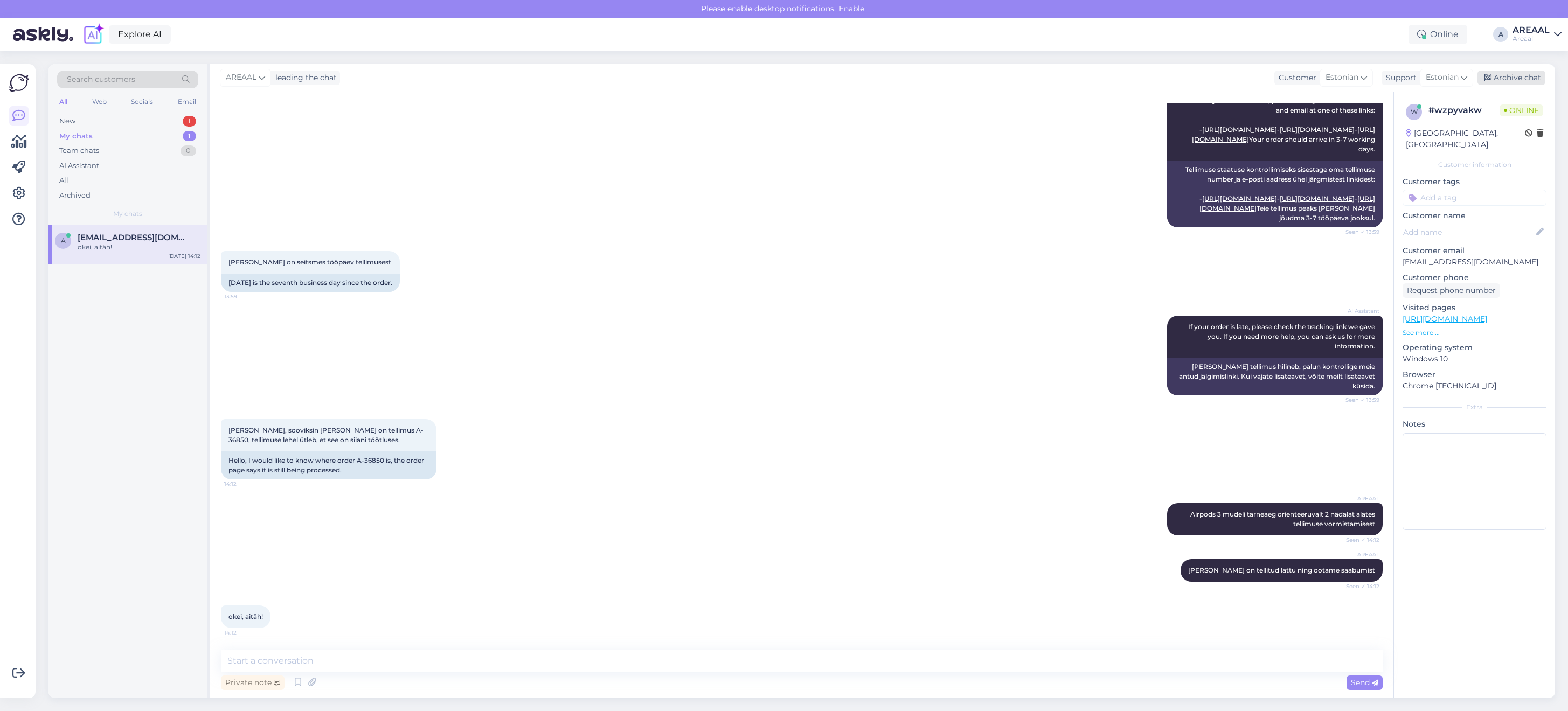
click at [1527, 76] on div "Archive chat" at bounding box center [1511, 78] width 68 height 15
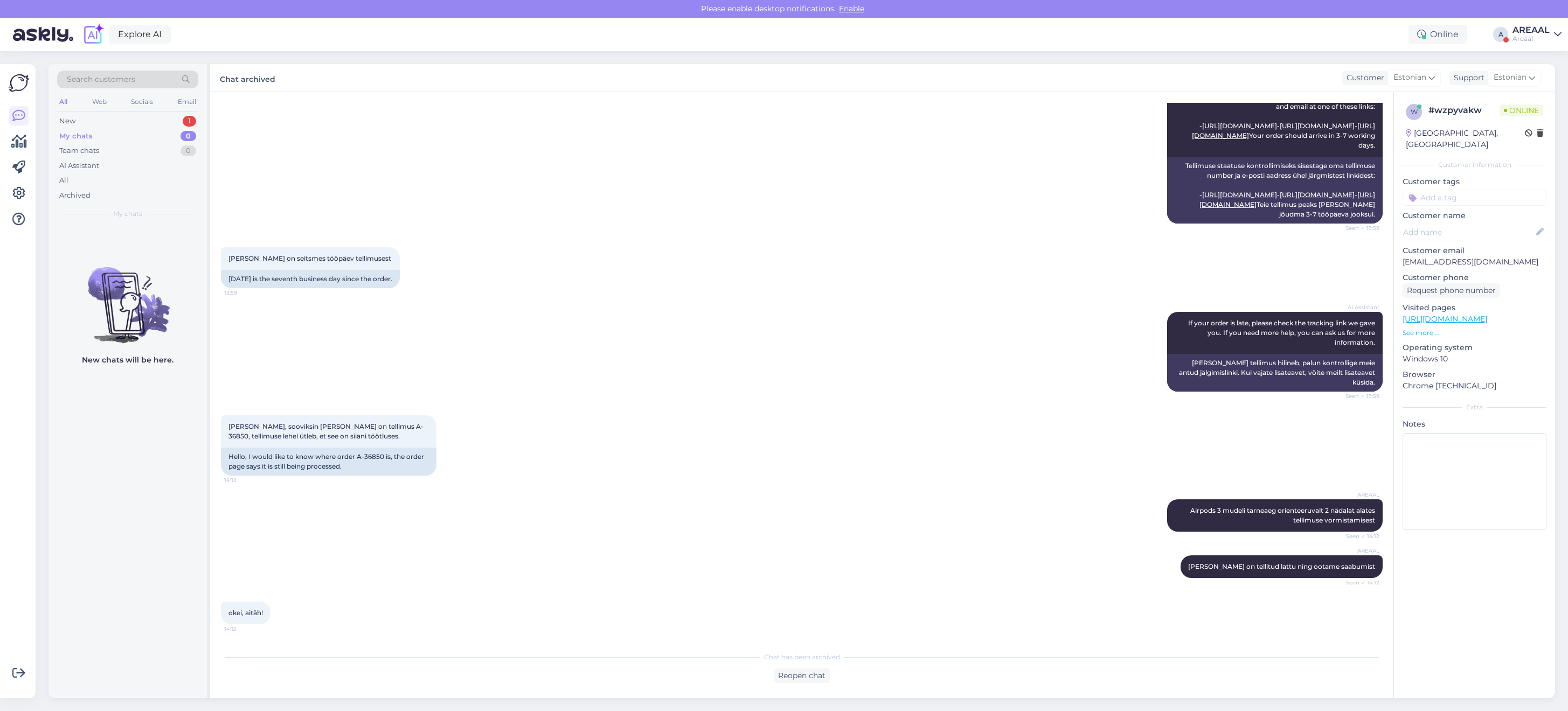
click at [1035, 170] on div "AI Assistant To check your order status, please enter your order number and ema…" at bounding box center [802, 155] width 1162 height 162
click at [139, 240] on div "#veysgmgc" at bounding box center [139, 237] width 123 height 10
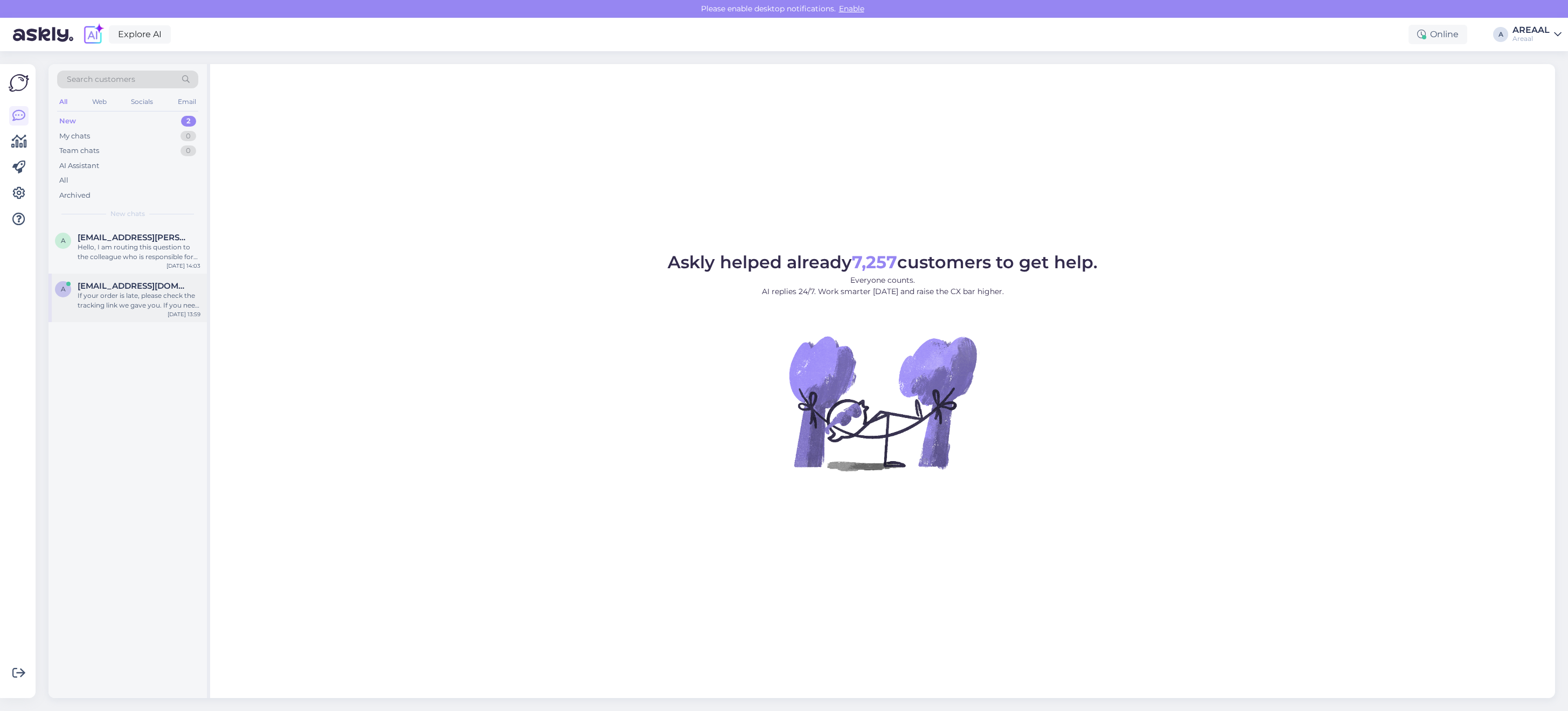
click at [151, 301] on div "If your order is late, please check the tracking link we gave you. If you need …" at bounding box center [139, 301] width 123 height 19
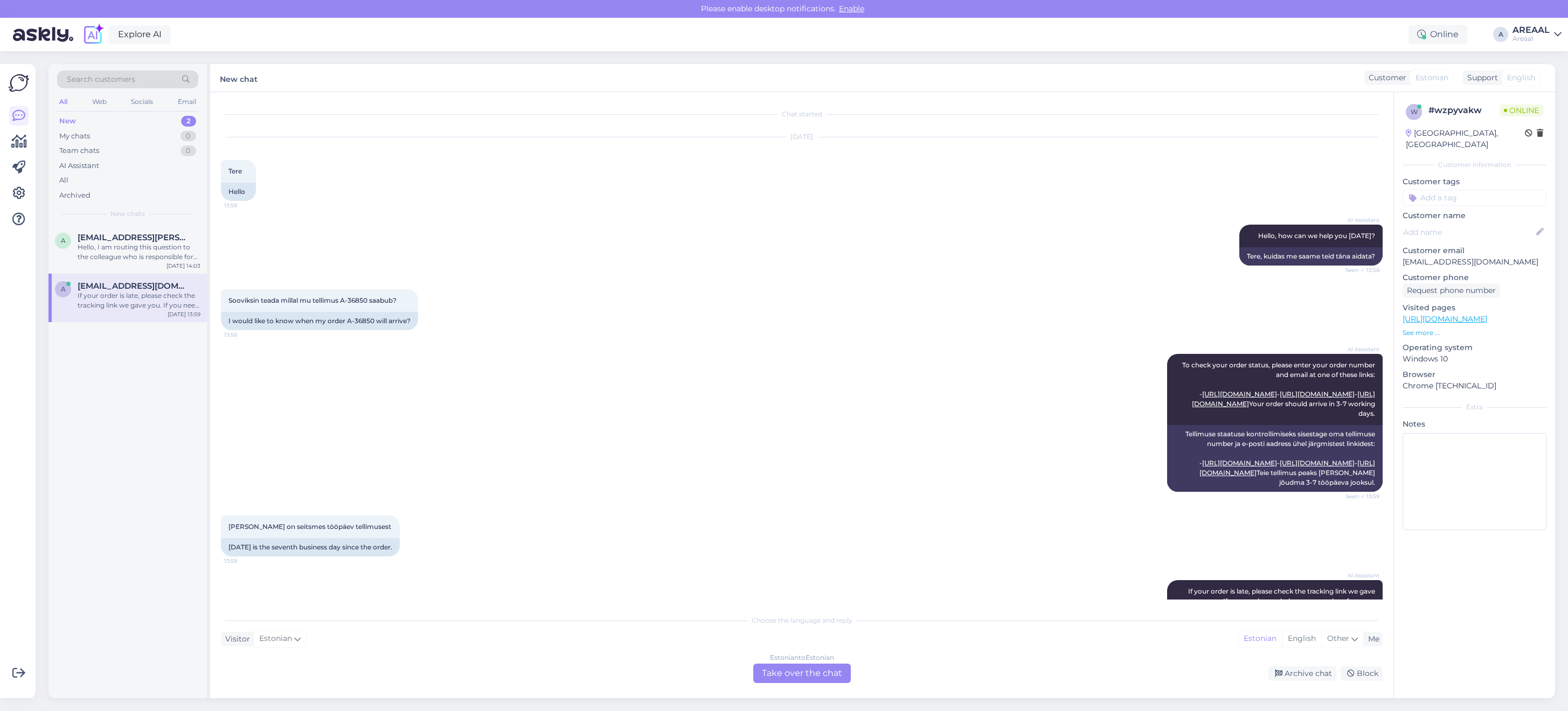
scroll to position [110, 0]
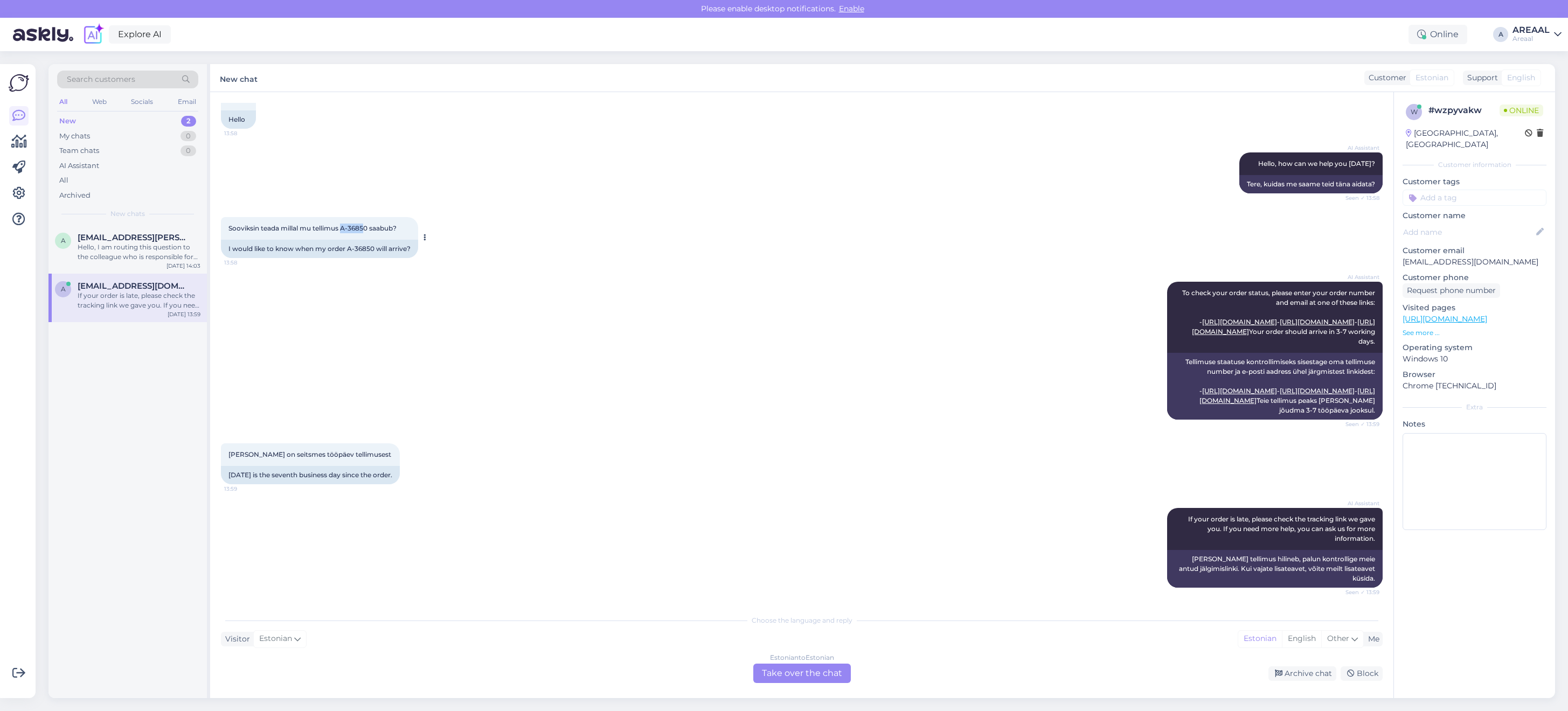
copy span "A-3685"
copy span "A-36850"
drag, startPoint x: 343, startPoint y: 187, endPoint x: 369, endPoint y: 187, distance: 26.0
click at [369, 224] on span "Sooviksin teada millal mu tellimus A-36850 saabub?" at bounding box center [312, 228] width 168 height 8
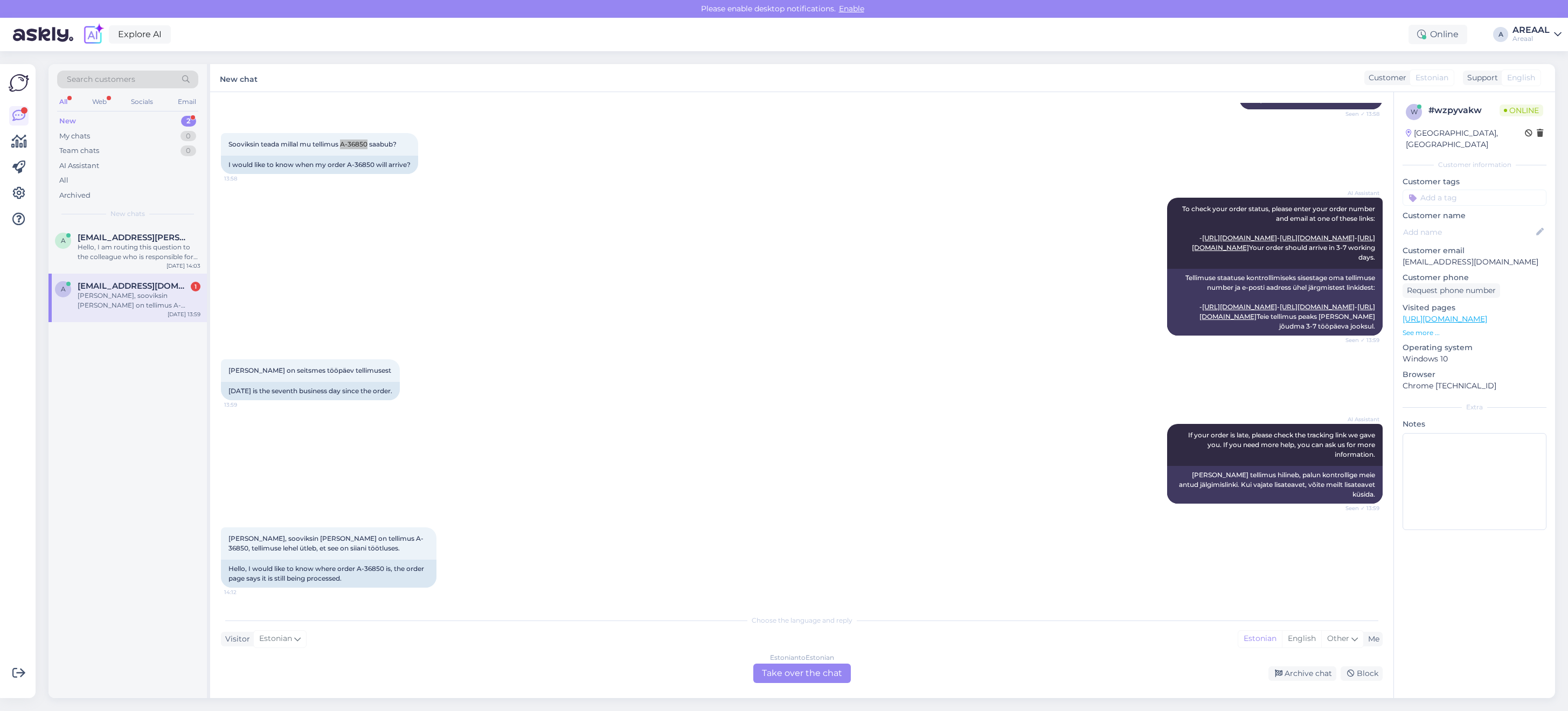
scroll to position [0, 0]
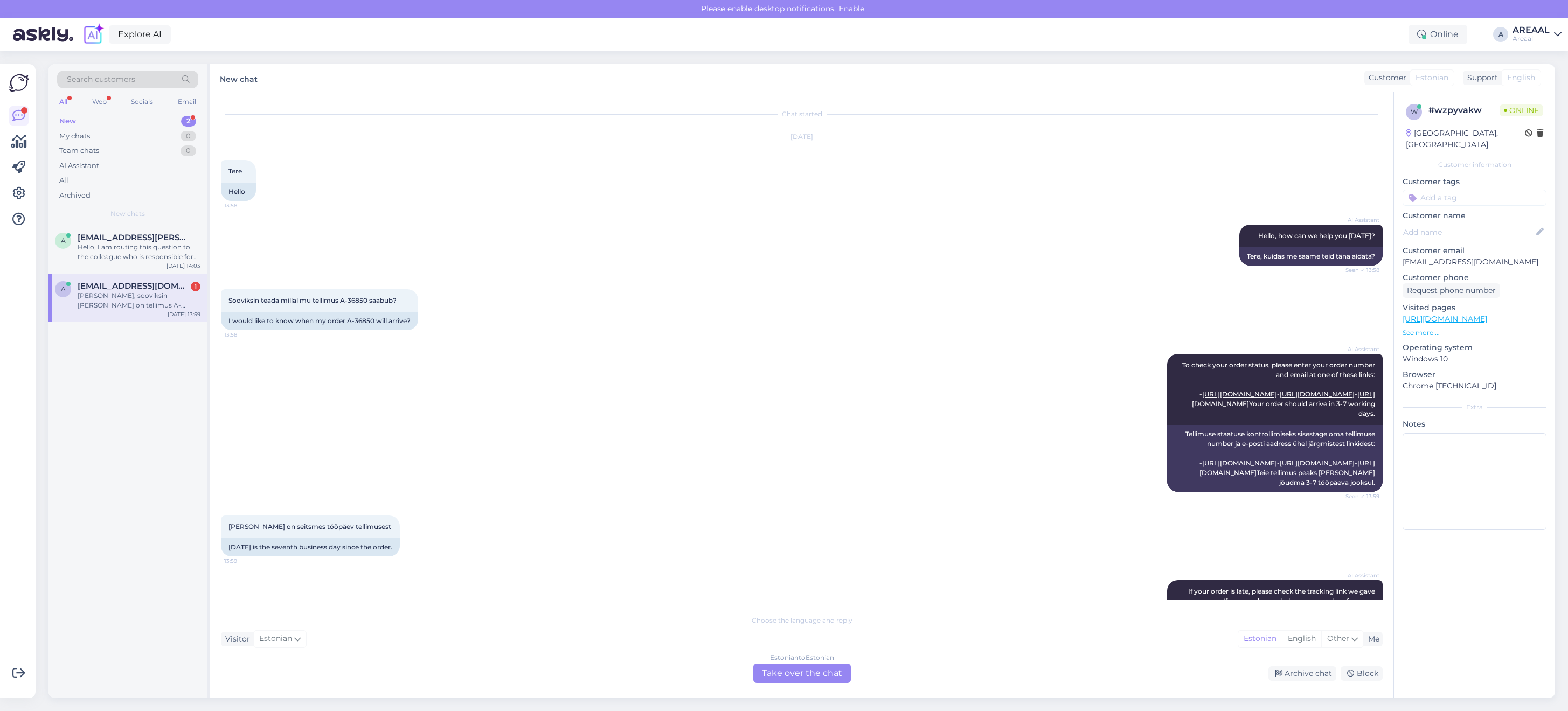
click at [817, 685] on div "Chat started [DATE] Tere 13:58 Hello AI Assistant Hello, how can we help you [D…" at bounding box center [802, 395] width 1183 height 606
click at [809, 671] on div "Estonian to Estonian Take over the chat" at bounding box center [802, 674] width 97 height 19
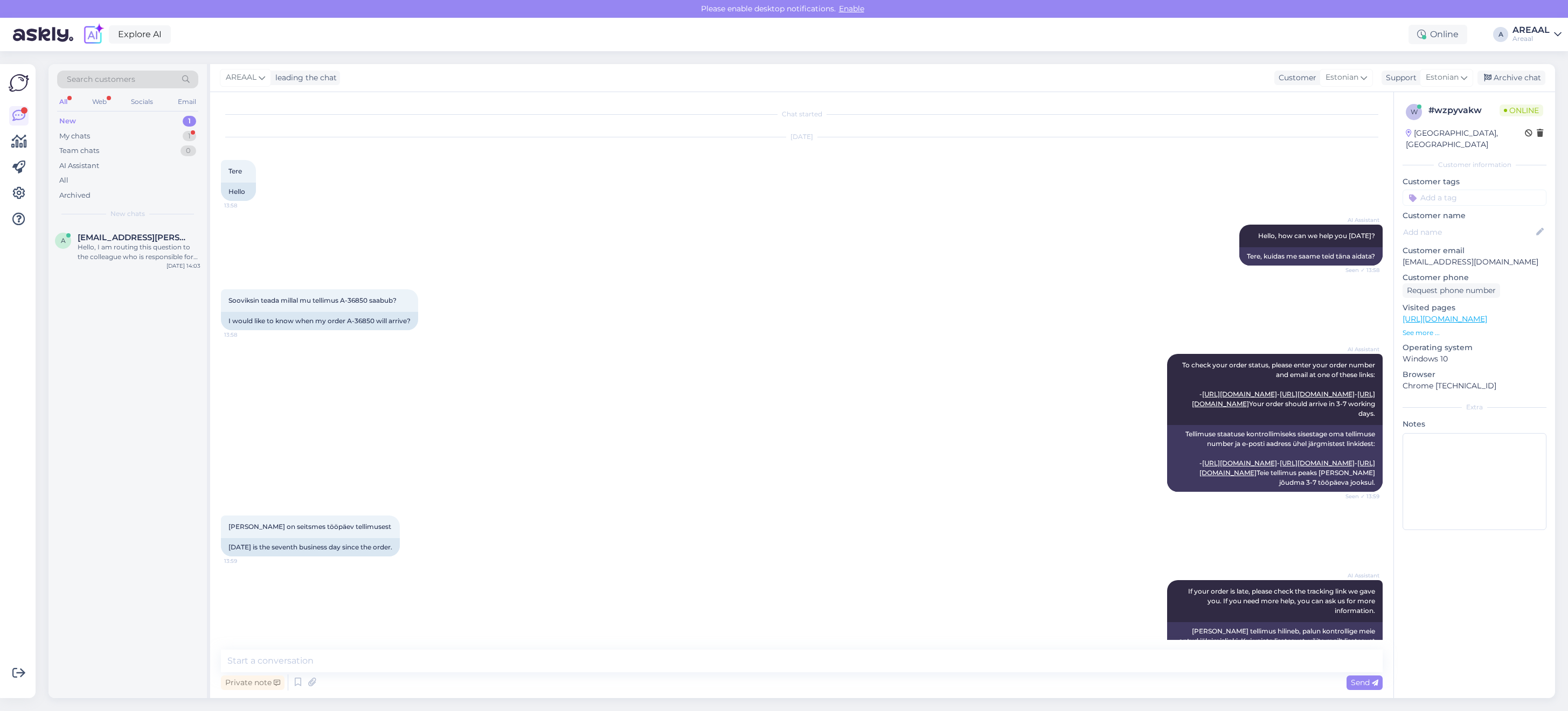
click at [810, 671] on textarea at bounding box center [802, 661] width 1162 height 23
type textarea "Airpods 3 mudeli tarneaeg orienteeruvalt 2 nädalat alates tellimuse vormistamis…"
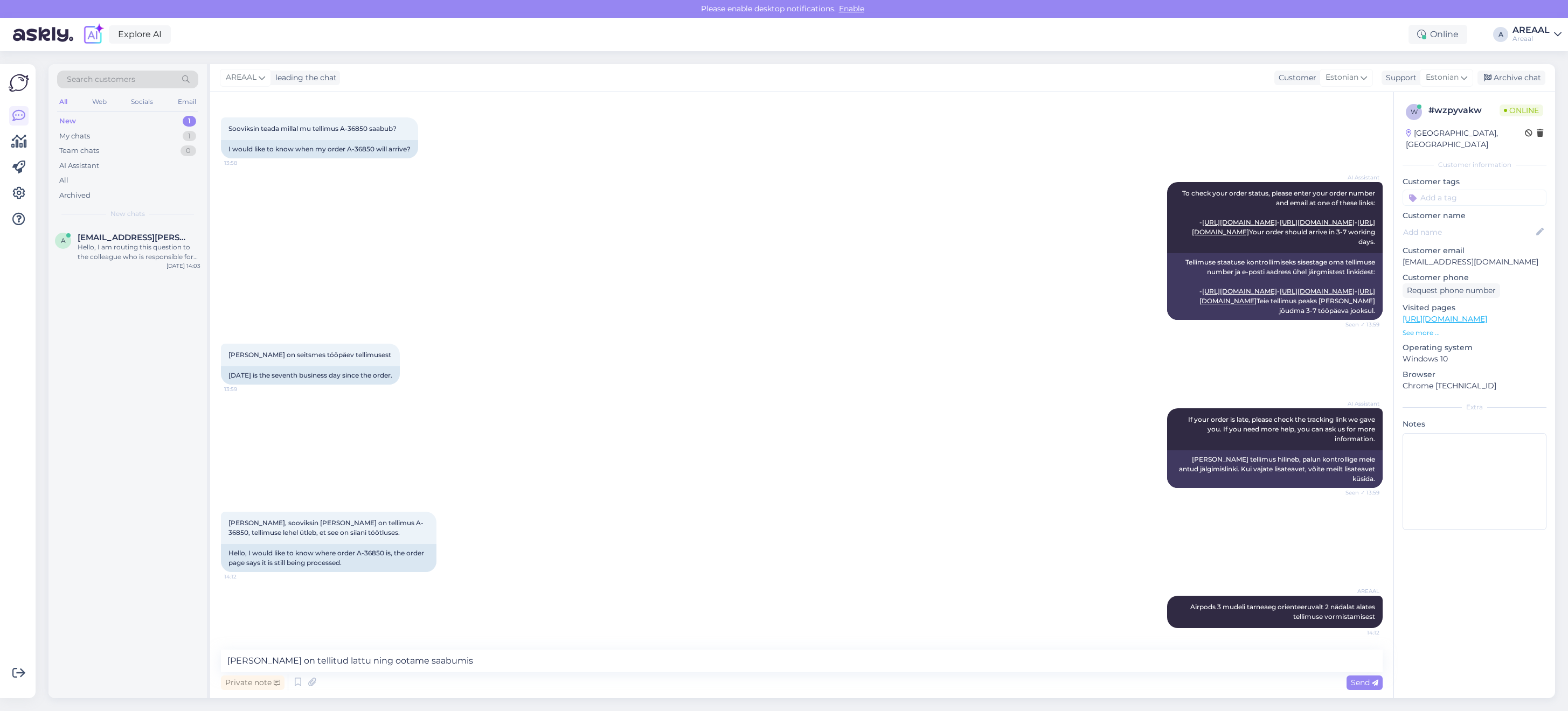
type textarea "[PERSON_NAME] on tellitud lattu ning ootame saabumist"
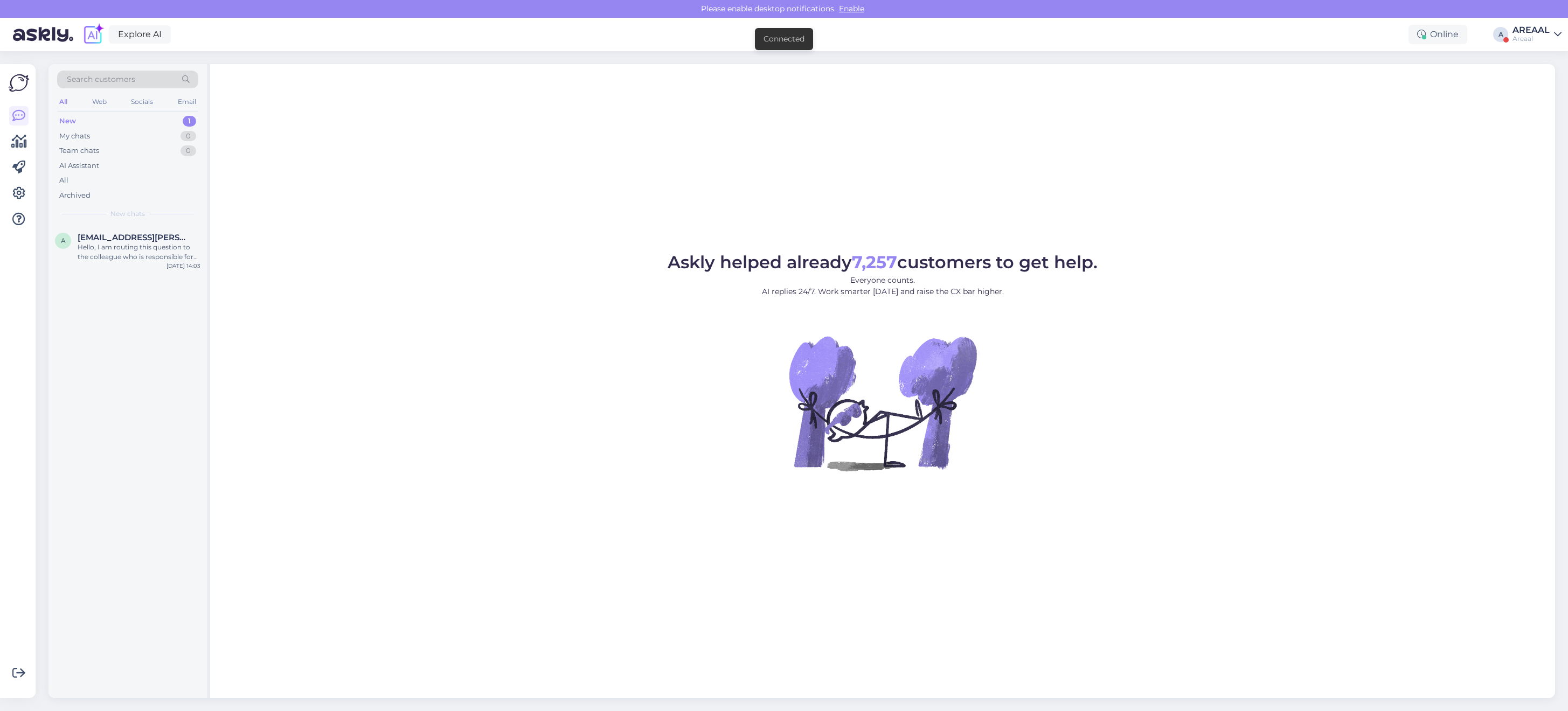
click at [1532, 47] on div "Explore AI Online A AREAAL Areaal" at bounding box center [784, 34] width 1568 height 33
click at [1532, 33] on div "AREAAL" at bounding box center [1531, 30] width 37 height 9
click at [1545, 68] on div "Areaal Opened" at bounding box center [1495, 60] width 132 height 23
click at [1547, 76] on button "Open" at bounding box center [1538, 83] width 30 height 16
click at [135, 236] on div "#veysgmgc 1" at bounding box center [139, 237] width 123 height 10
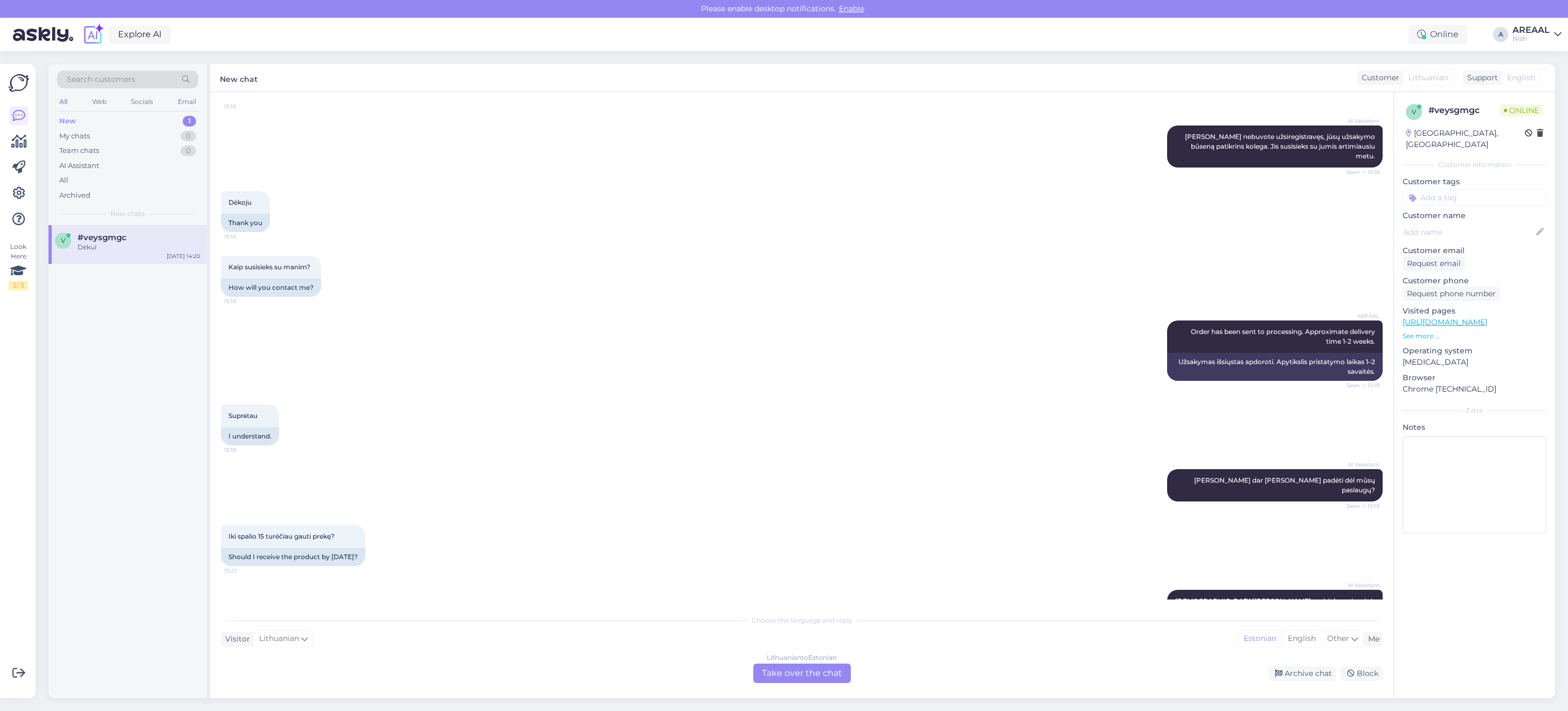
scroll to position [777, 0]
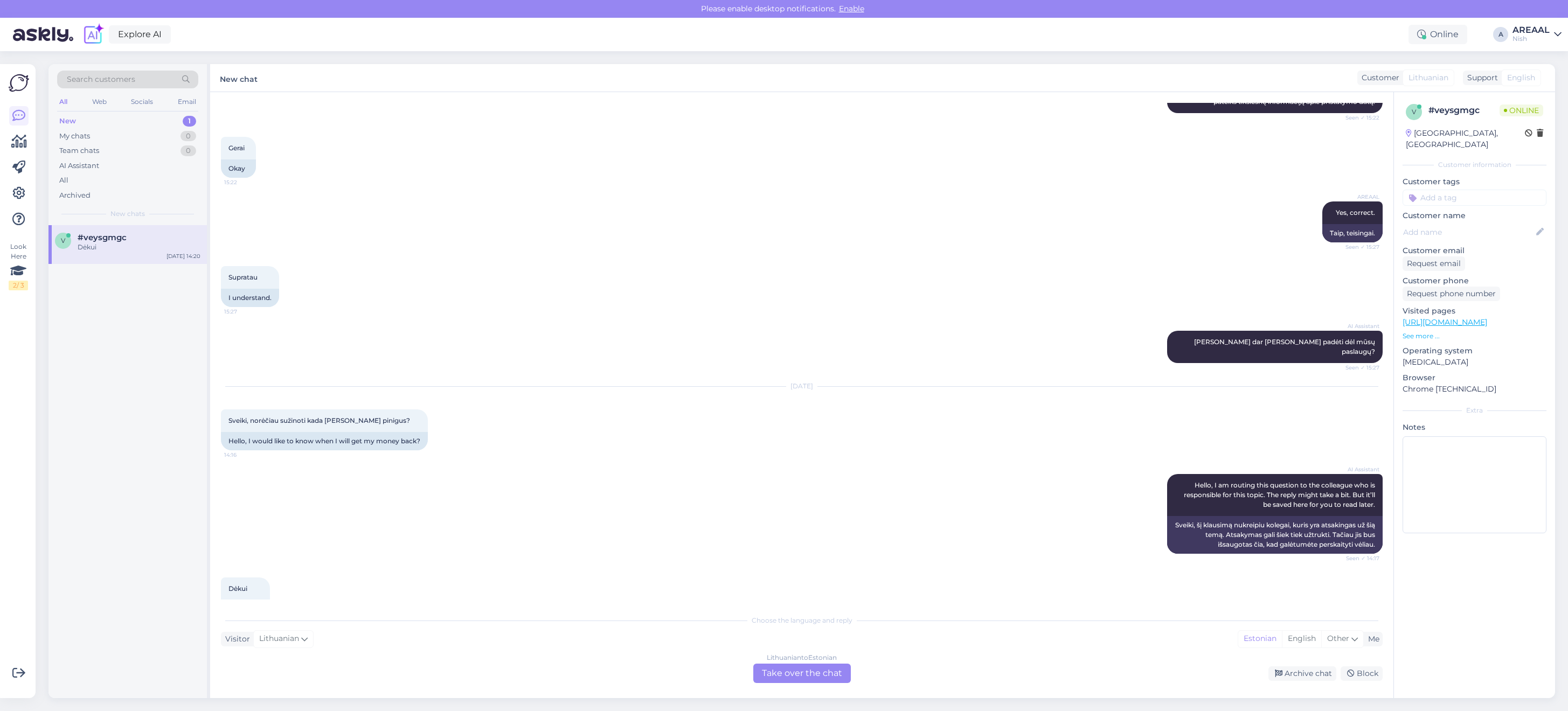
click at [802, 660] on div "Lithuanian to Estonian" at bounding box center [802, 658] width 70 height 10
click at [797, 665] on div "Lithuanian to Estonian Take over the chat" at bounding box center [802, 674] width 97 height 19
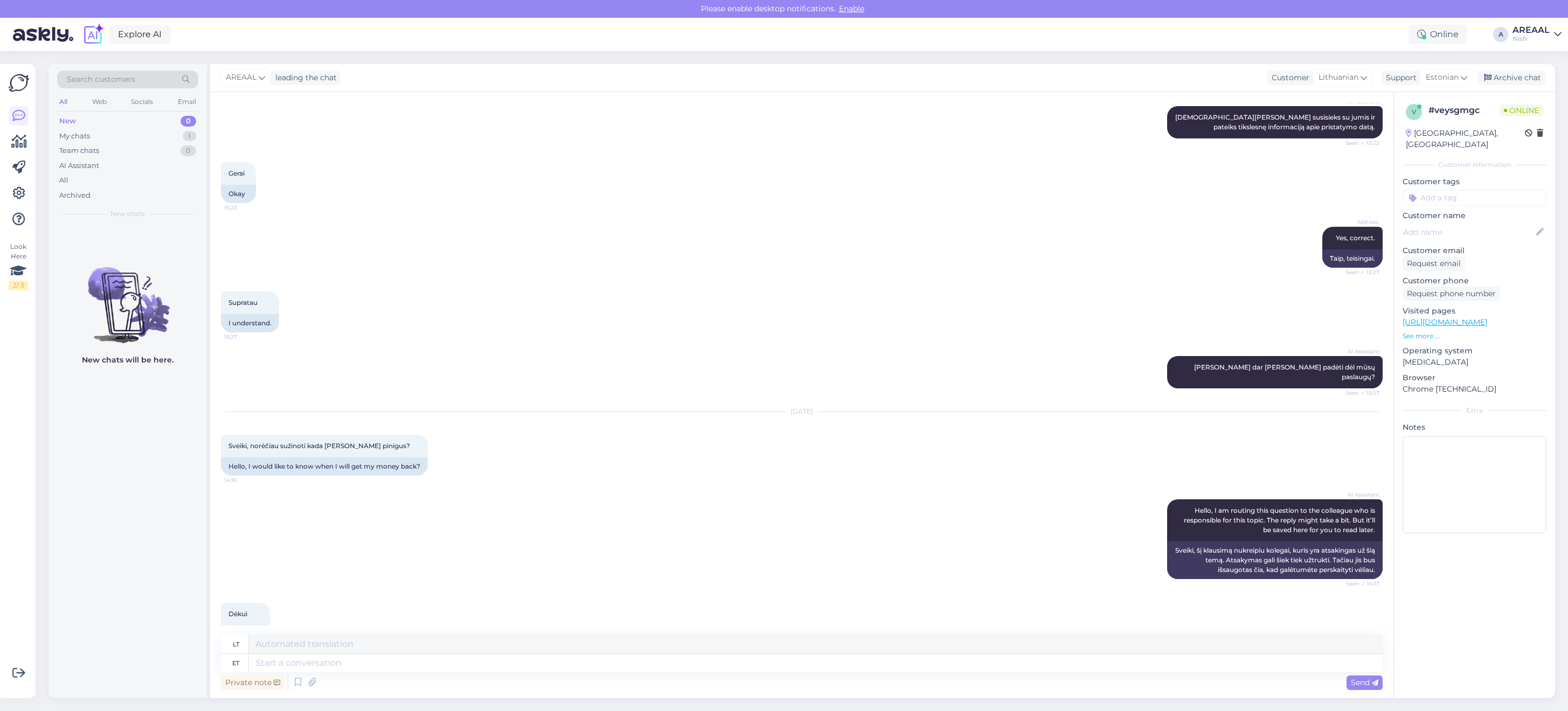
click at [797, 665] on textarea at bounding box center [816, 664] width 1134 height 18
type textarea "Refunds us"
type textarea "Grąžinimai"
type textarea "Refunds usually arr"
type textarea "Grąžinamosios išmokos paprastai"
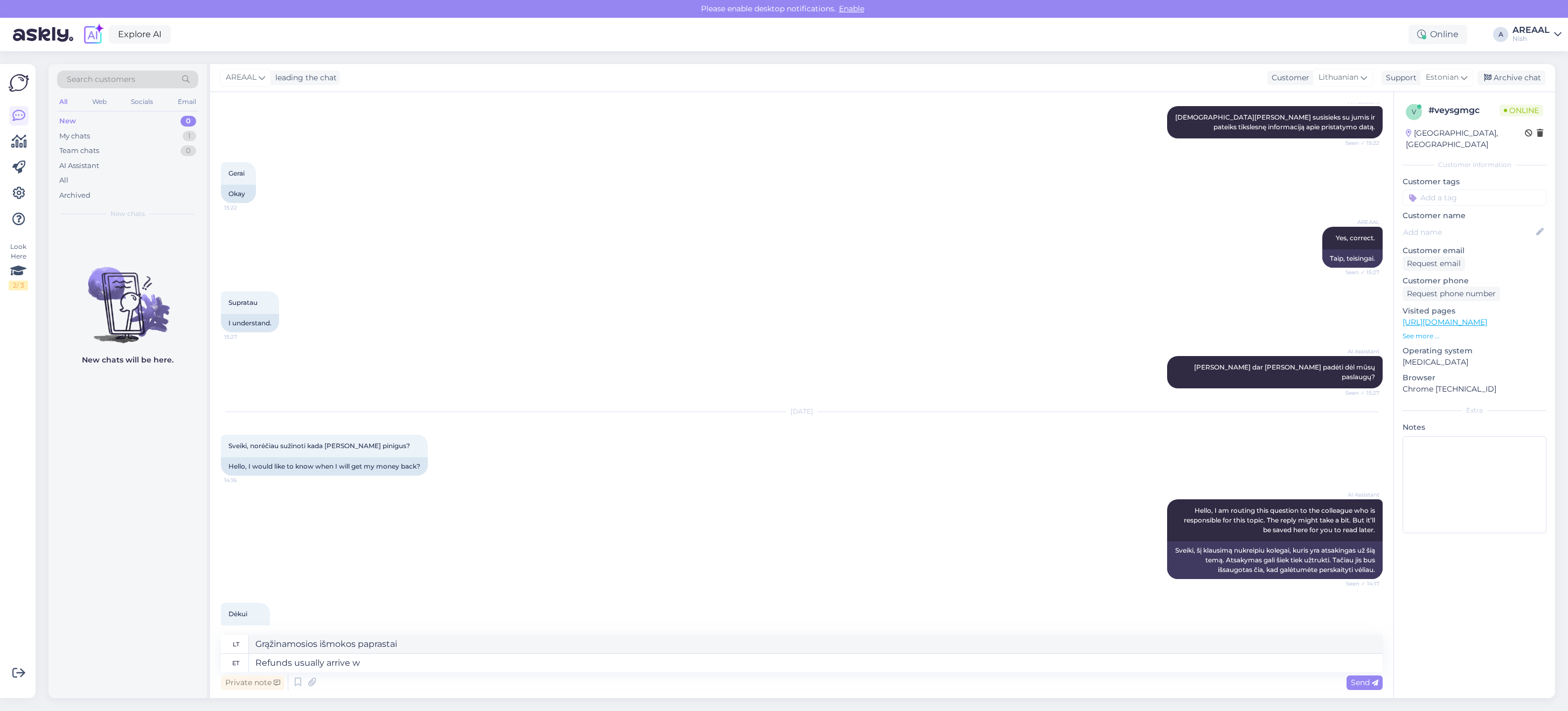
type textarea "Refunds usually arrive wi"
type textarea "Grąžinamosios išmokos paprastai atkeliauja"
type textarea "Refunds usually arrive within 7 w"
type textarea "Grąžinamosios išmokos paprastai pristatomos per"
type textarea "Refunds usually arrive within 7 work"
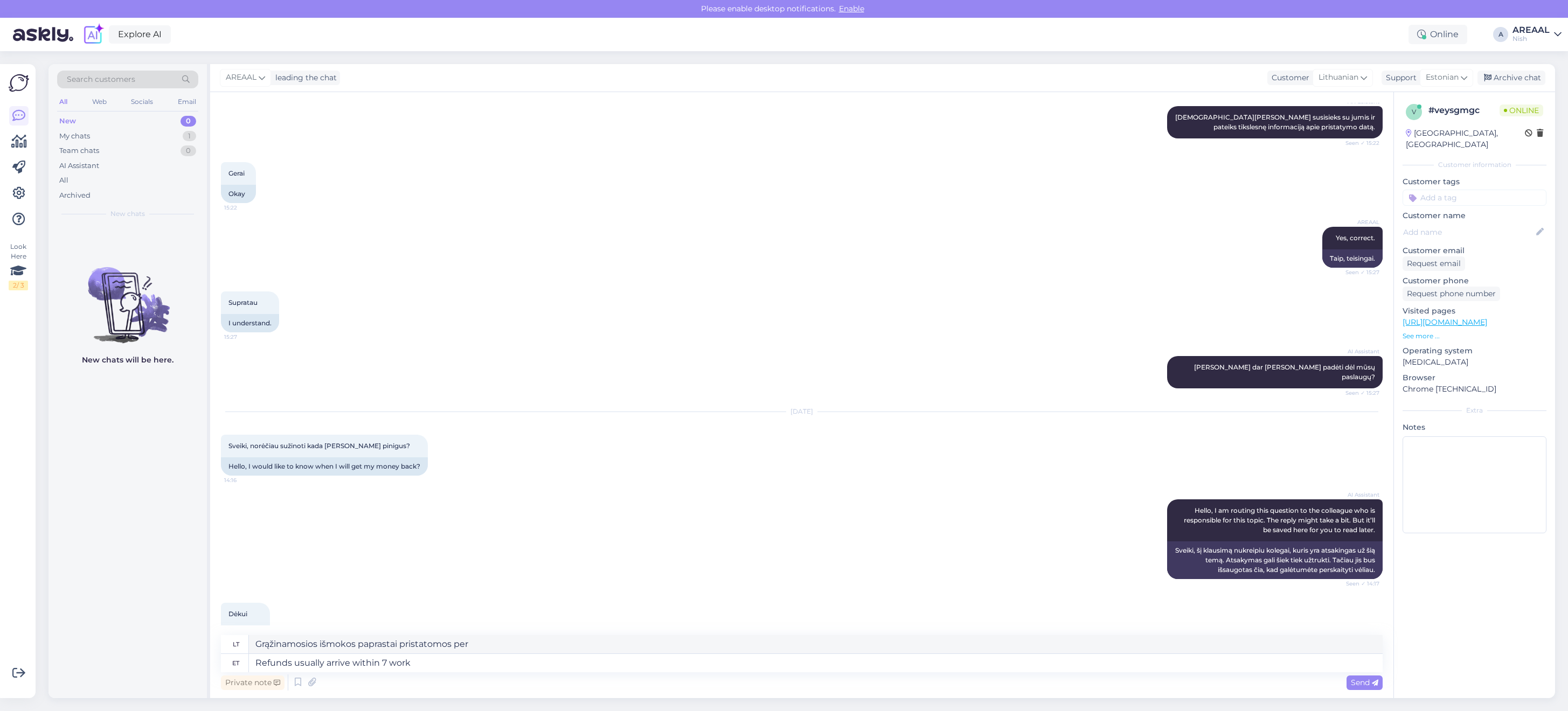
type textarea "Grąžinimai paprastai pristatomi per 7"
type textarea "Refunds usually arrive within 7 working days"
type textarea "Grąžinamosios išmokos paprastai pristatomos per 7 darbo dienas"
type textarea "Refunds usually arrive within 7 working days since cancel"
type textarea "Grąžinamosios išmokos paprastai pristatomos per 7 darbo dienas nuo"
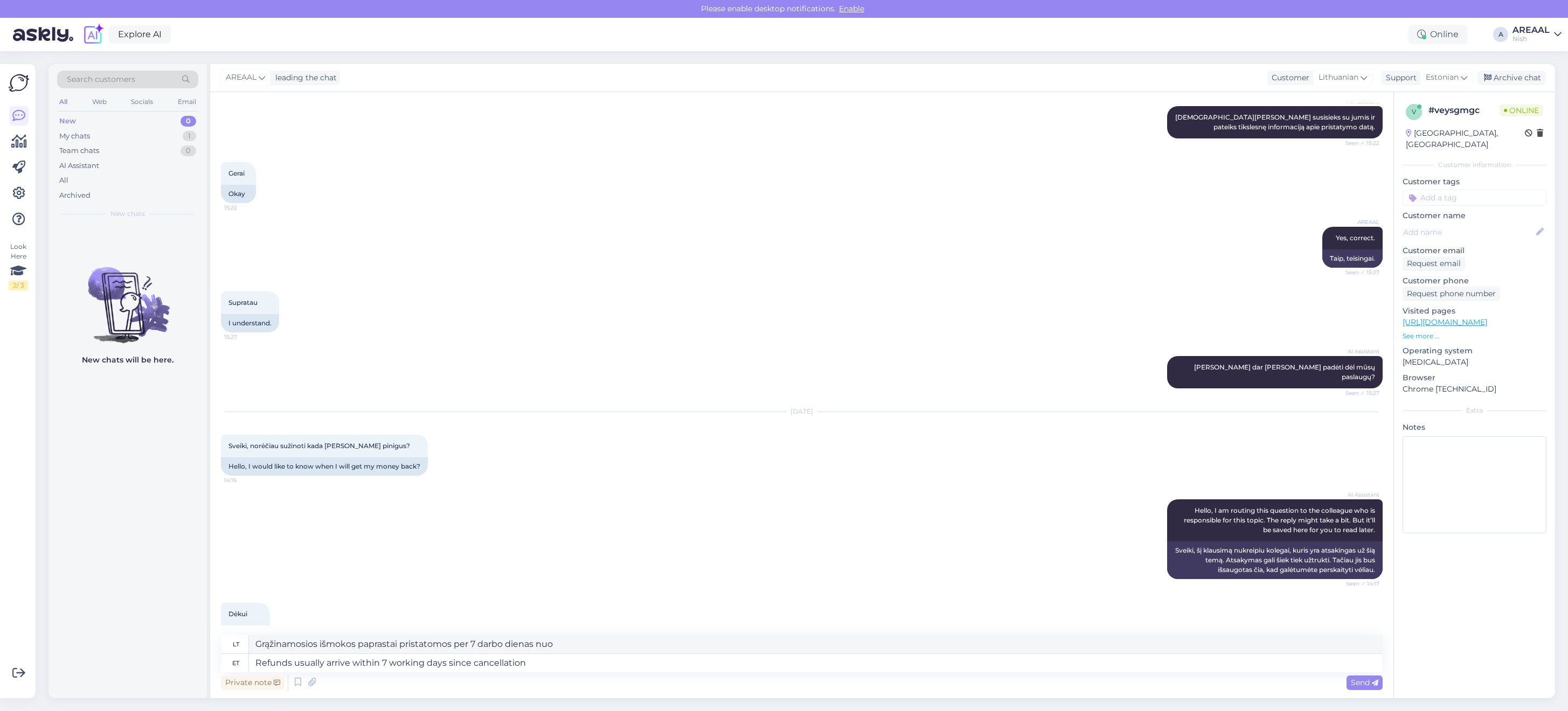
type textarea "Refunds usually arrive within 7 working days since cancellation."
type textarea "Pinigai paprastai grąžinami per 7 darbo dienas nuo atšaukimo."
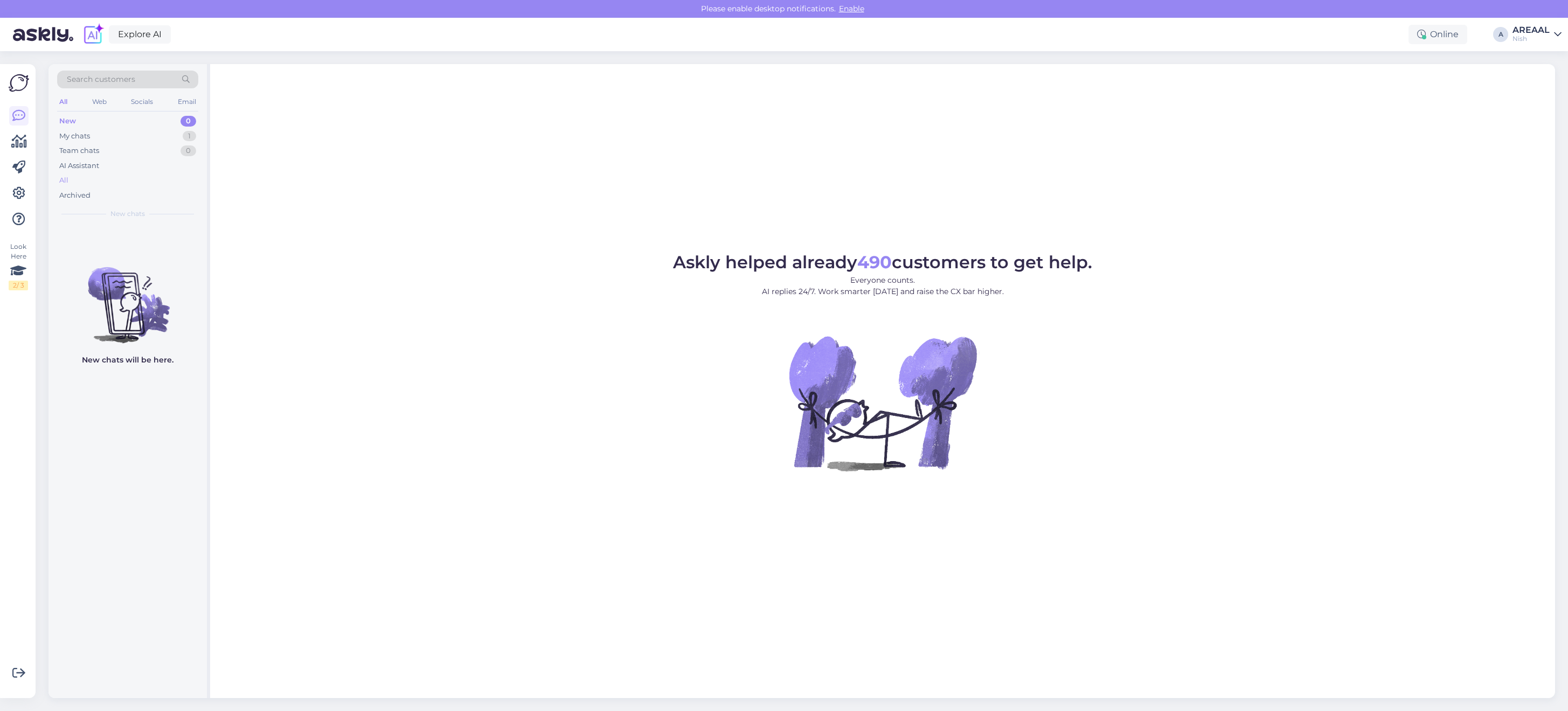
click at [98, 173] on div "All" at bounding box center [128, 180] width 141 height 15
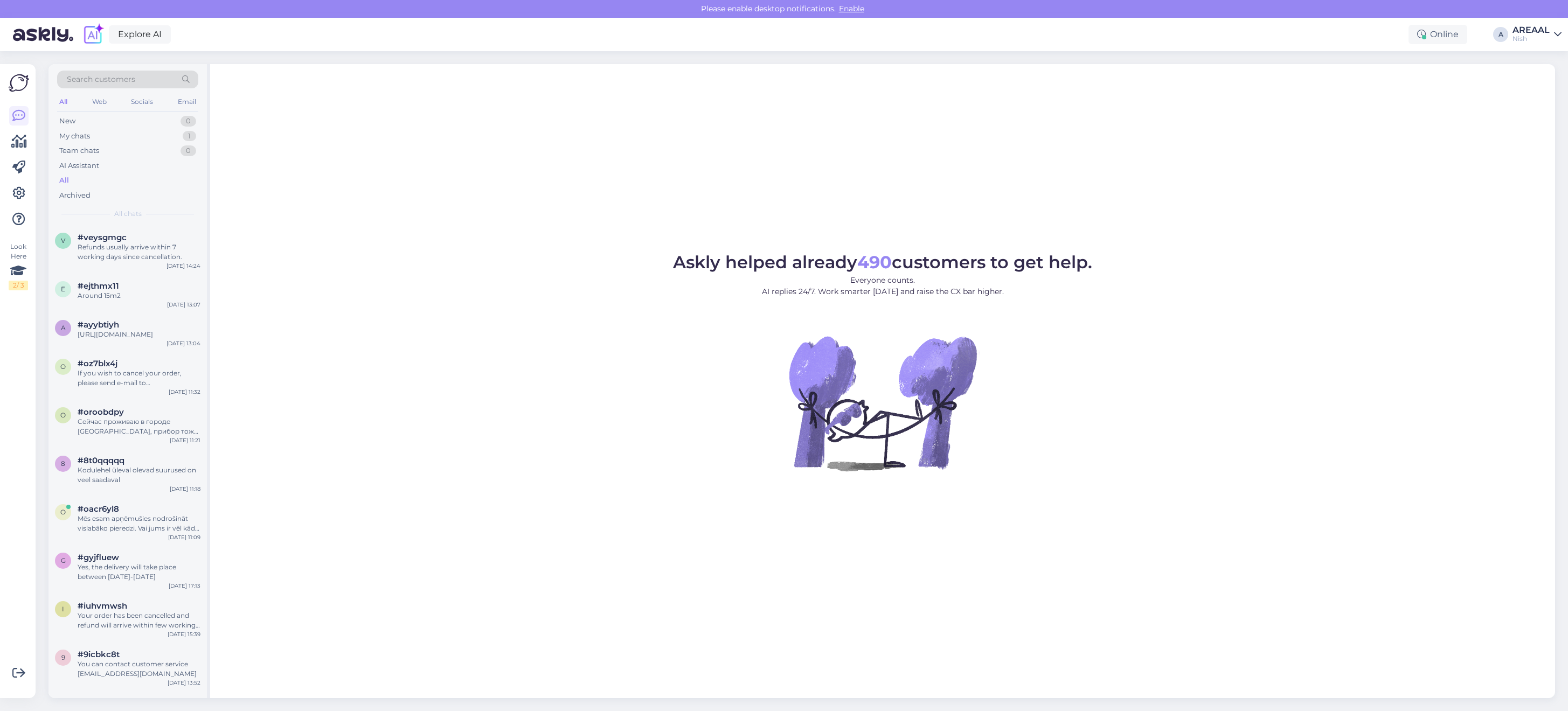
click at [120, 253] on div "Refunds usually arrive within 7 working days since cancellation." at bounding box center [139, 252] width 123 height 19
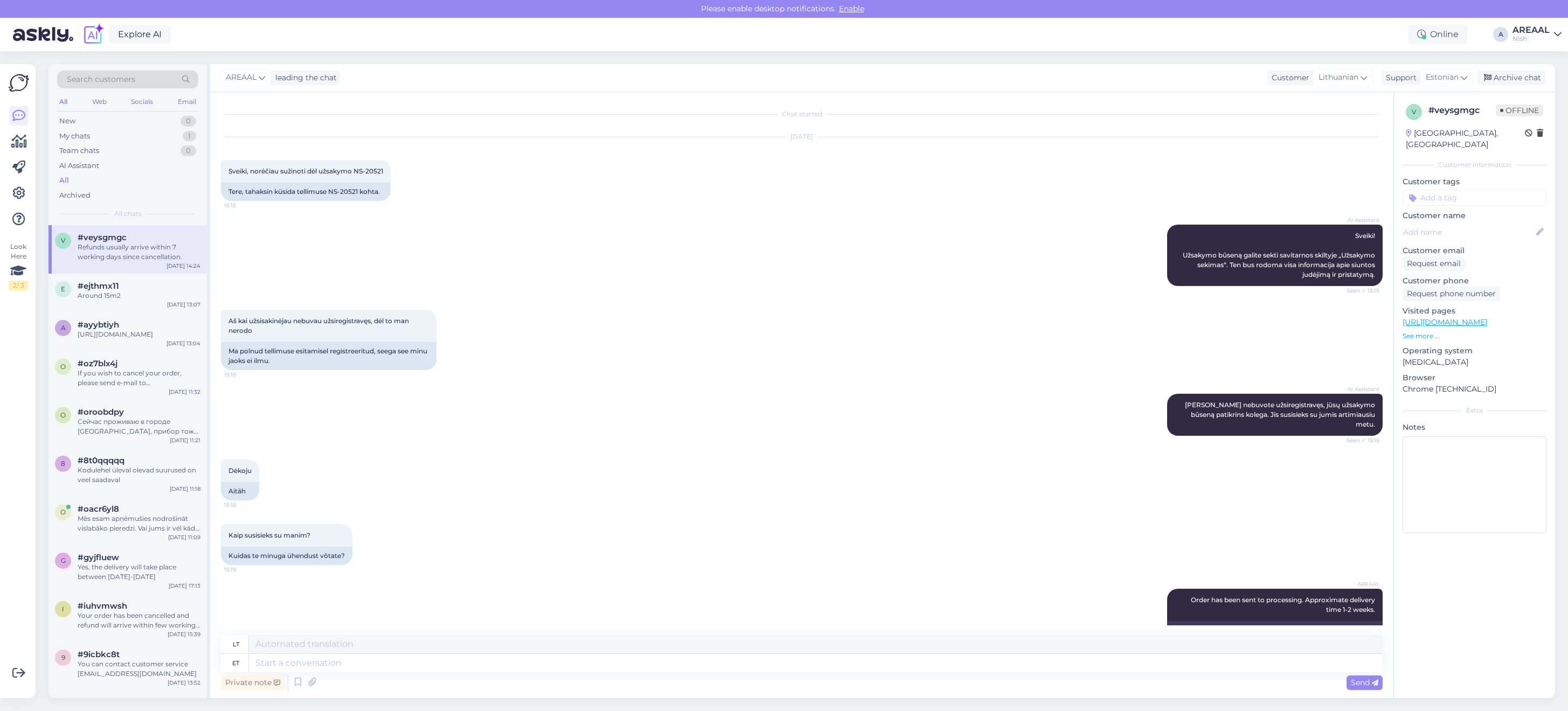
scroll to position [836, 0]
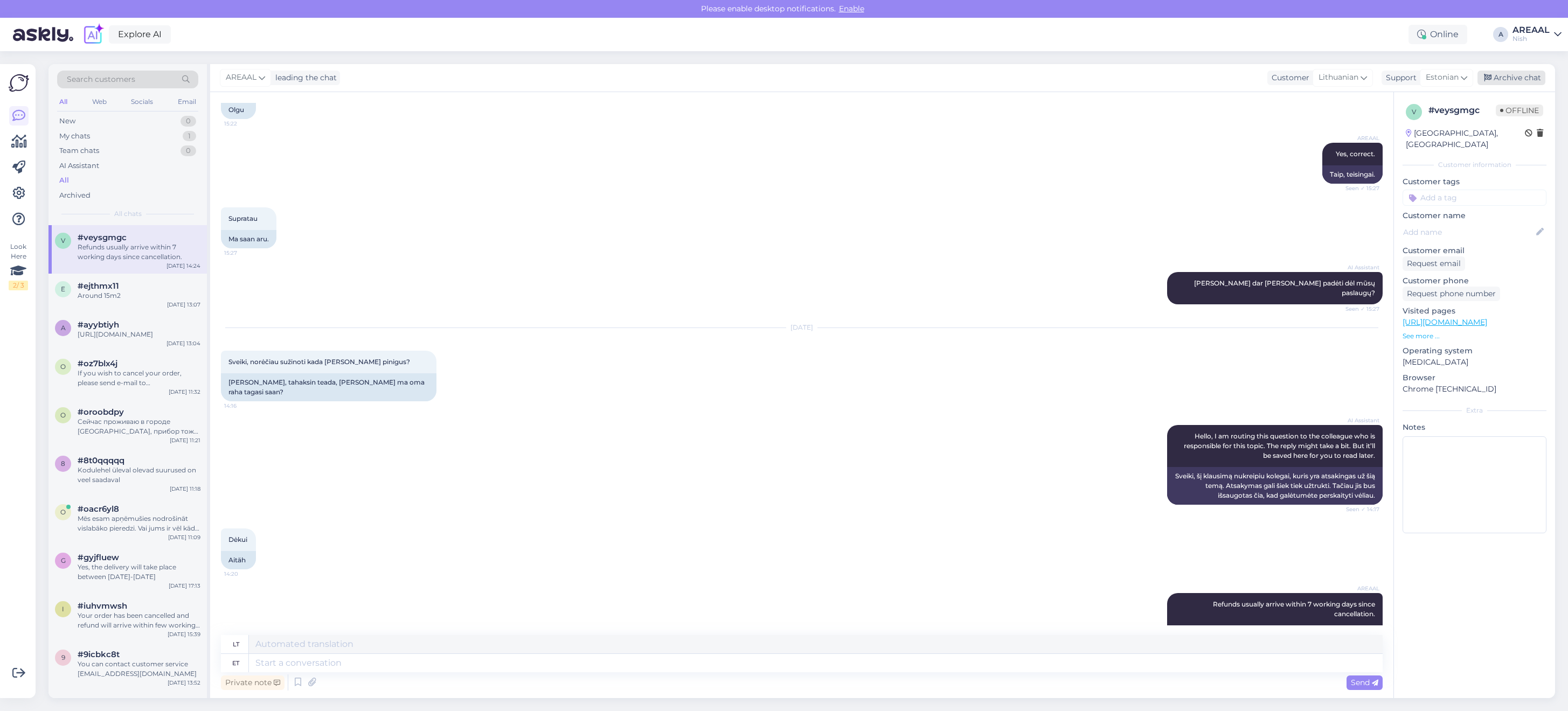
click at [1510, 77] on div "Archive chat" at bounding box center [1511, 78] width 68 height 15
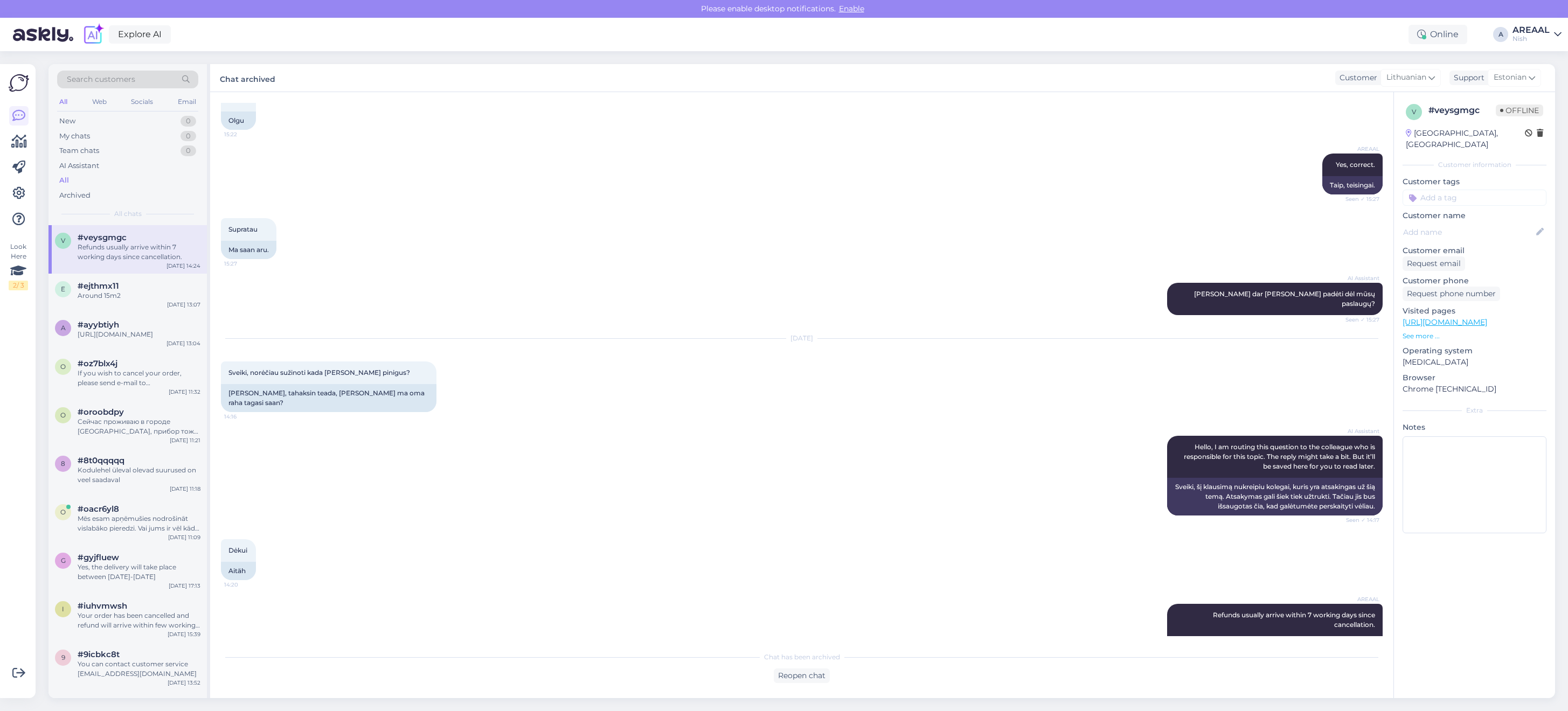
click at [1523, 27] on div "AREAAL" at bounding box center [1531, 30] width 37 height 9
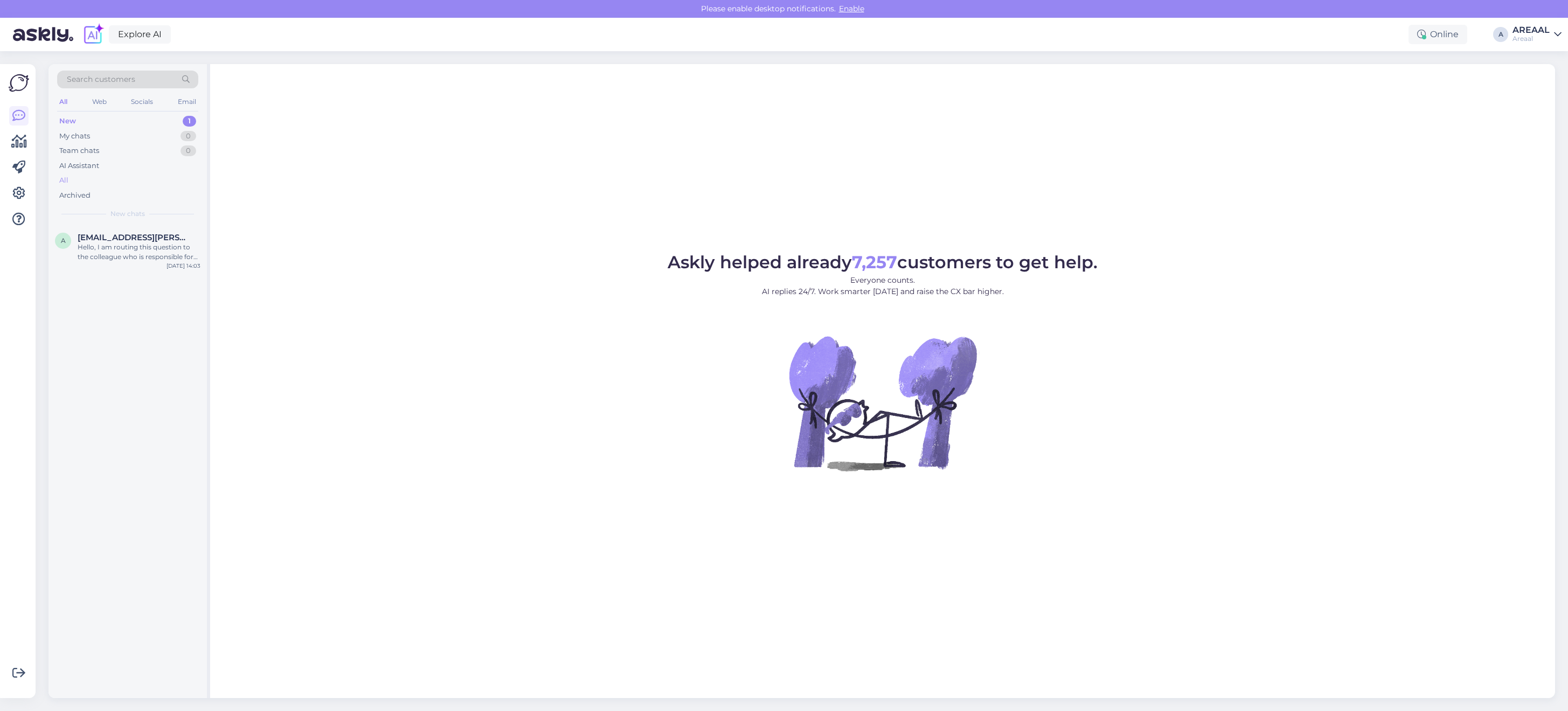
click at [143, 176] on div "All" at bounding box center [128, 180] width 141 height 15
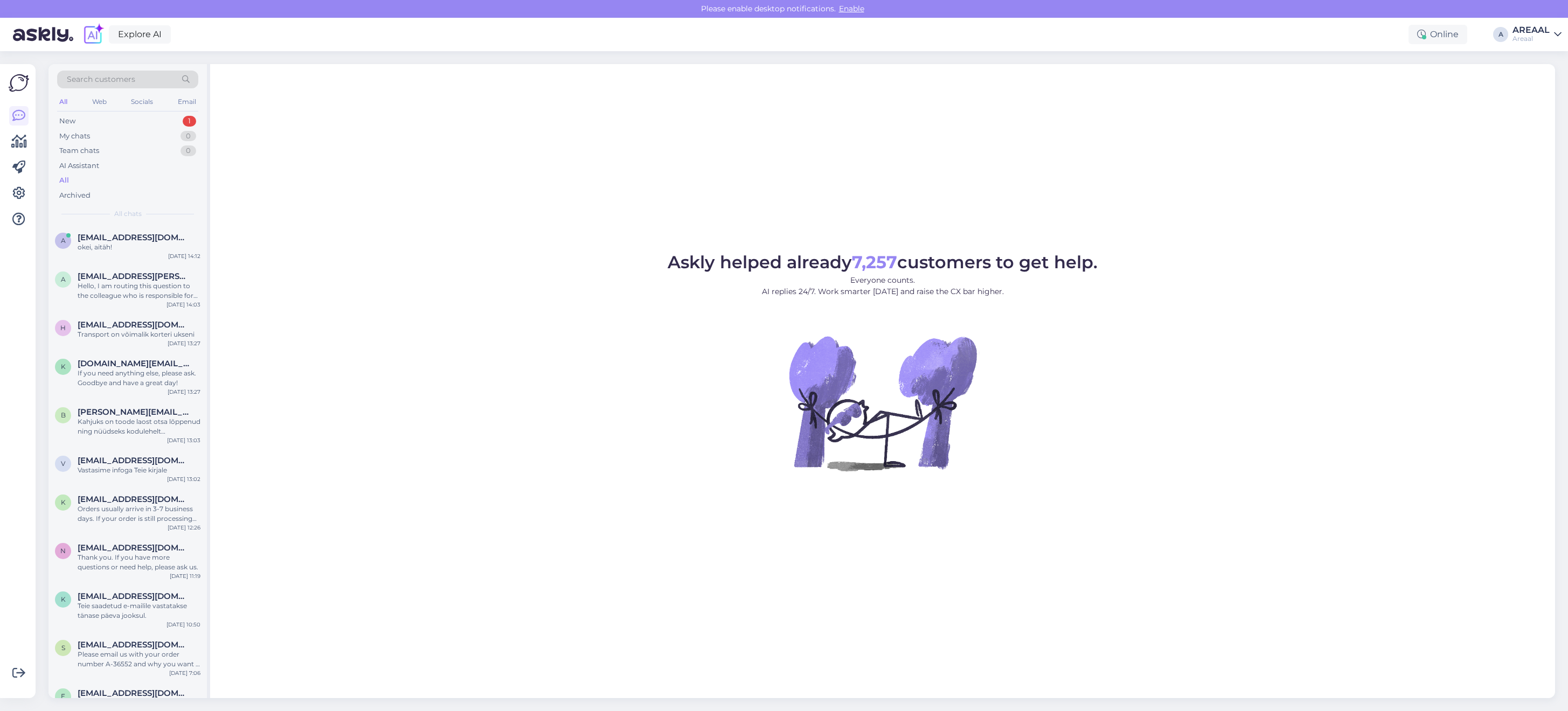
click at [605, 370] on figure "Askly helped already 7,257 customers to get help. Everyone counts. AI replies 2…" at bounding box center [883, 377] width 1326 height 247
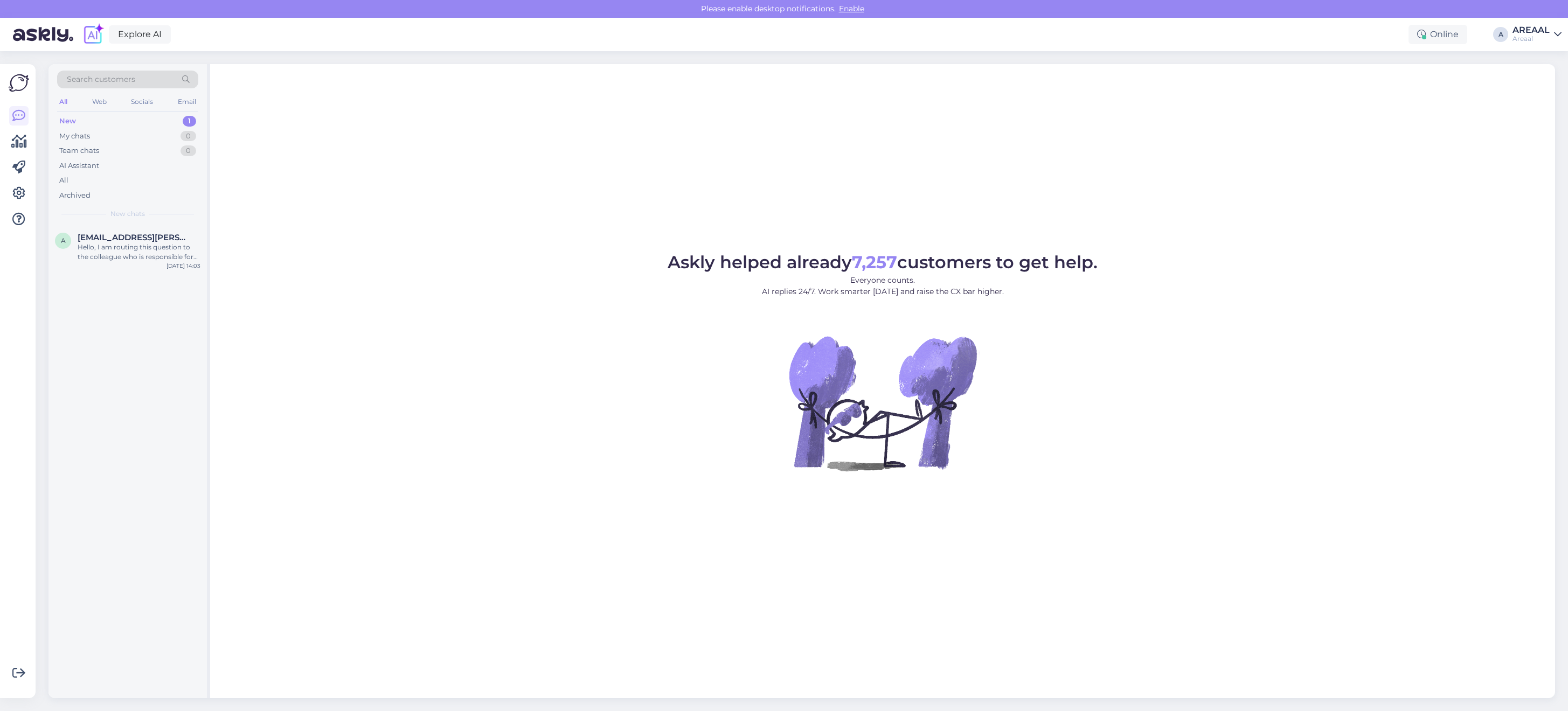
click at [1451, 309] on figure "Askly helped already 7,257 customers to get help. Everyone counts. AI replies 2…" at bounding box center [883, 377] width 1326 height 247
click at [1160, 114] on div "Askly helped already 7,257 customers to get help. Everyone counts. AI replies 2…" at bounding box center [883, 381] width 1345 height 634
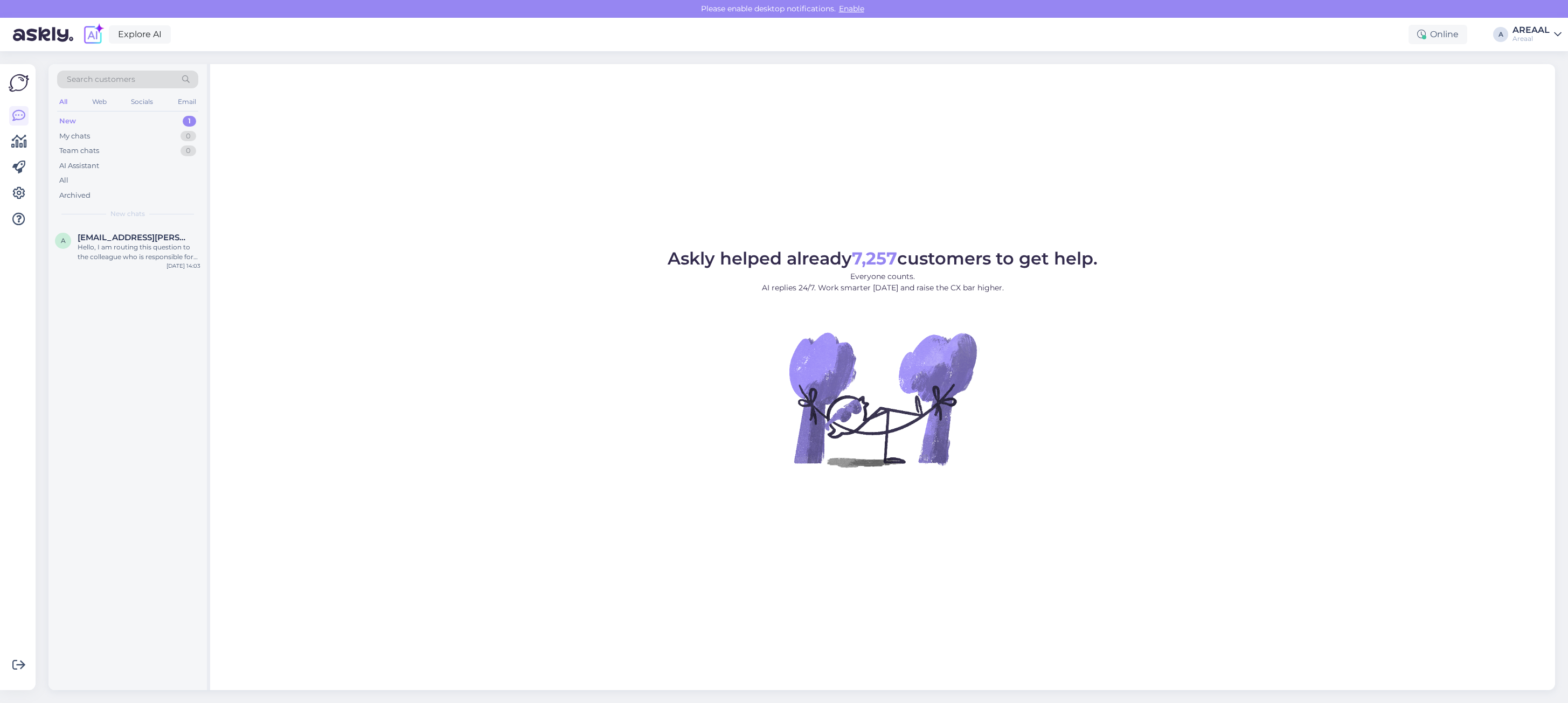
click at [497, 228] on div "Askly helped already 7,257 customers to get help. Everyone counts. AI replies 2…" at bounding box center [883, 377] width 1345 height 626
click at [522, 214] on div "Askly helped already 7,257 customers to get help. Everyone counts. AI replies 2…" at bounding box center [883, 377] width 1345 height 626
